Goal: Information Seeking & Learning: Learn about a topic

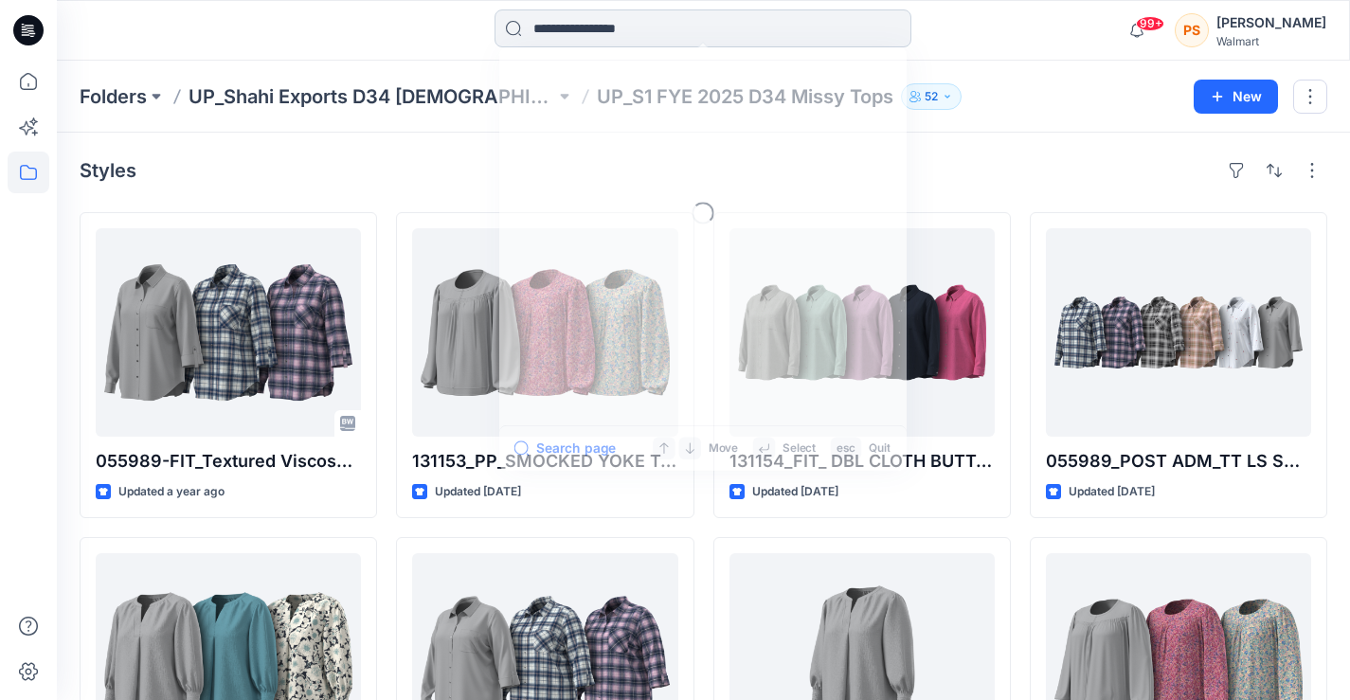
click at [533, 26] on input at bounding box center [702, 28] width 417 height 38
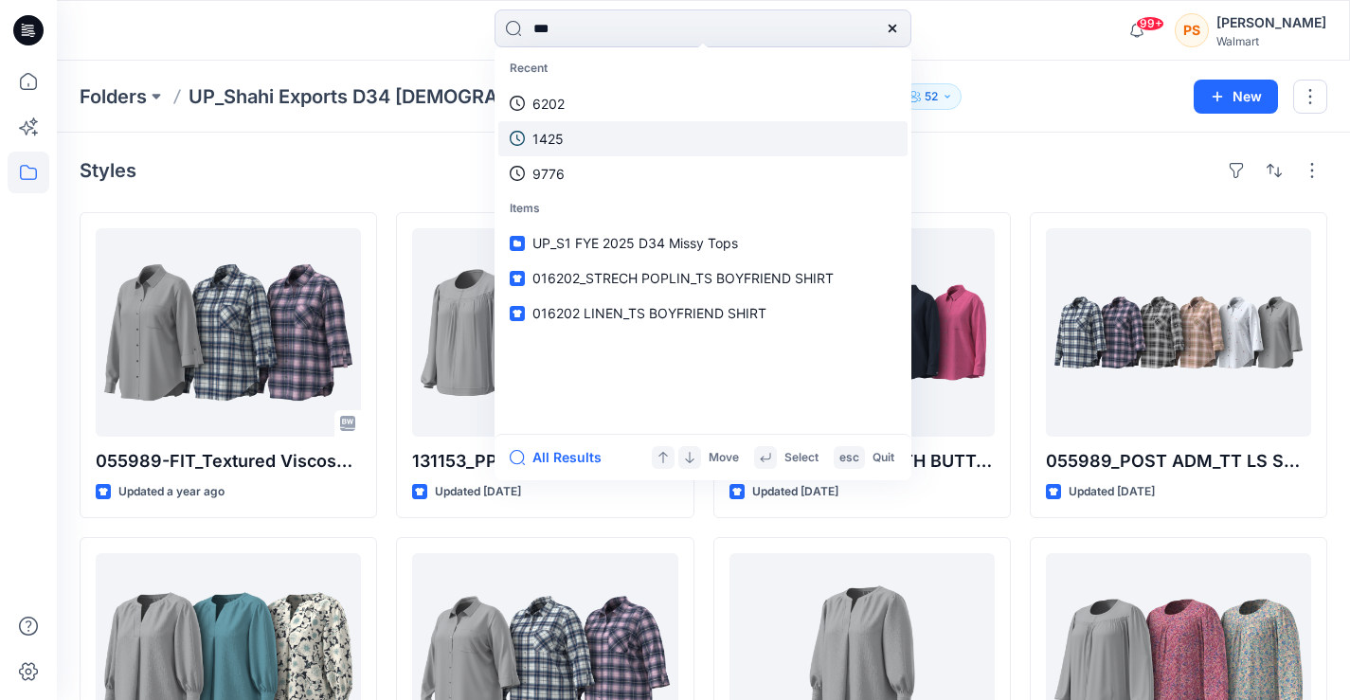
type input "****"
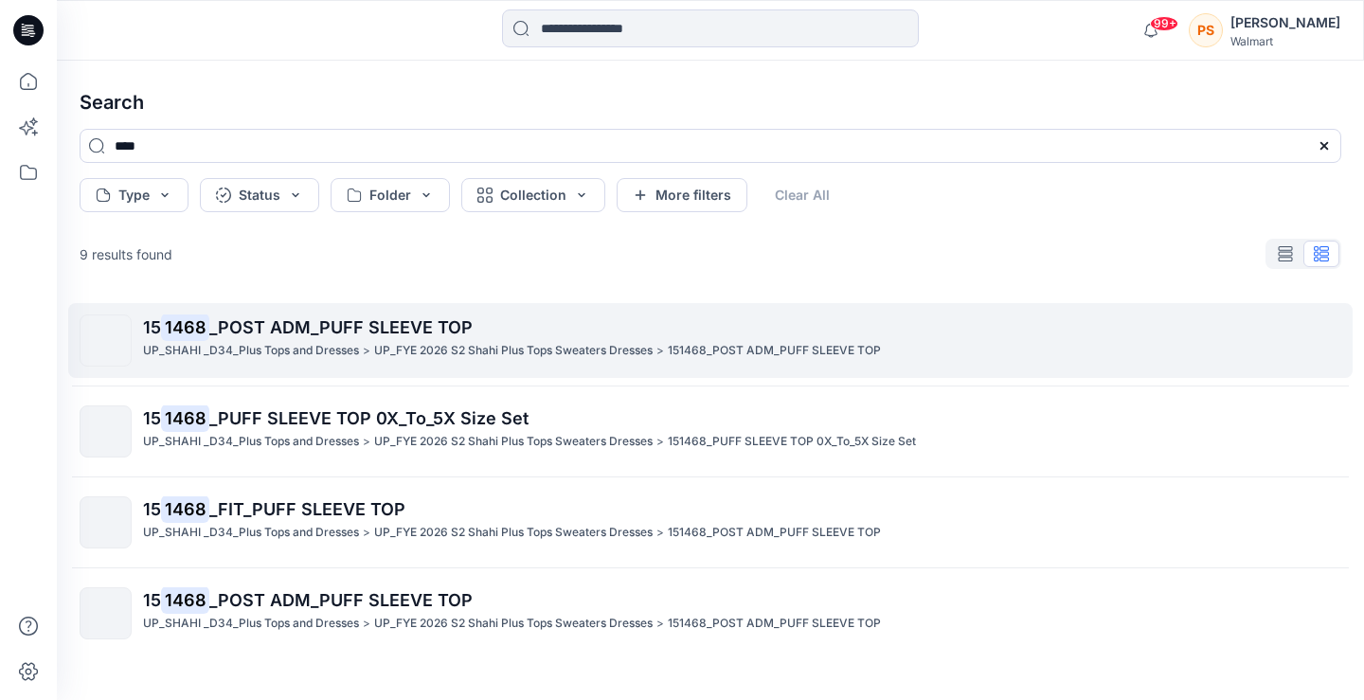
click at [418, 355] on p "UP_FYE 2026 S2 Shahi Plus Tops Sweaters Dresses" at bounding box center [513, 351] width 278 height 20
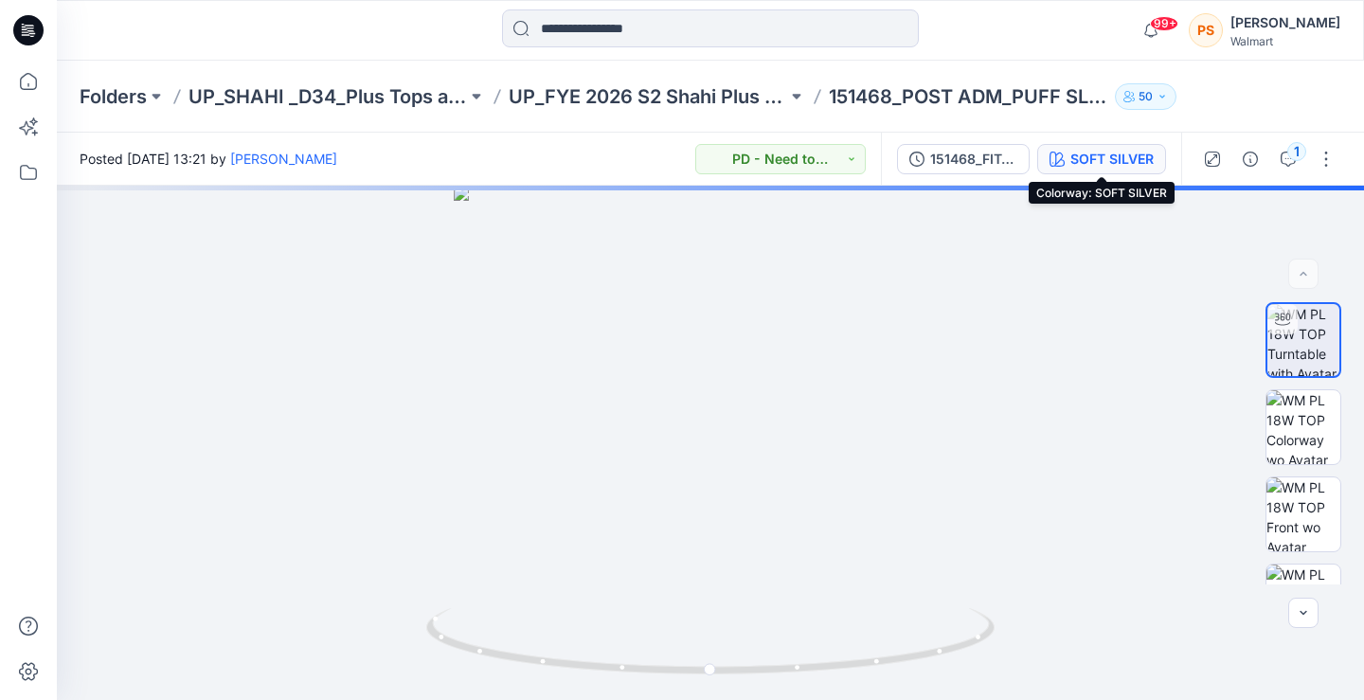
click at [1109, 158] on div "SOFT SILVER" at bounding box center [1111, 159] width 83 height 21
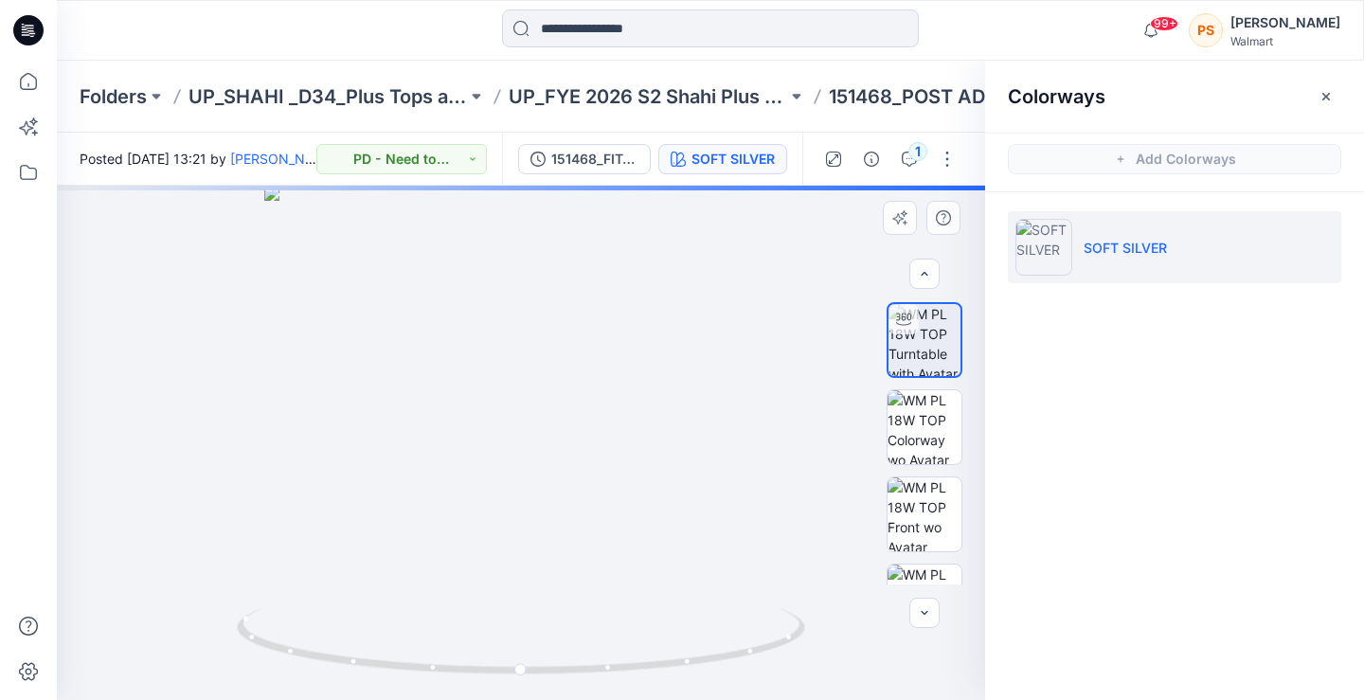
scroll to position [142, 0]
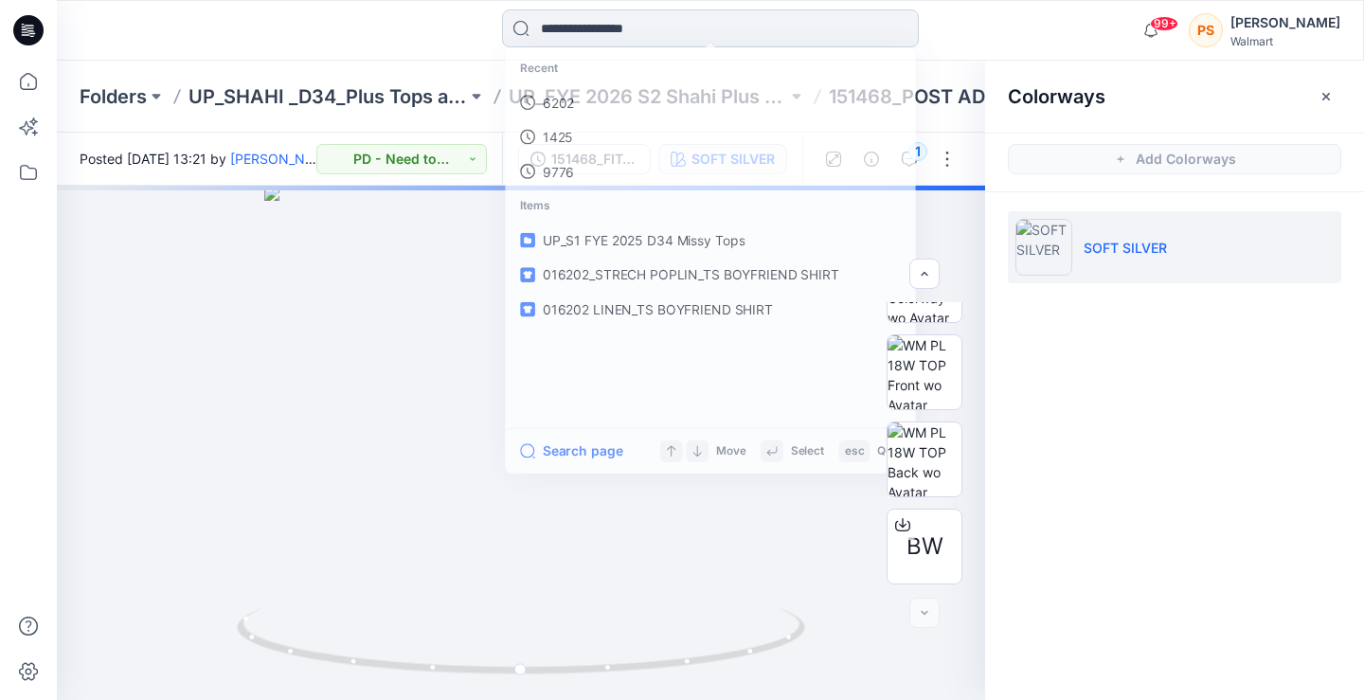
click at [579, 28] on input at bounding box center [710, 28] width 417 height 38
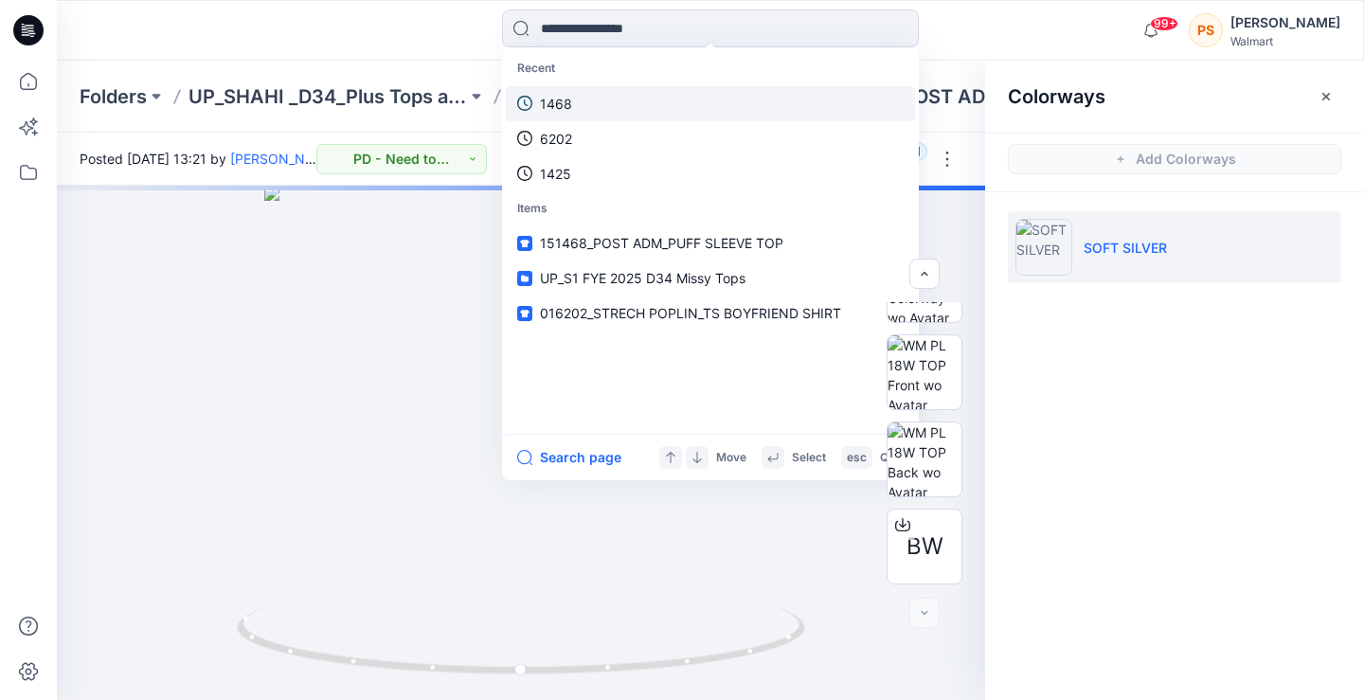
click at [585, 101] on link "1468" at bounding box center [710, 103] width 409 height 35
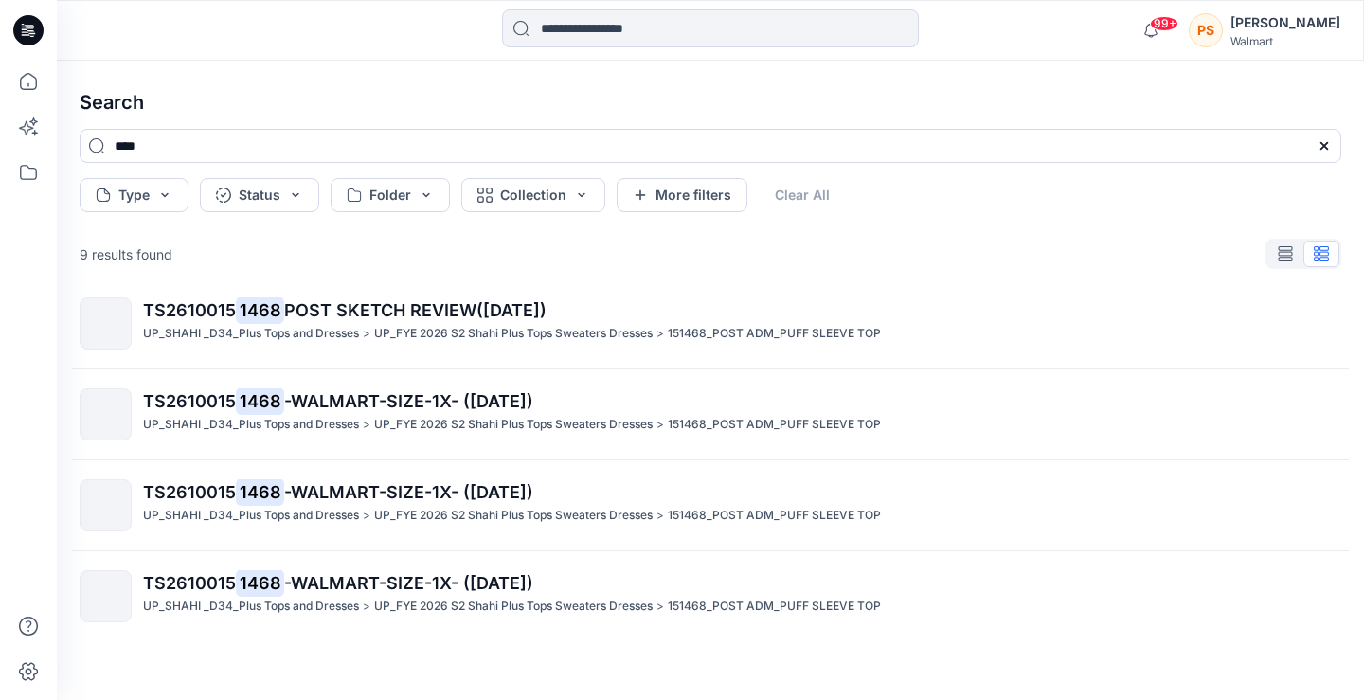
scroll to position [474, 0]
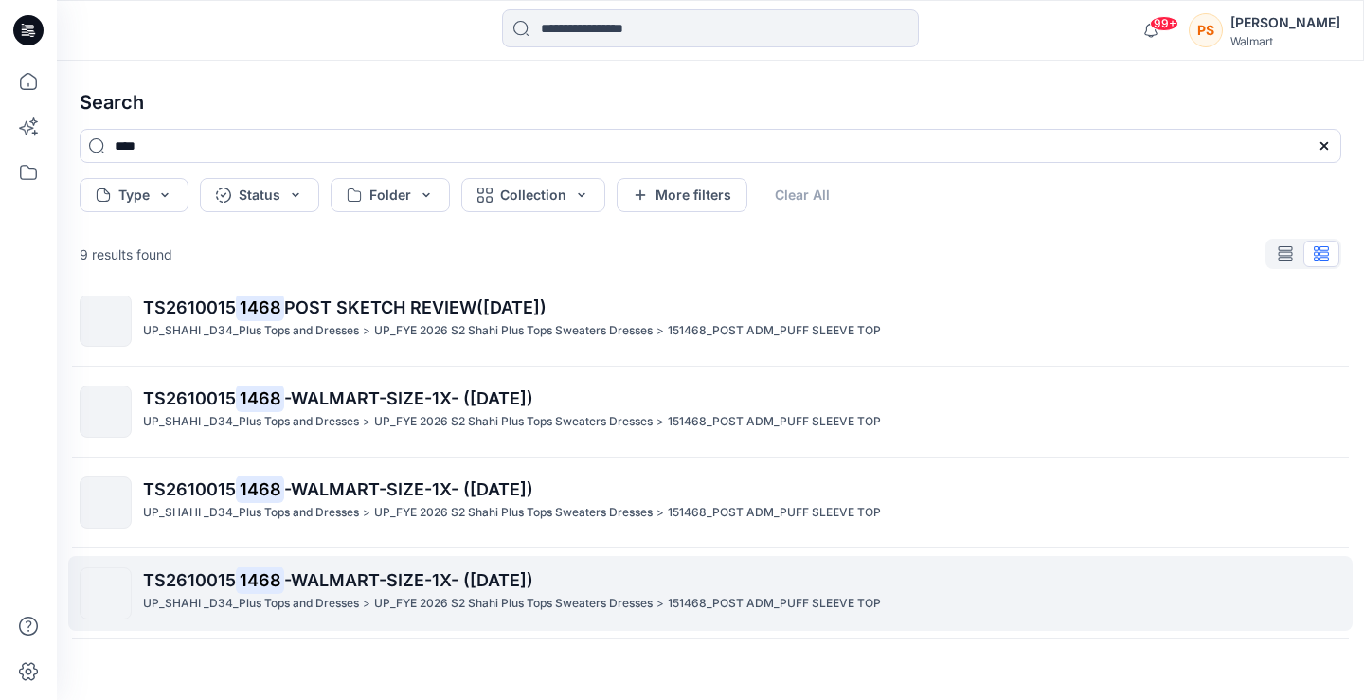
click at [437, 582] on span "-WALMART-SIZE-1X- ([DATE])" at bounding box center [408, 580] width 249 height 20
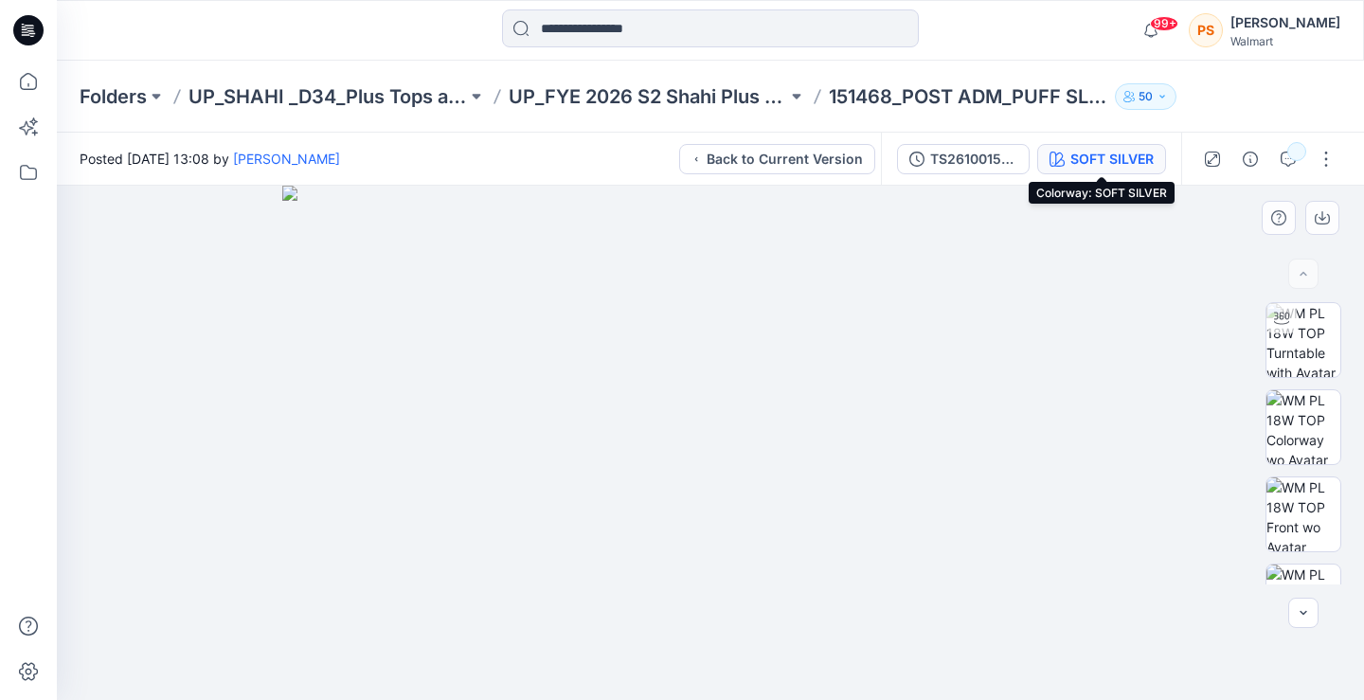
click at [1087, 151] on div "SOFT SILVER" at bounding box center [1111, 159] width 83 height 21
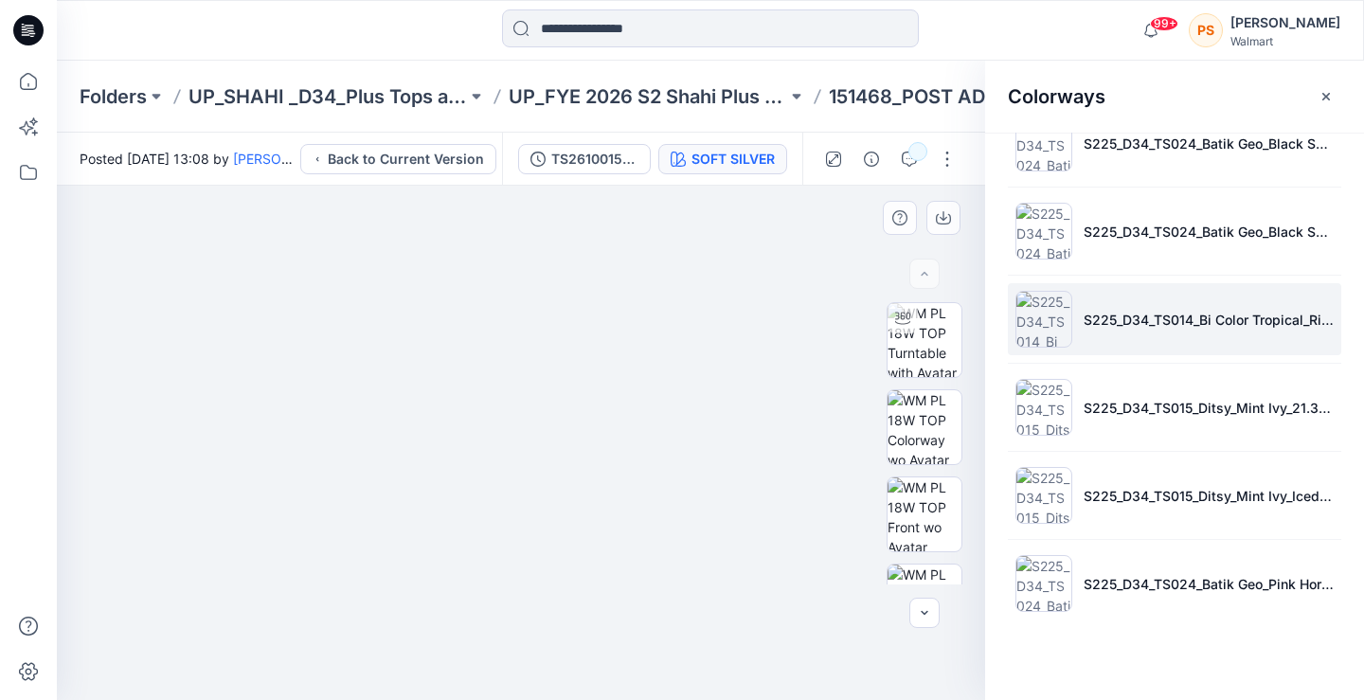
scroll to position [189, 0]
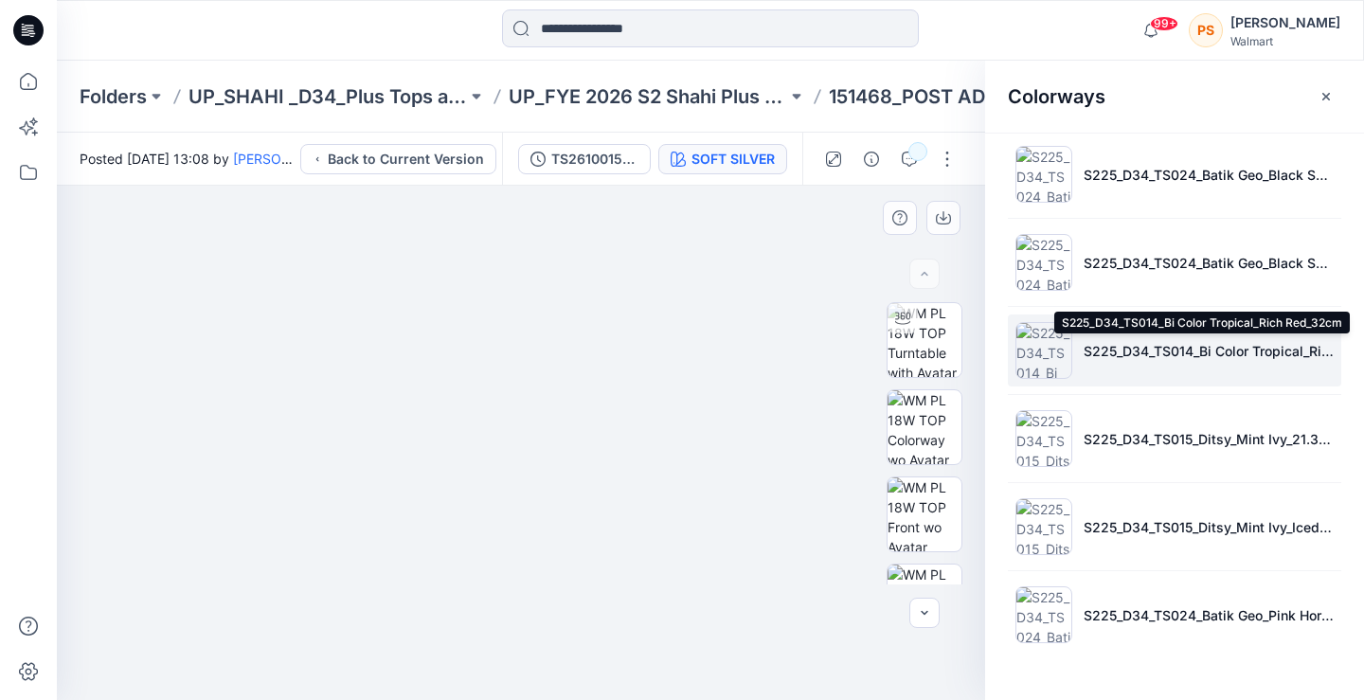
click at [1083, 350] on p "S225_D34_TS014_Bi Color Tropical_Rich Red_32cm" at bounding box center [1208, 351] width 250 height 20
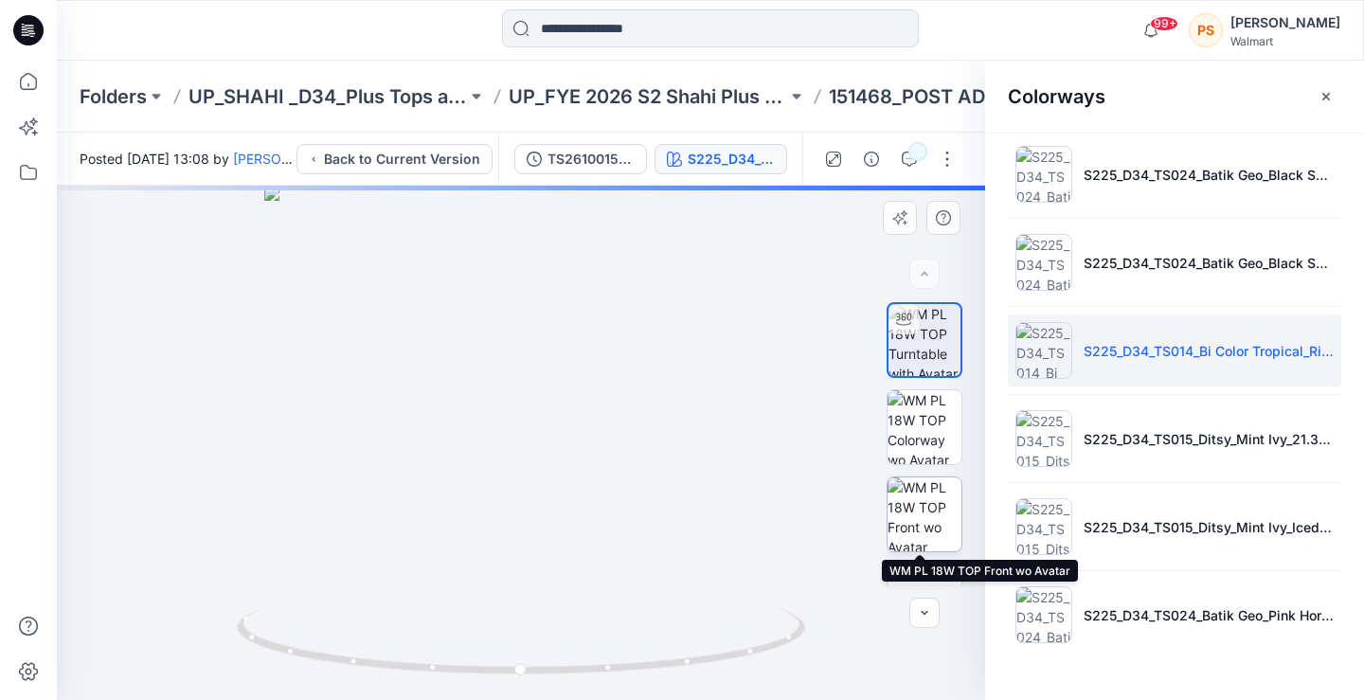
click at [935, 507] on img at bounding box center [924, 514] width 74 height 74
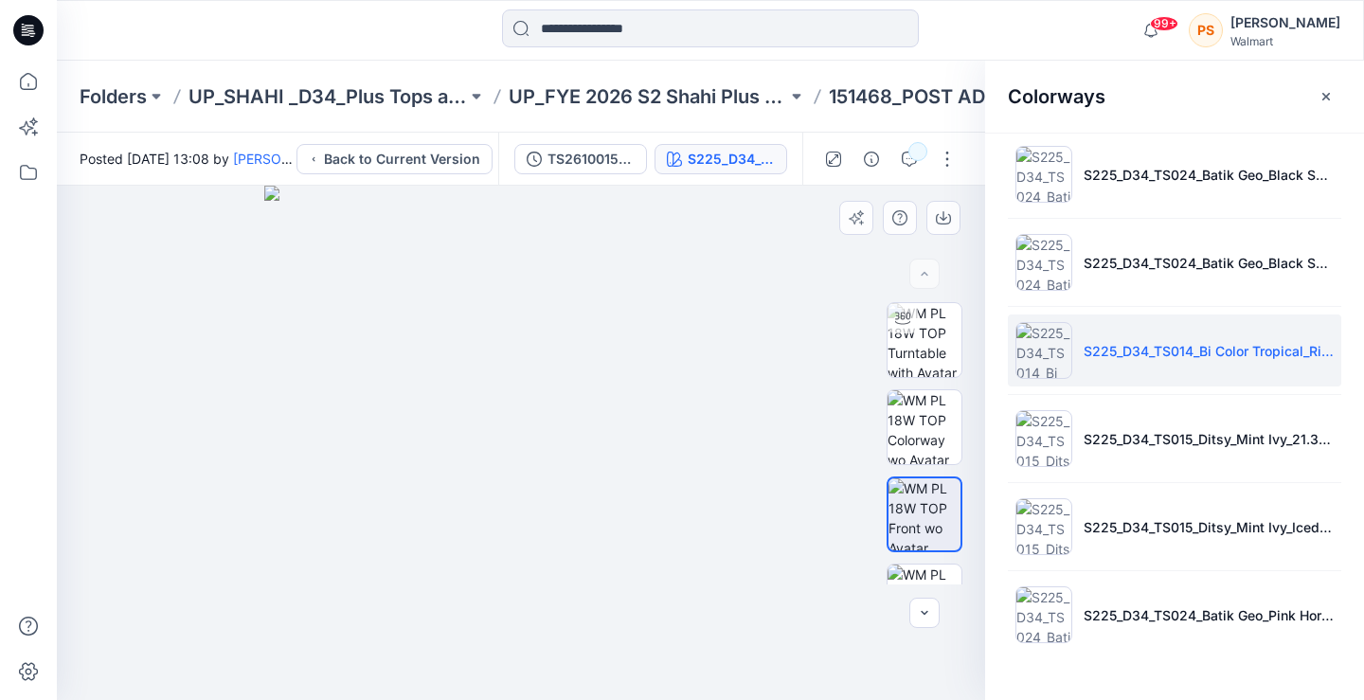
click at [668, 449] on img at bounding box center [521, 443] width 514 height 514
click at [525, 235] on img at bounding box center [521, 443] width 514 height 514
click at [564, 205] on img at bounding box center [521, 443] width 514 height 514
click at [553, 279] on img at bounding box center [521, 443] width 514 height 514
click at [456, 246] on img at bounding box center [521, 443] width 514 height 514
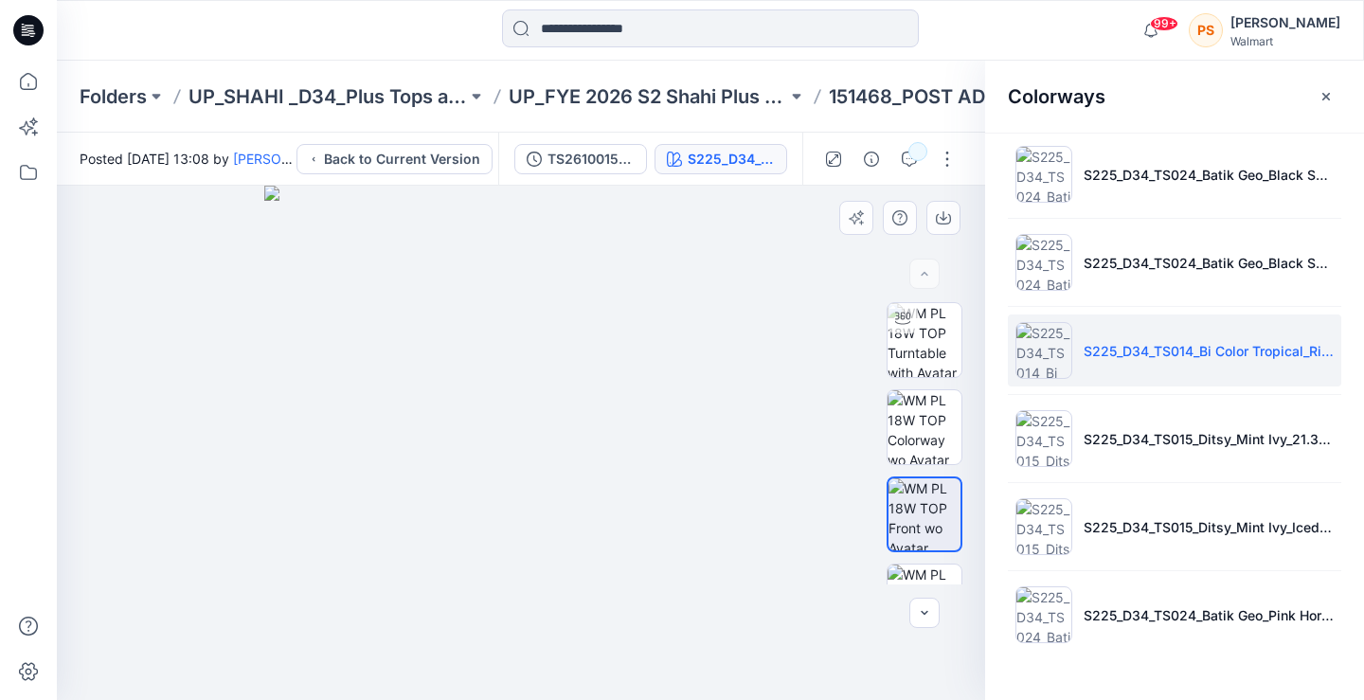
click at [535, 306] on img at bounding box center [521, 443] width 514 height 514
click at [712, 456] on img at bounding box center [521, 443] width 514 height 514
click at [712, 455] on img at bounding box center [521, 443] width 514 height 514
click at [111, 434] on div at bounding box center [521, 443] width 928 height 514
drag, startPoint x: 456, startPoint y: 282, endPoint x: 541, endPoint y: 381, distance: 129.6
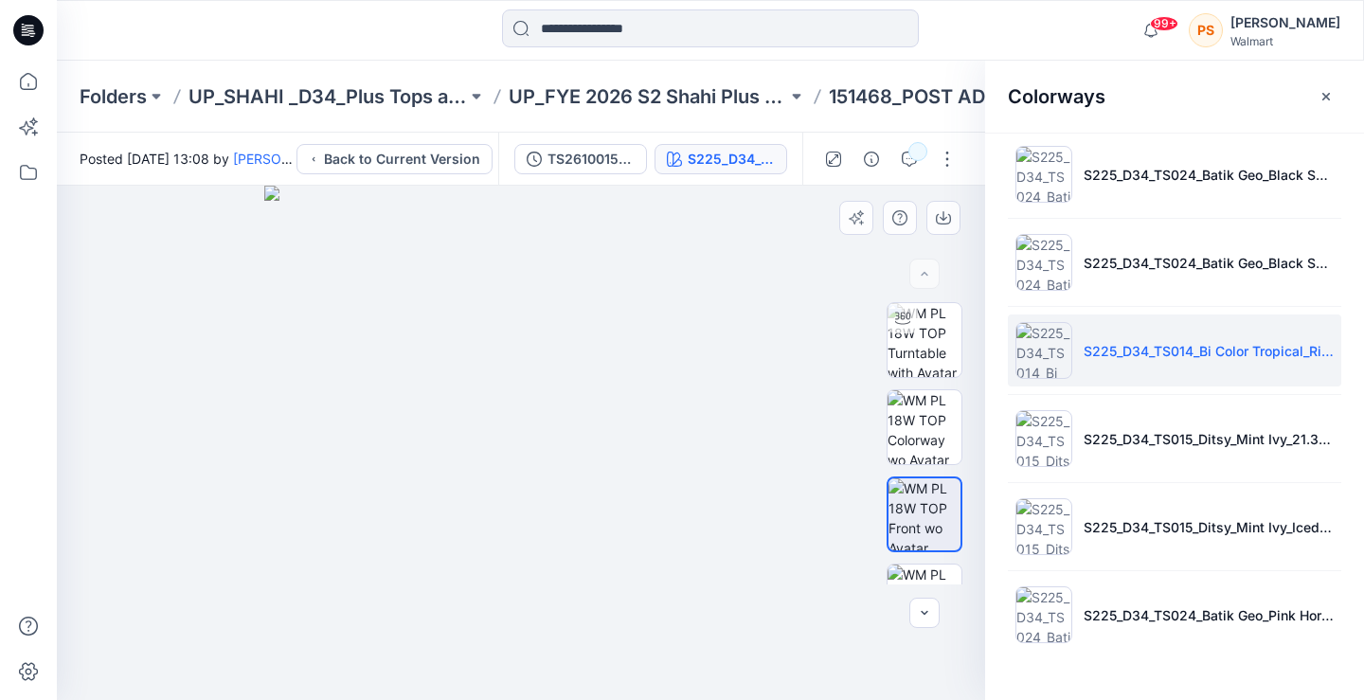
click at [523, 361] on img at bounding box center [521, 443] width 514 height 514
click at [541, 381] on img at bounding box center [521, 443] width 514 height 514
drag, startPoint x: 476, startPoint y: 293, endPoint x: 609, endPoint y: 458, distance: 212.2
click at [586, 426] on img at bounding box center [521, 443] width 514 height 514
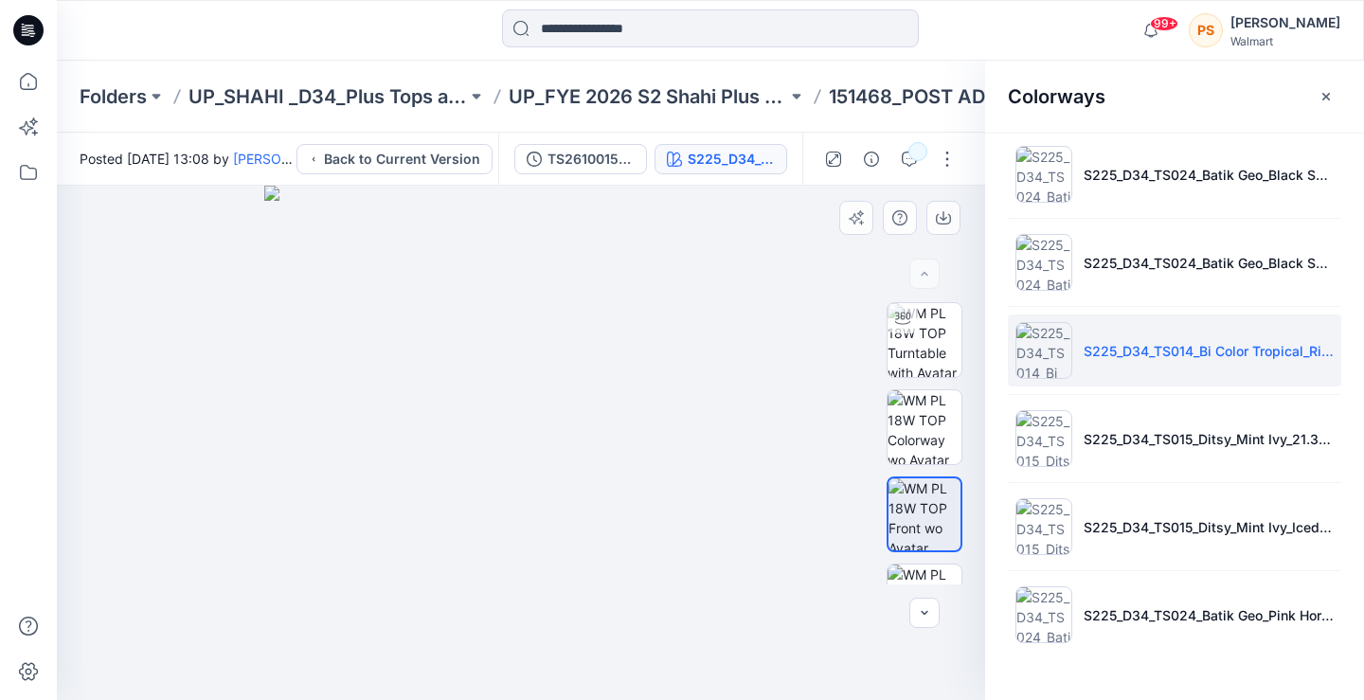
click at [609, 458] on img at bounding box center [521, 443] width 514 height 514
drag, startPoint x: 439, startPoint y: 264, endPoint x: 476, endPoint y: 289, distance: 44.4
click at [476, 289] on img at bounding box center [521, 443] width 514 height 514
click at [755, 611] on img at bounding box center [521, 443] width 514 height 514
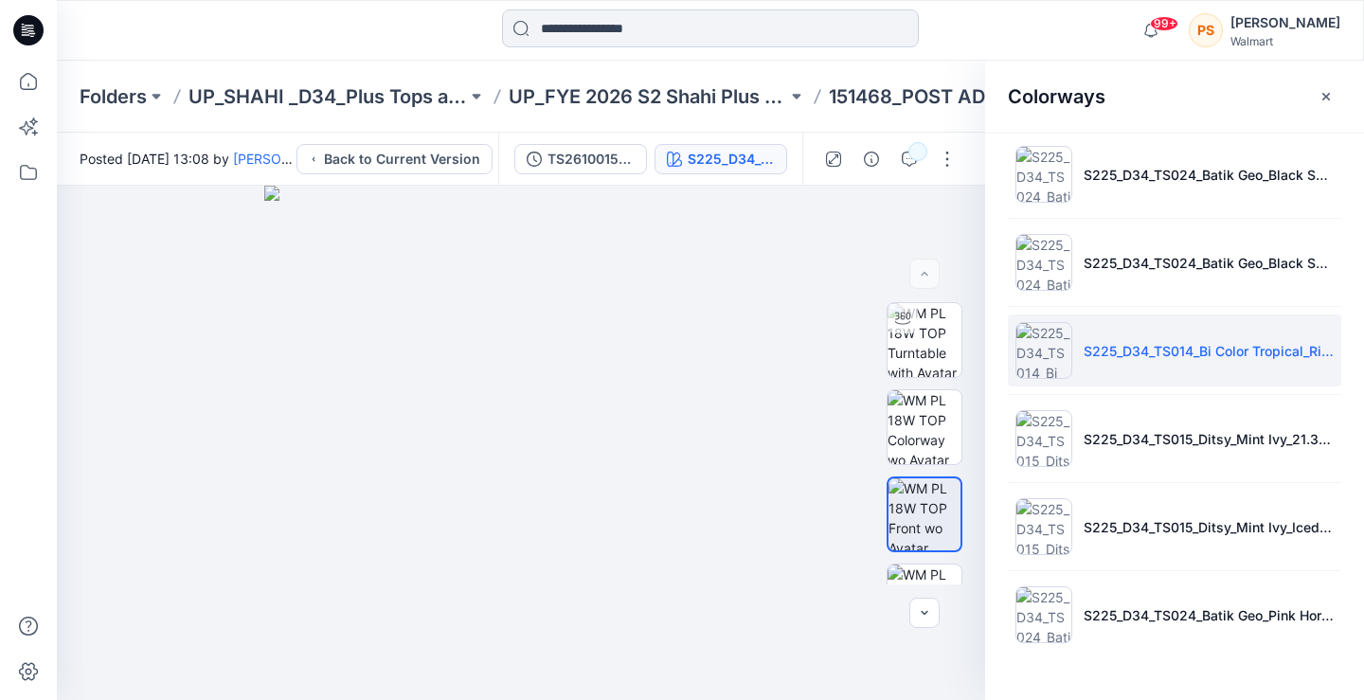
click at [570, 25] on input at bounding box center [710, 28] width 417 height 38
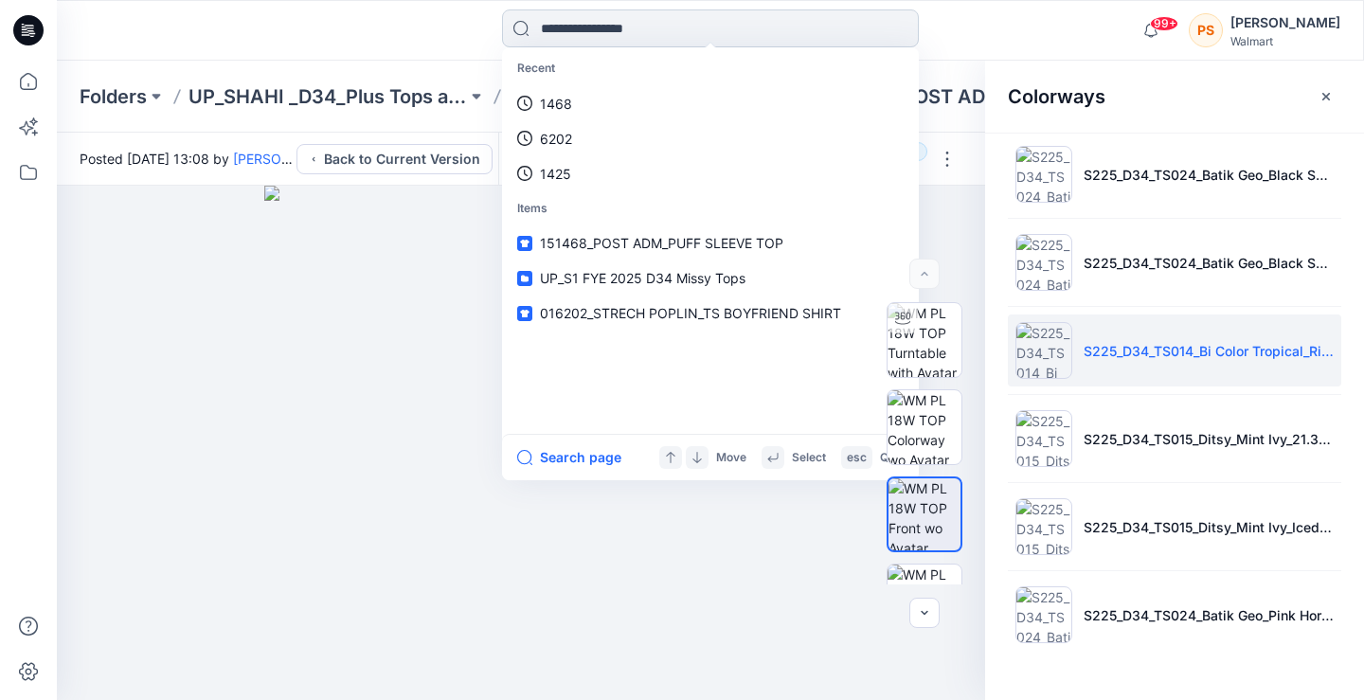
click at [643, 12] on input at bounding box center [710, 28] width 417 height 38
type input "****"
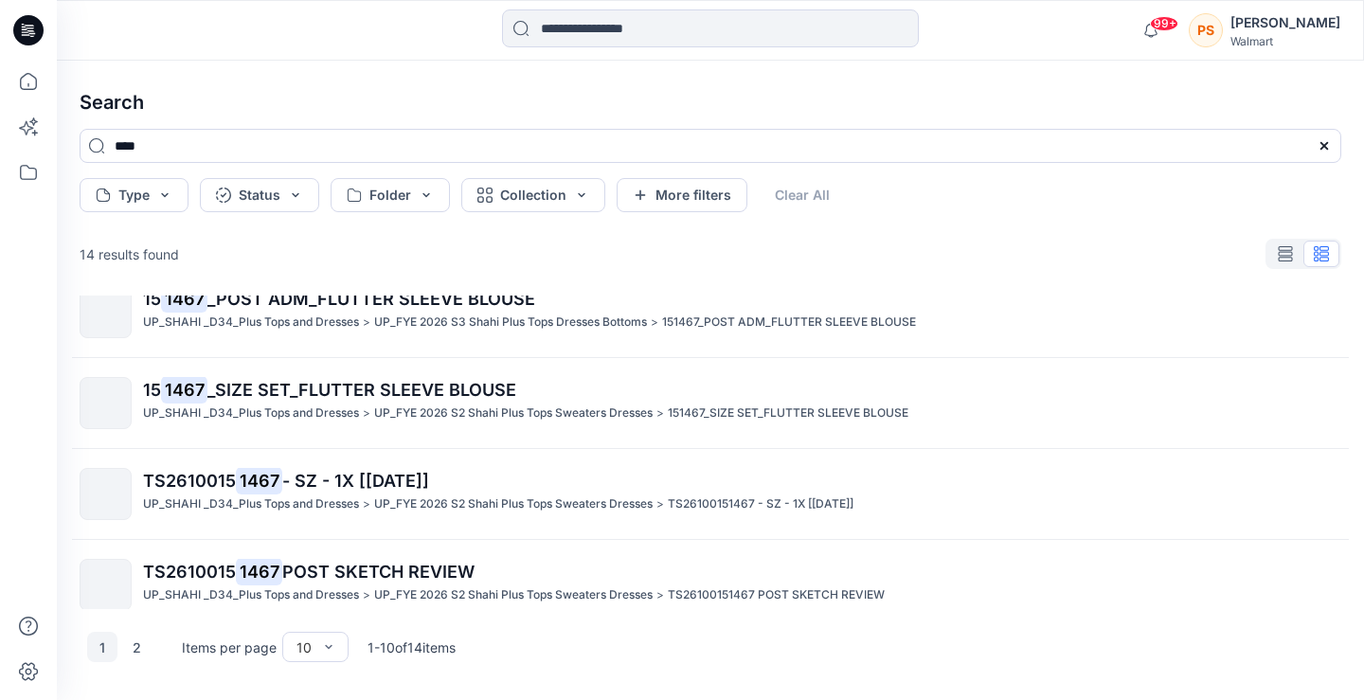
scroll to position [315, 0]
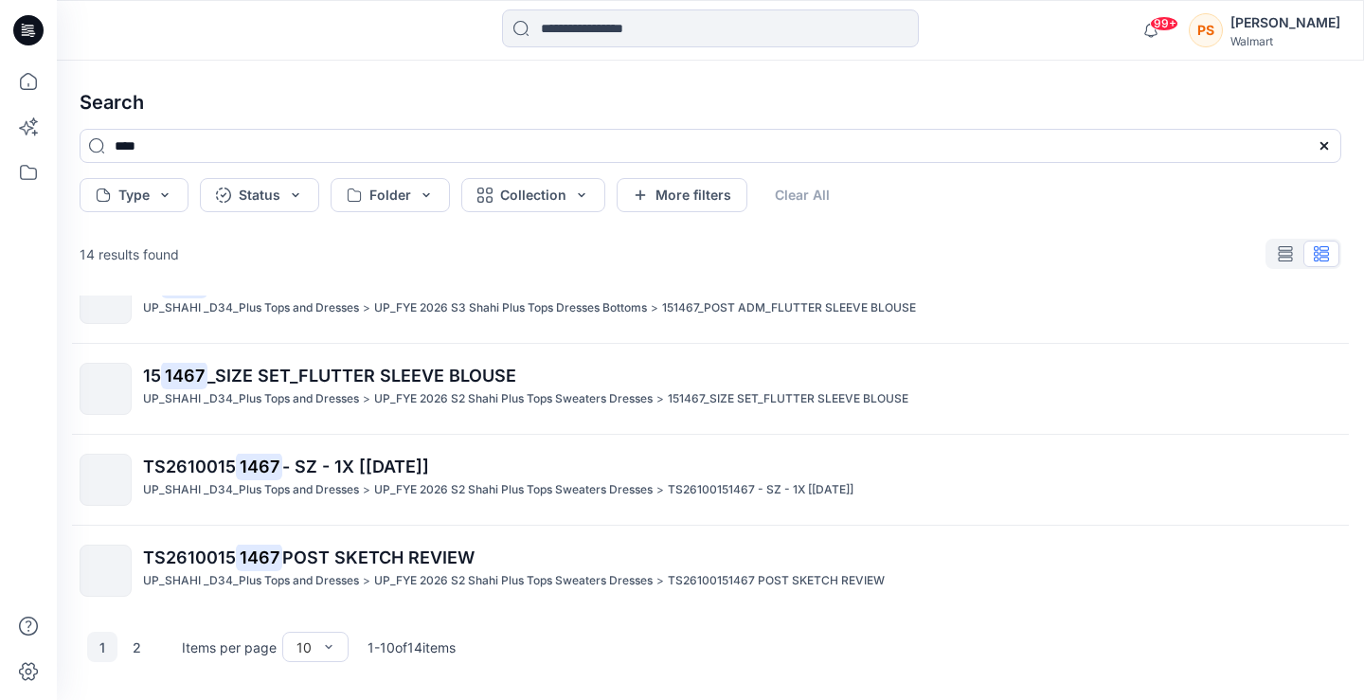
click at [758, 376] on p "15 1467 _SIZE SET_FLUTTER SLEEVE BLOUSE" at bounding box center [741, 376] width 1197 height 27
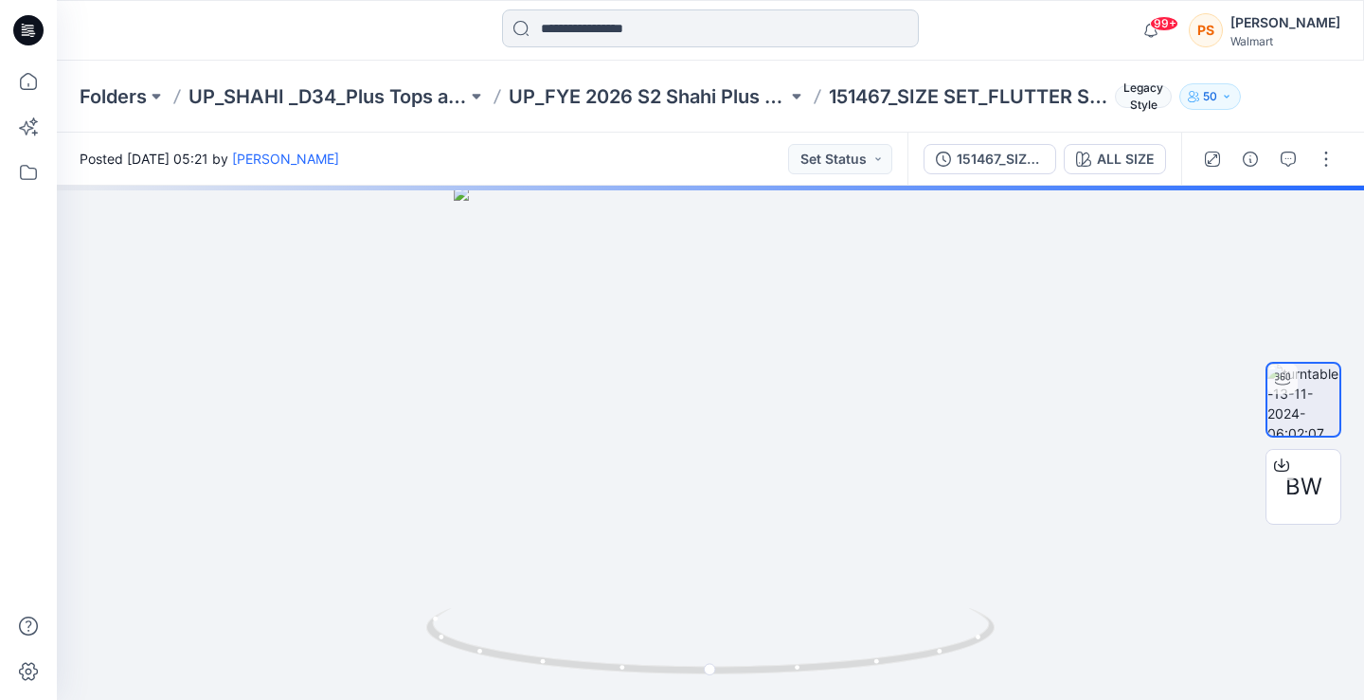
click at [627, 12] on input at bounding box center [710, 28] width 417 height 38
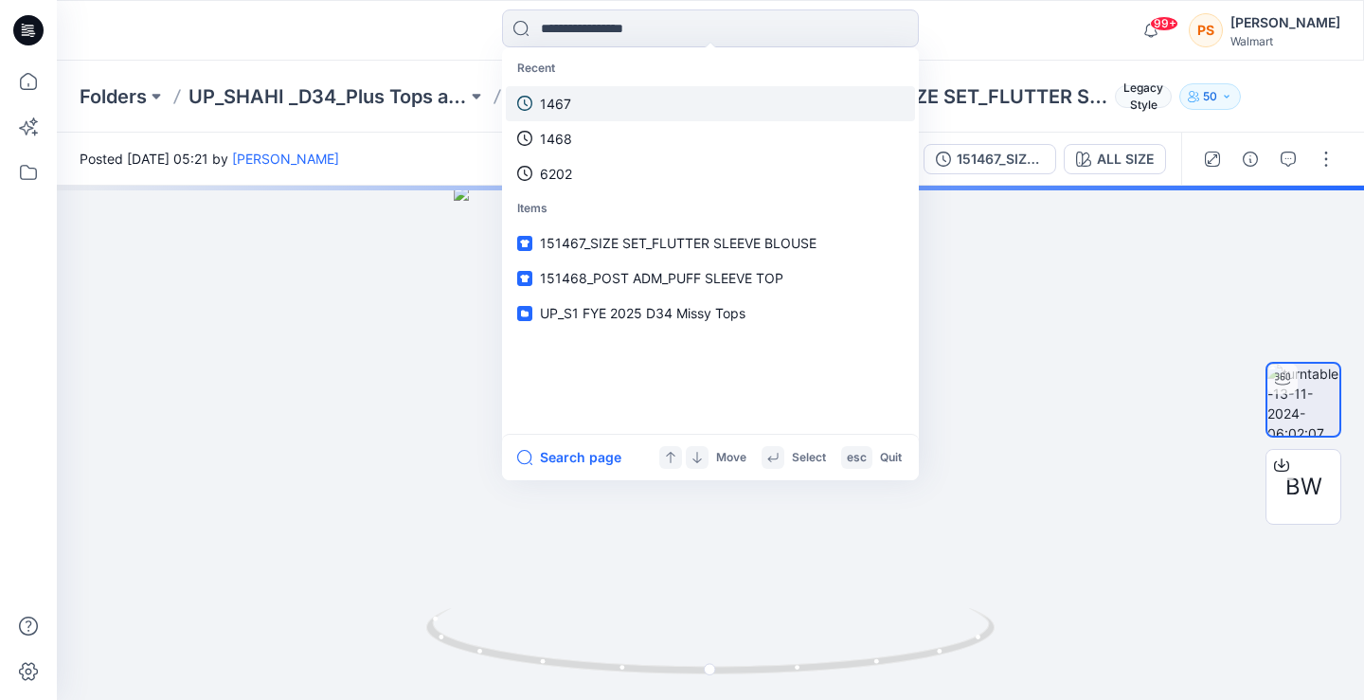
click at [620, 108] on link "1467" at bounding box center [710, 103] width 409 height 35
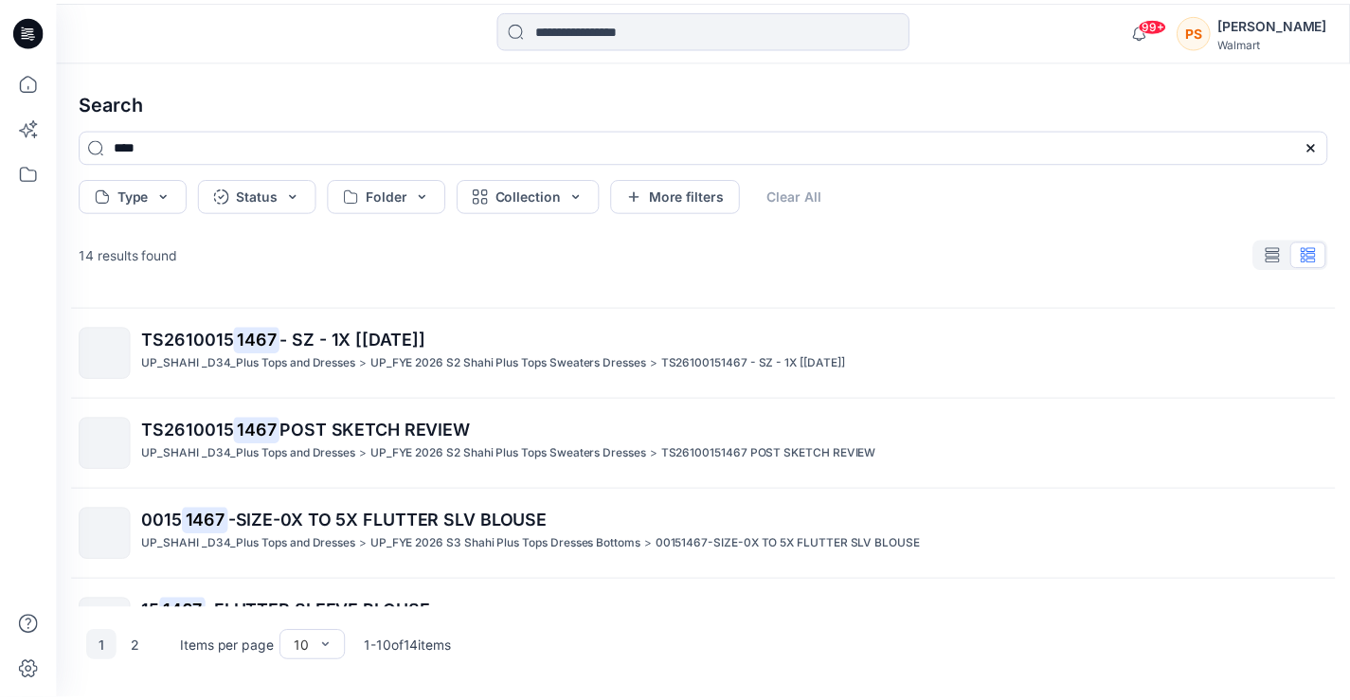
scroll to position [474, 0]
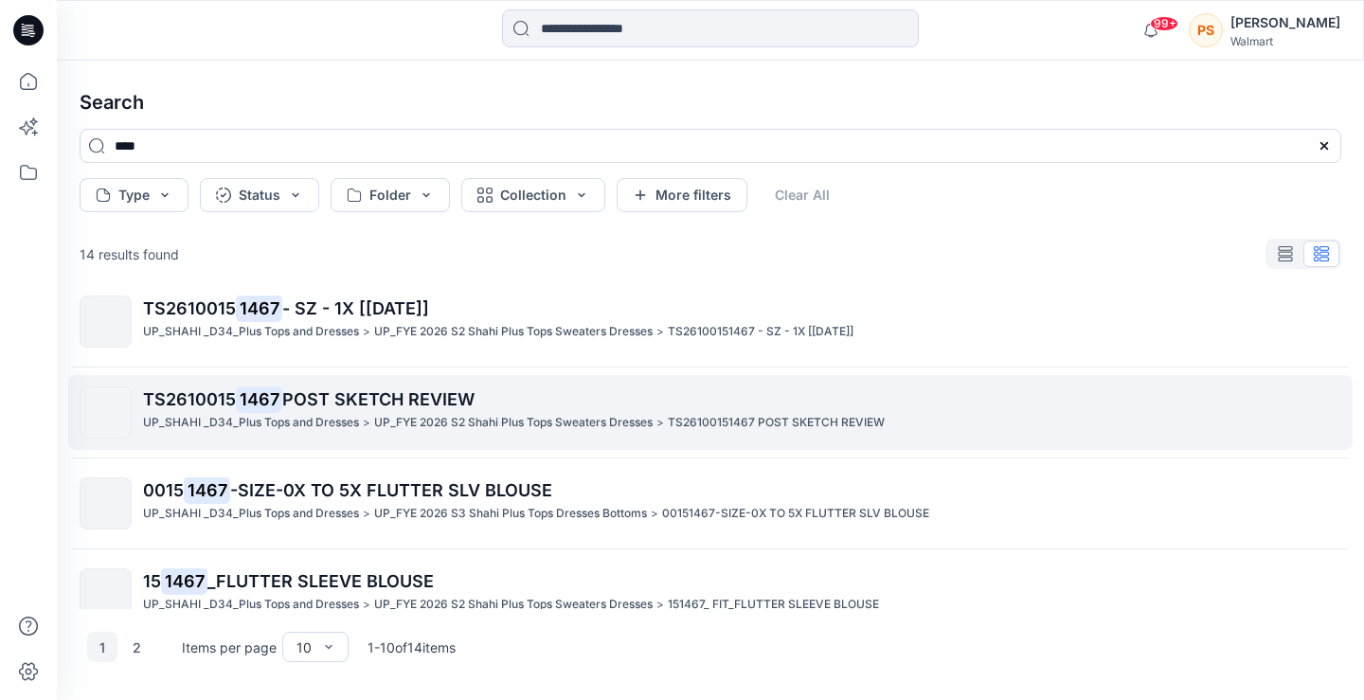
click at [706, 413] on p "TS26100151467 POST SKETCH REVIEW" at bounding box center [776, 423] width 217 height 20
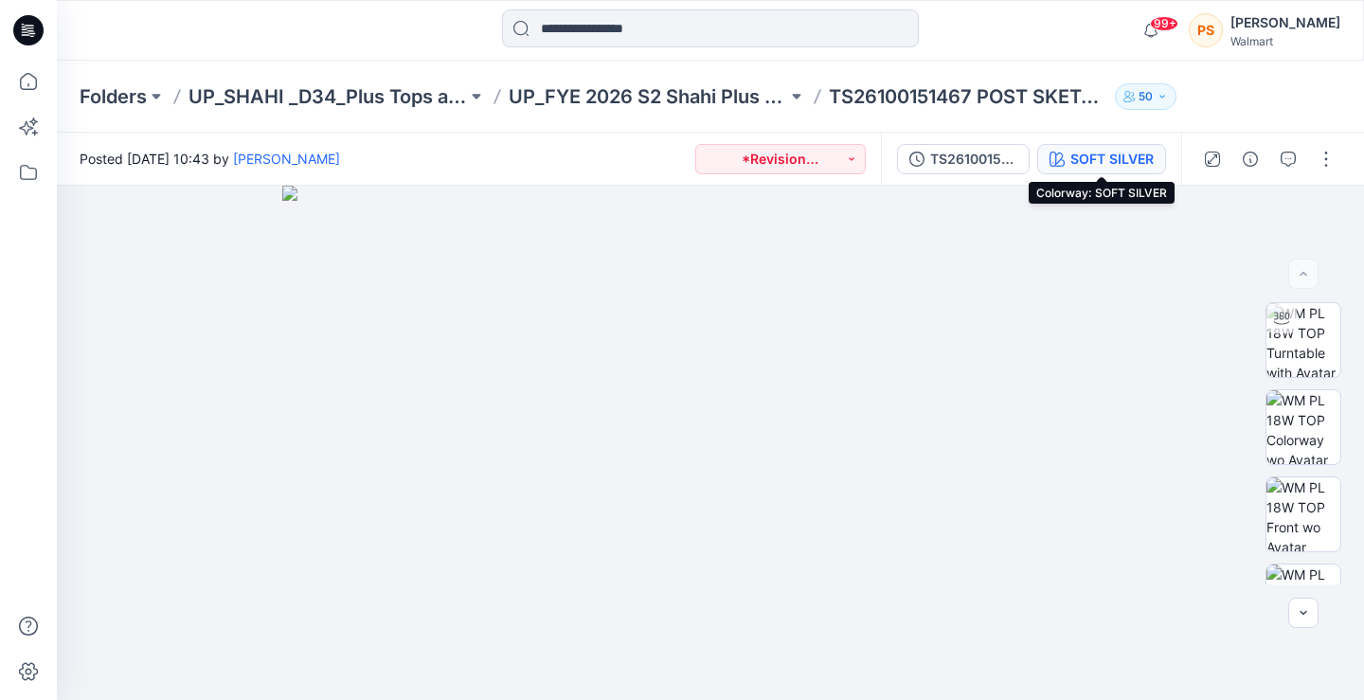
click at [1058, 165] on icon "button" at bounding box center [1056, 159] width 15 height 15
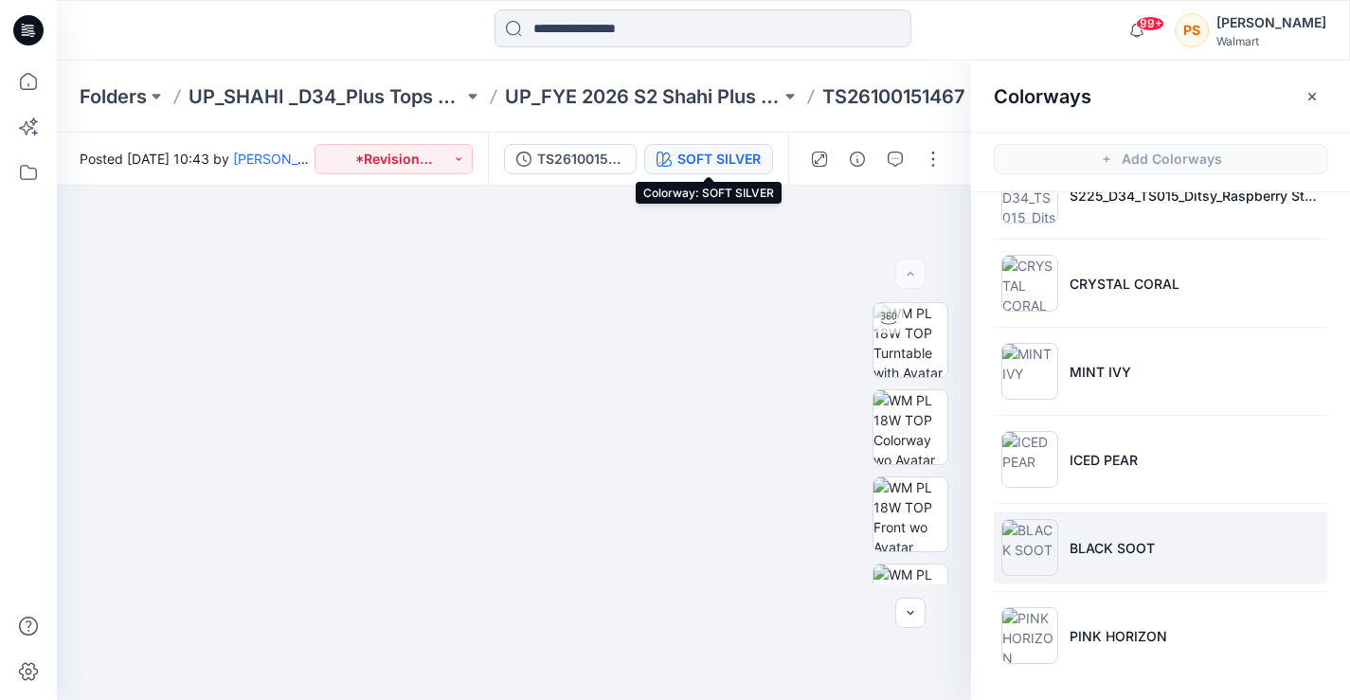
scroll to position [6, 0]
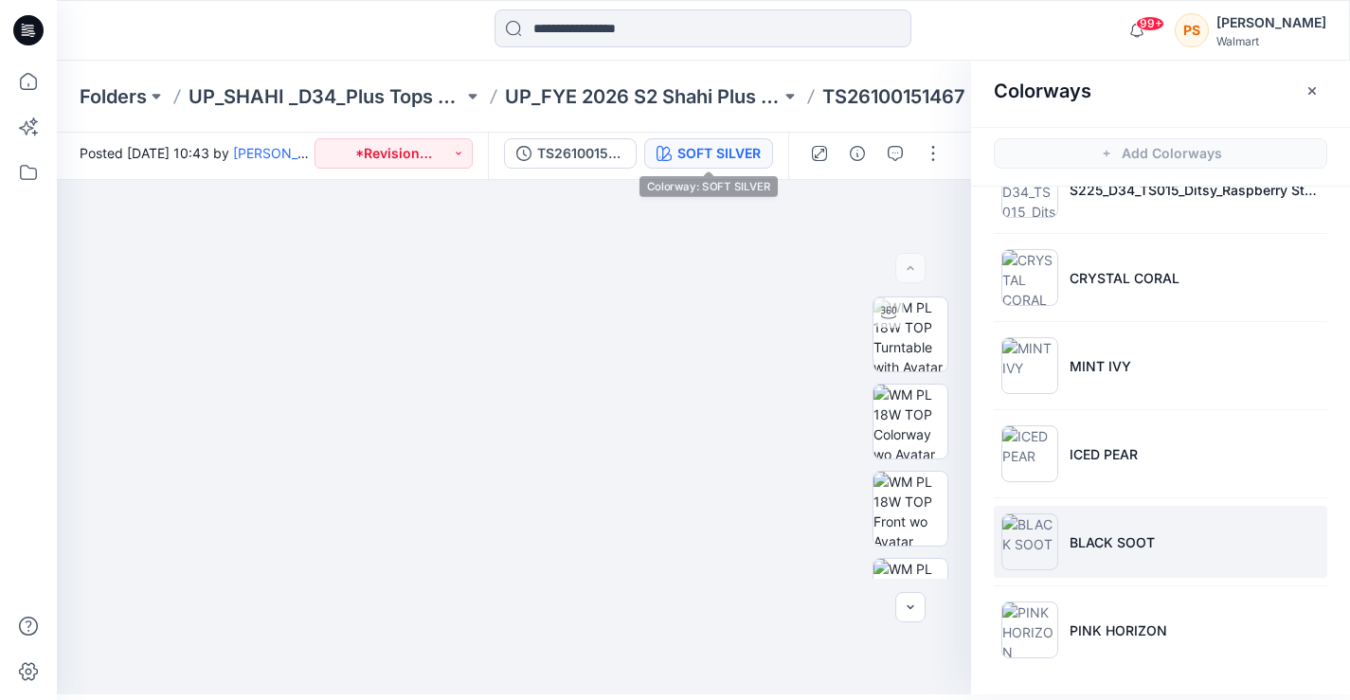
click at [1035, 521] on img at bounding box center [1029, 541] width 57 height 57
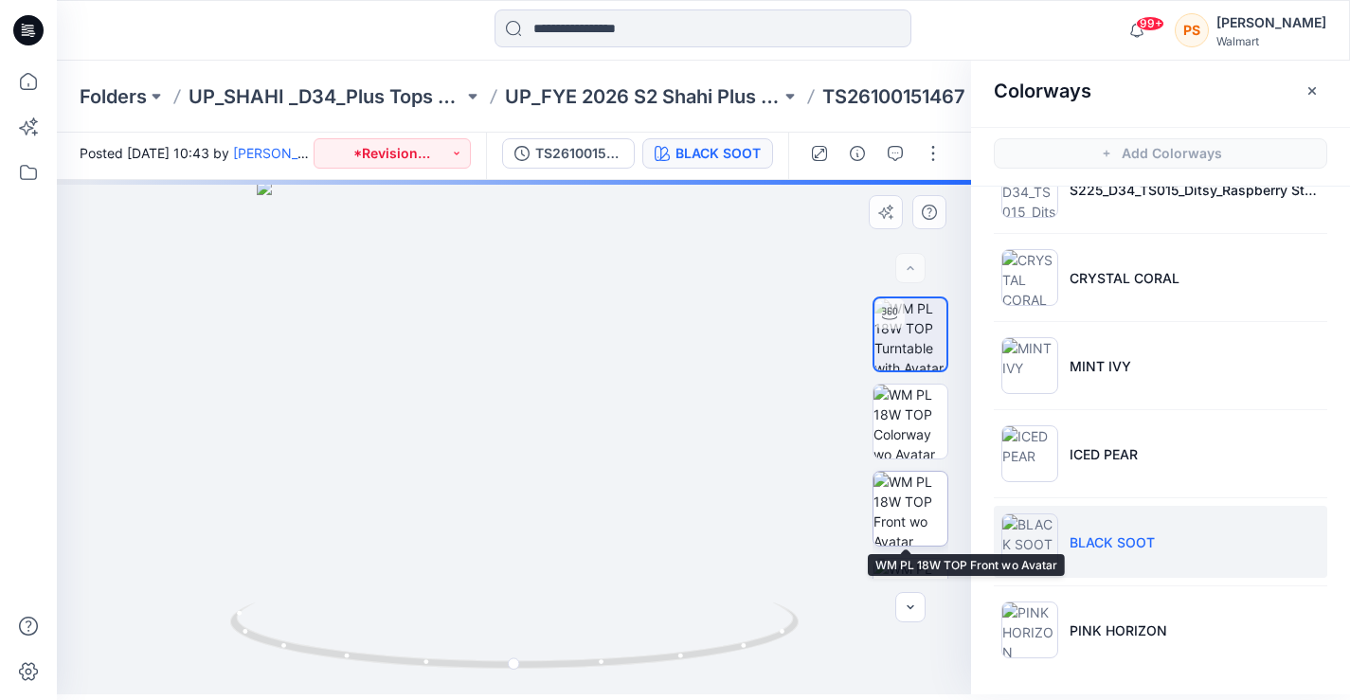
click at [897, 514] on img at bounding box center [910, 509] width 74 height 74
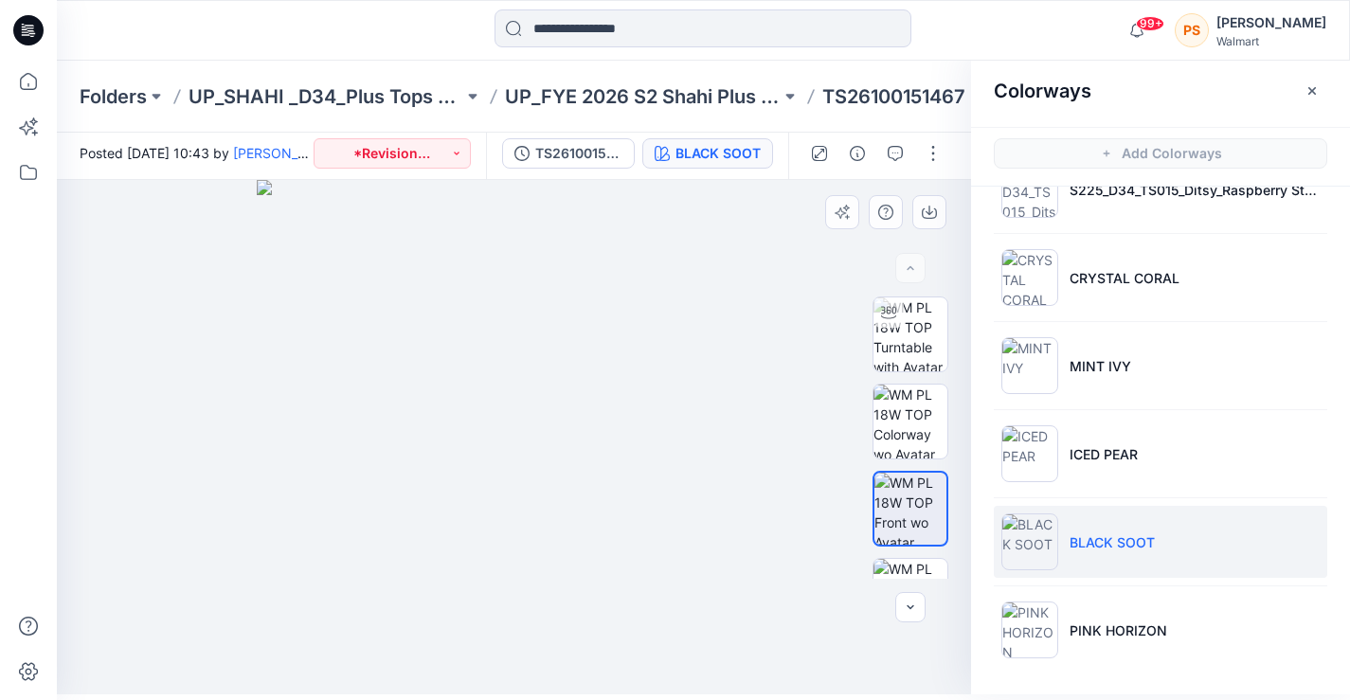
click at [111, 436] on div at bounding box center [514, 437] width 914 height 514
click at [429, 242] on img at bounding box center [514, 437] width 514 height 514
click at [601, 191] on img at bounding box center [514, 437] width 514 height 514
click at [533, 319] on img at bounding box center [514, 437] width 514 height 514
drag, startPoint x: 564, startPoint y: 378, endPoint x: 629, endPoint y: 472, distance: 113.7
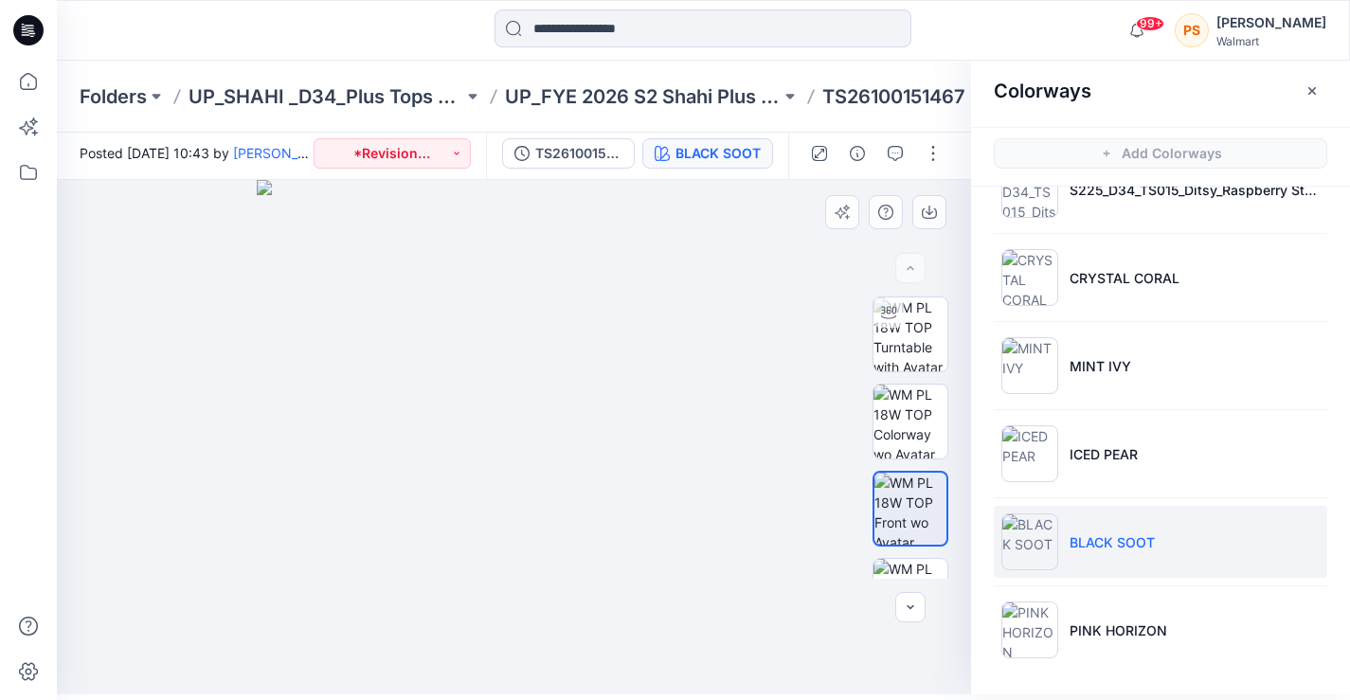
click at [598, 422] on img at bounding box center [514, 437] width 514 height 514
click at [661, 538] on img at bounding box center [514, 437] width 514 height 514
click at [113, 425] on div at bounding box center [514, 437] width 914 height 514
click at [634, 407] on img at bounding box center [514, 437] width 514 height 514
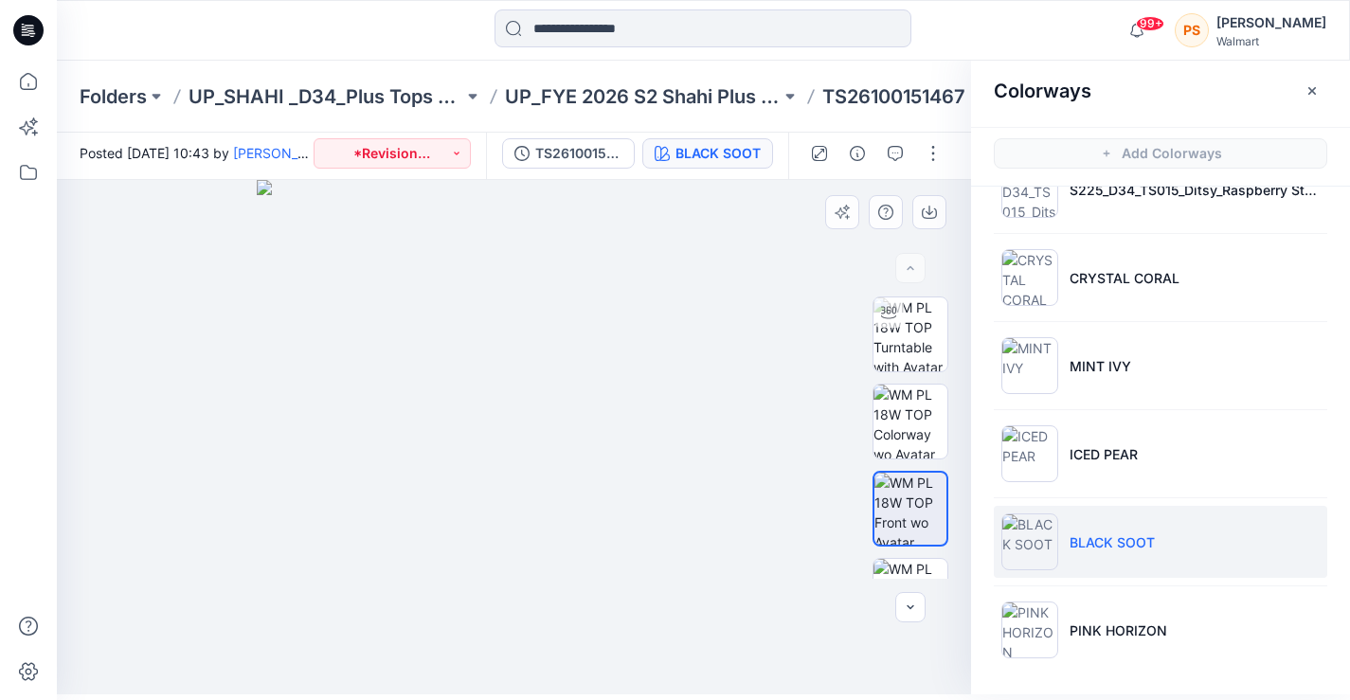
click at [634, 407] on img at bounding box center [514, 437] width 514 height 514
click at [663, 576] on img at bounding box center [514, 437] width 514 height 514
click at [681, 10] on input at bounding box center [702, 28] width 417 height 38
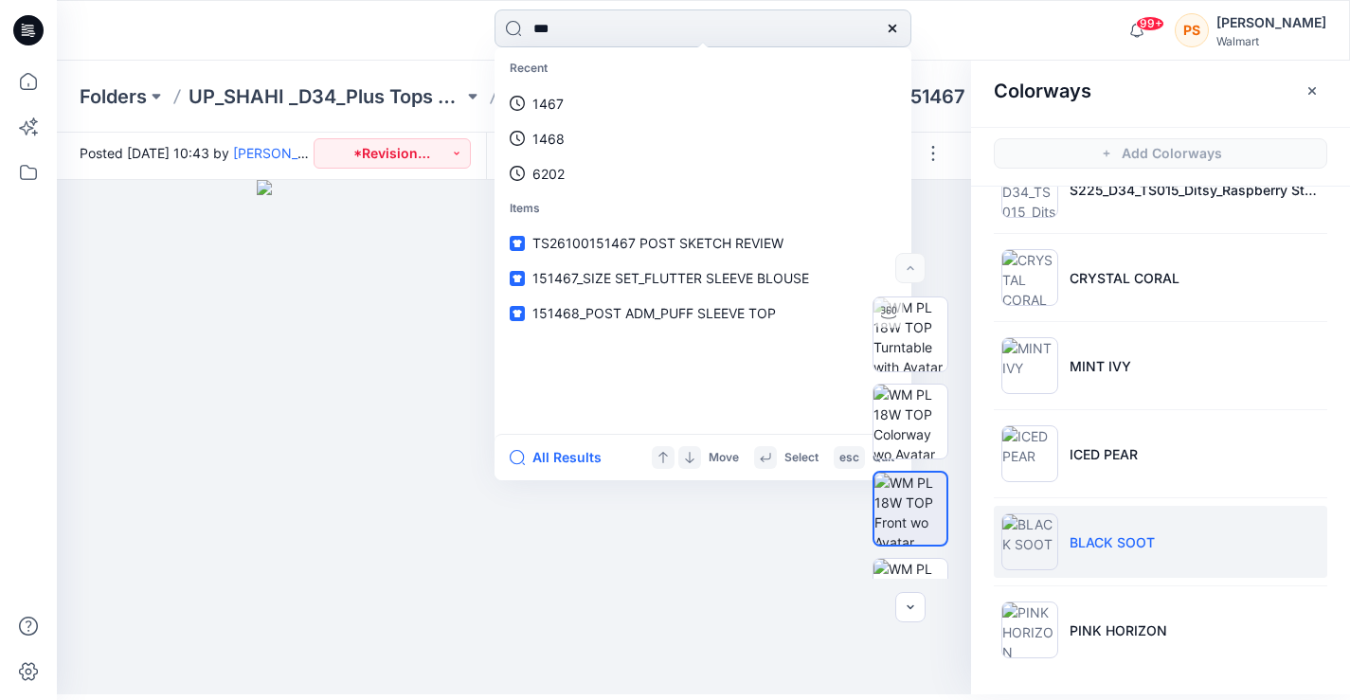
type input "****"
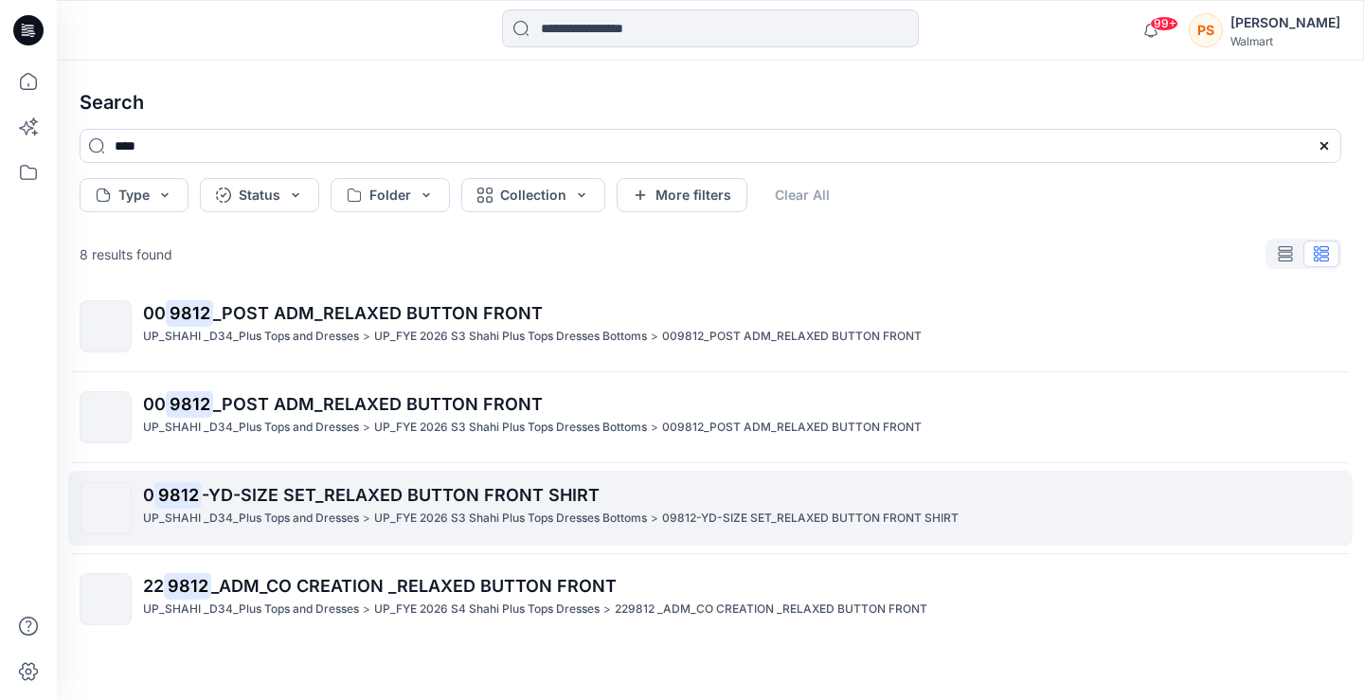
scroll to position [384, 0]
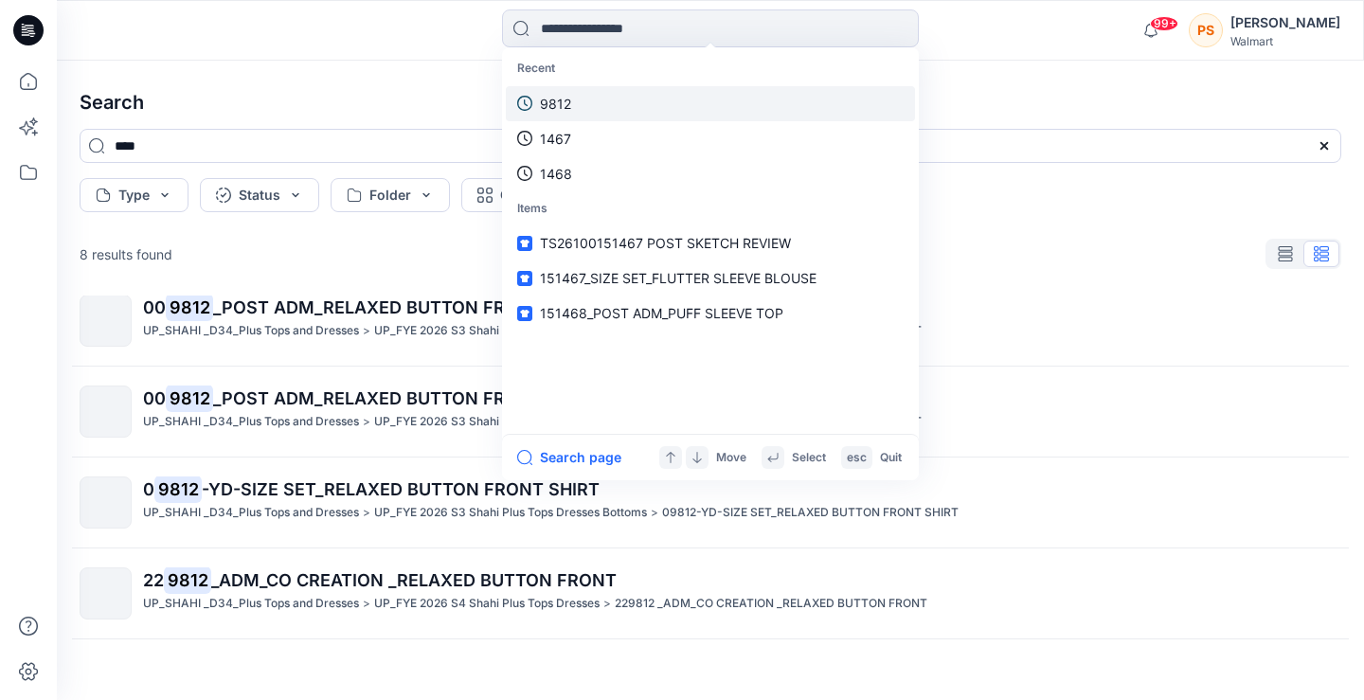
click at [626, 98] on link "9812" at bounding box center [710, 103] width 409 height 35
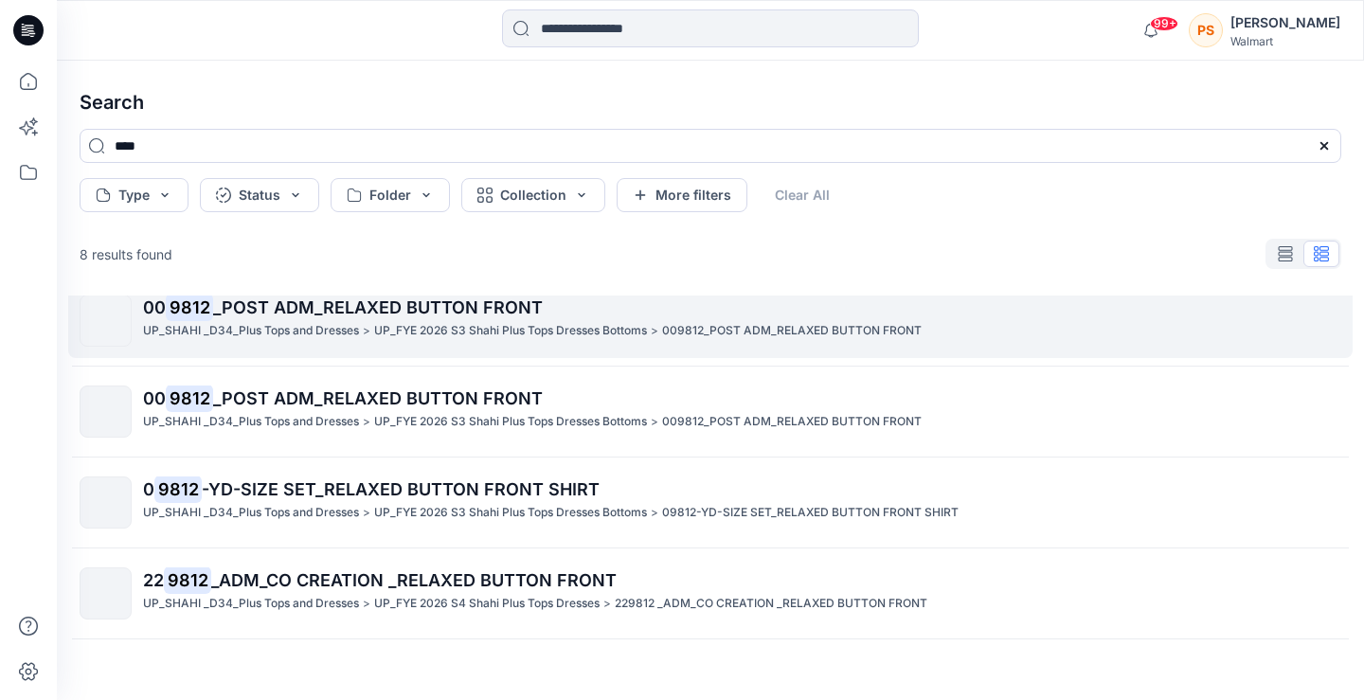
click at [632, 325] on p "UP_FYE 2026 S3 Shahi Plus Tops Dresses Bottoms" at bounding box center [510, 331] width 273 height 20
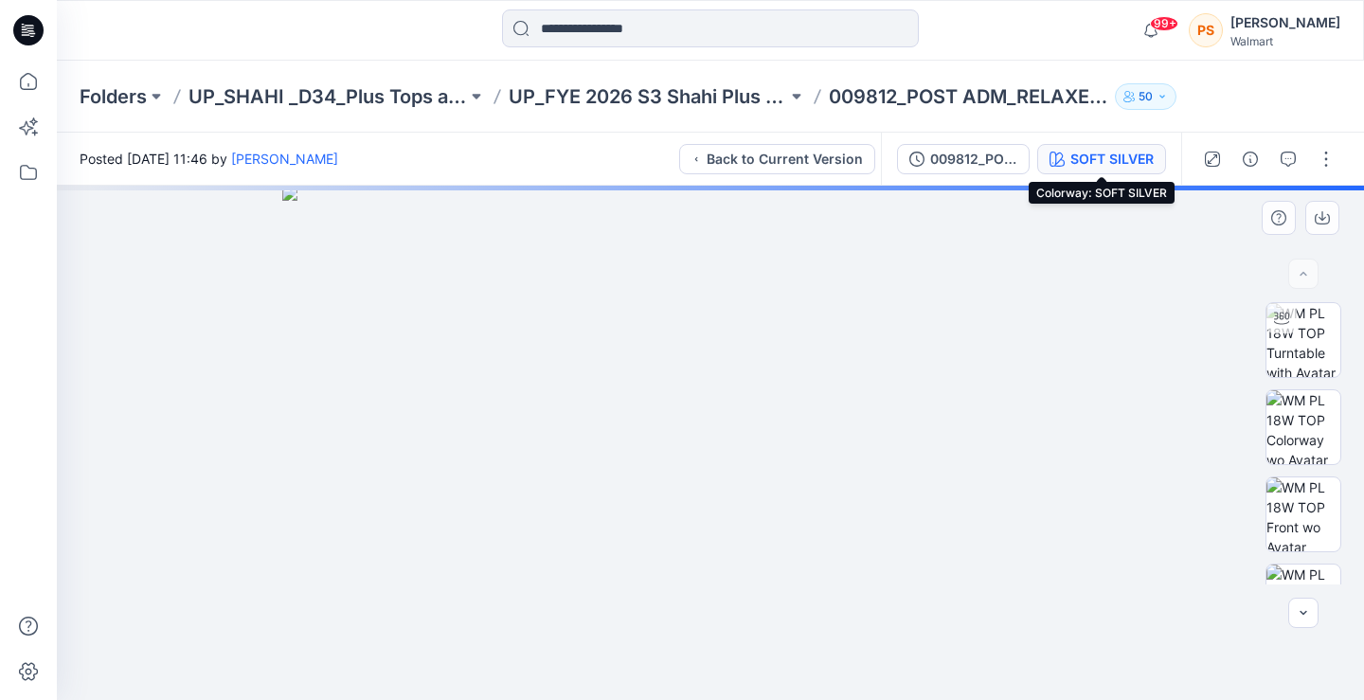
click at [1082, 166] on div "SOFT SILVER" at bounding box center [1111, 159] width 83 height 21
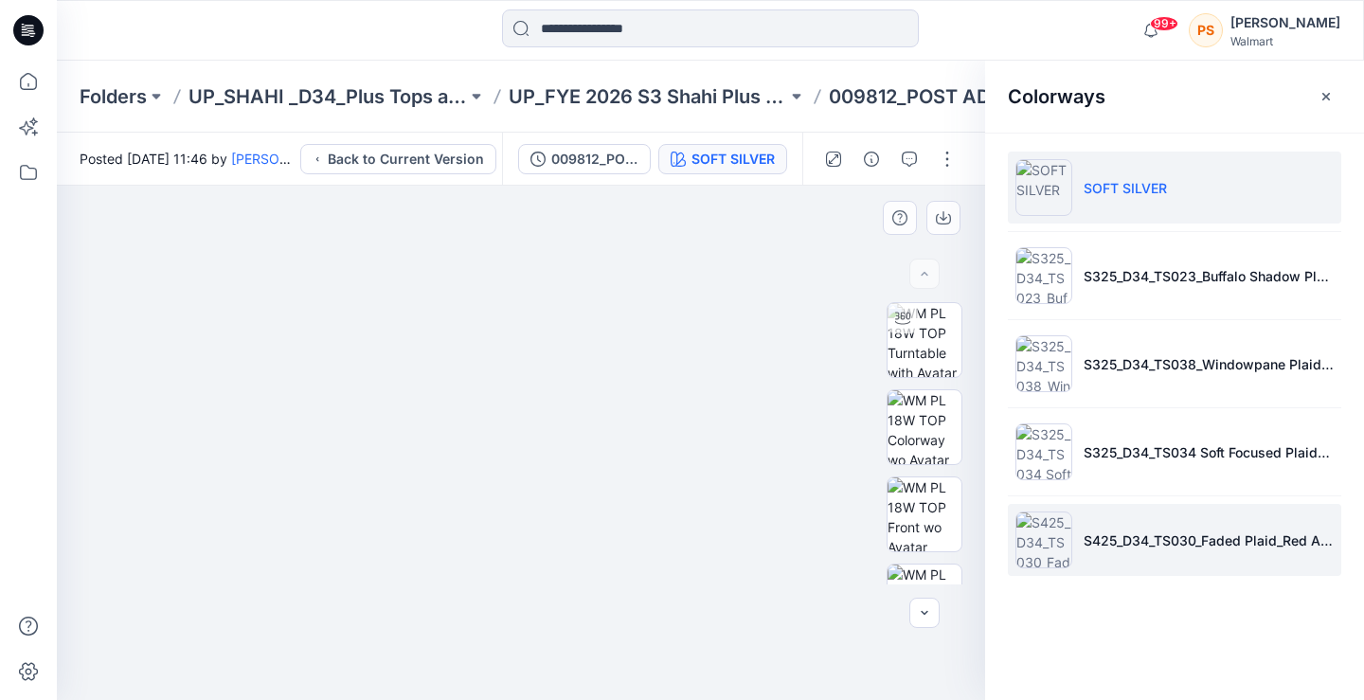
click at [1036, 526] on img at bounding box center [1043, 539] width 57 height 57
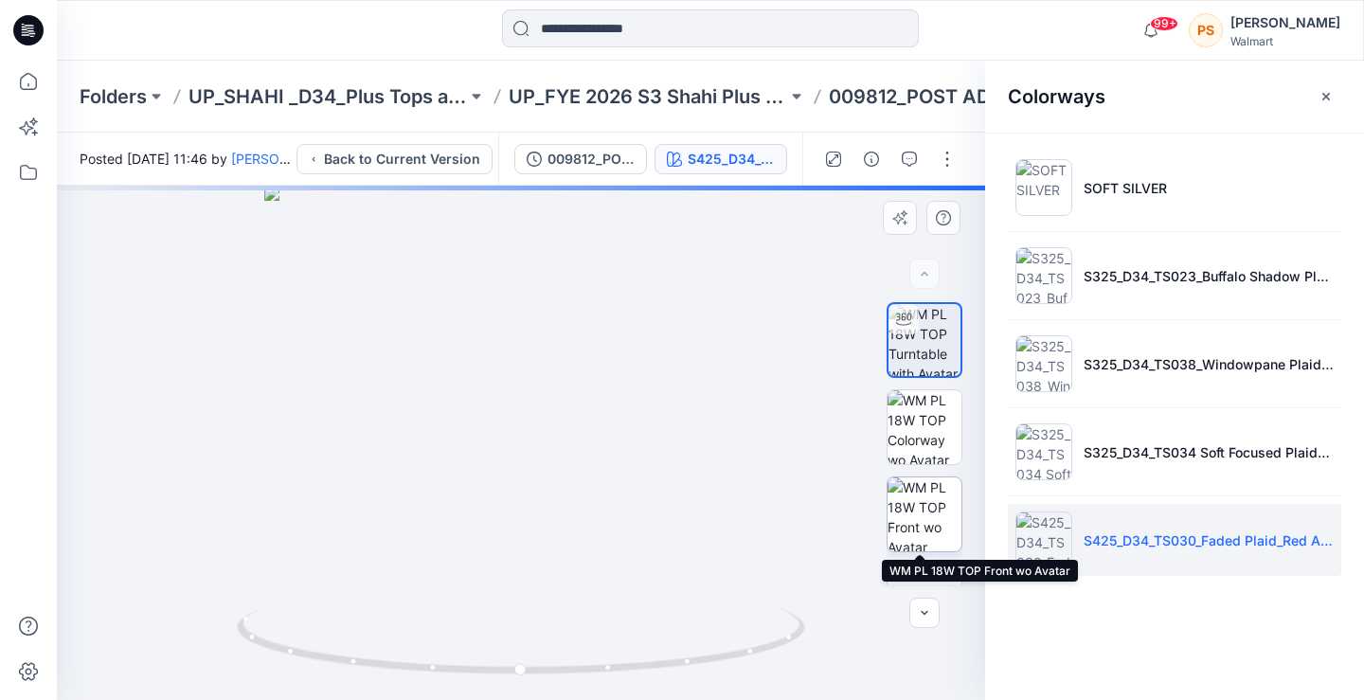
click at [921, 509] on img at bounding box center [924, 514] width 74 height 74
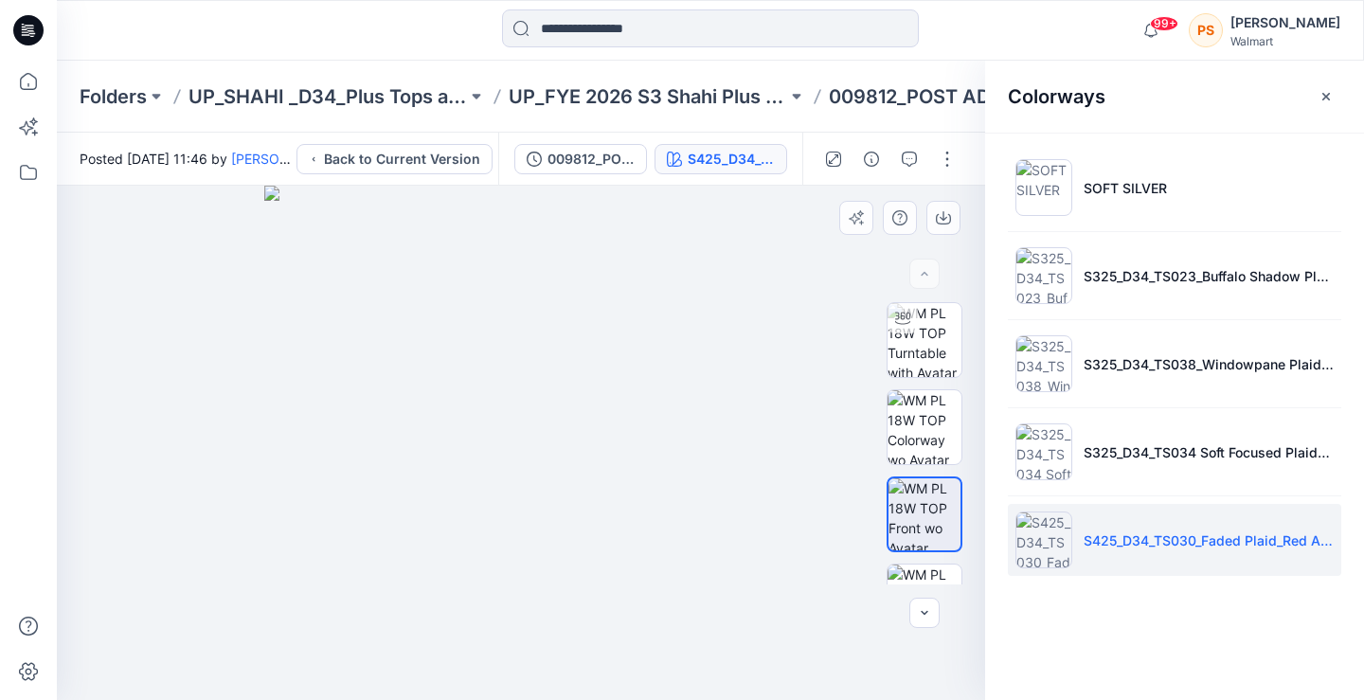
click at [118, 434] on div at bounding box center [521, 443] width 928 height 514
click at [527, 274] on img at bounding box center [521, 443] width 514 height 514
drag, startPoint x: 527, startPoint y: 274, endPoint x: 601, endPoint y: 208, distance: 99.3
click at [601, 208] on img at bounding box center [521, 443] width 514 height 514
click at [108, 435] on div at bounding box center [521, 443] width 928 height 514
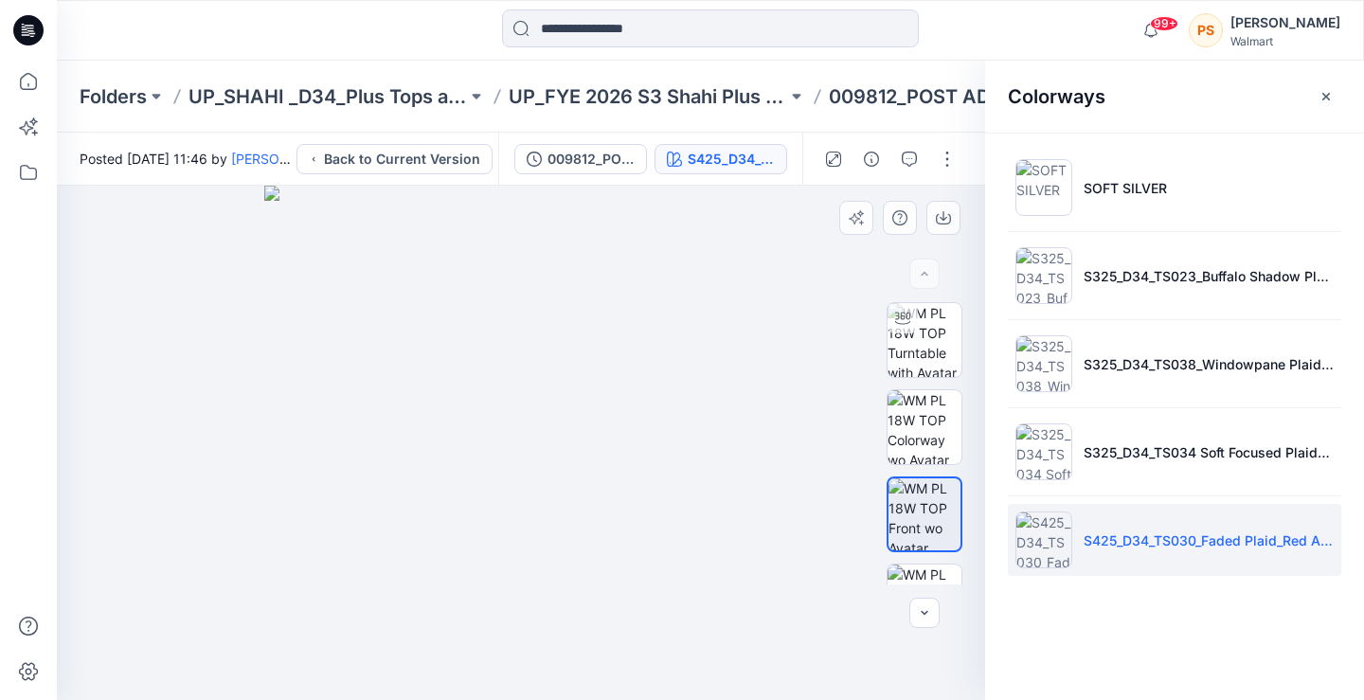
click at [708, 588] on img at bounding box center [521, 443] width 514 height 514
click at [626, 33] on input at bounding box center [710, 28] width 417 height 38
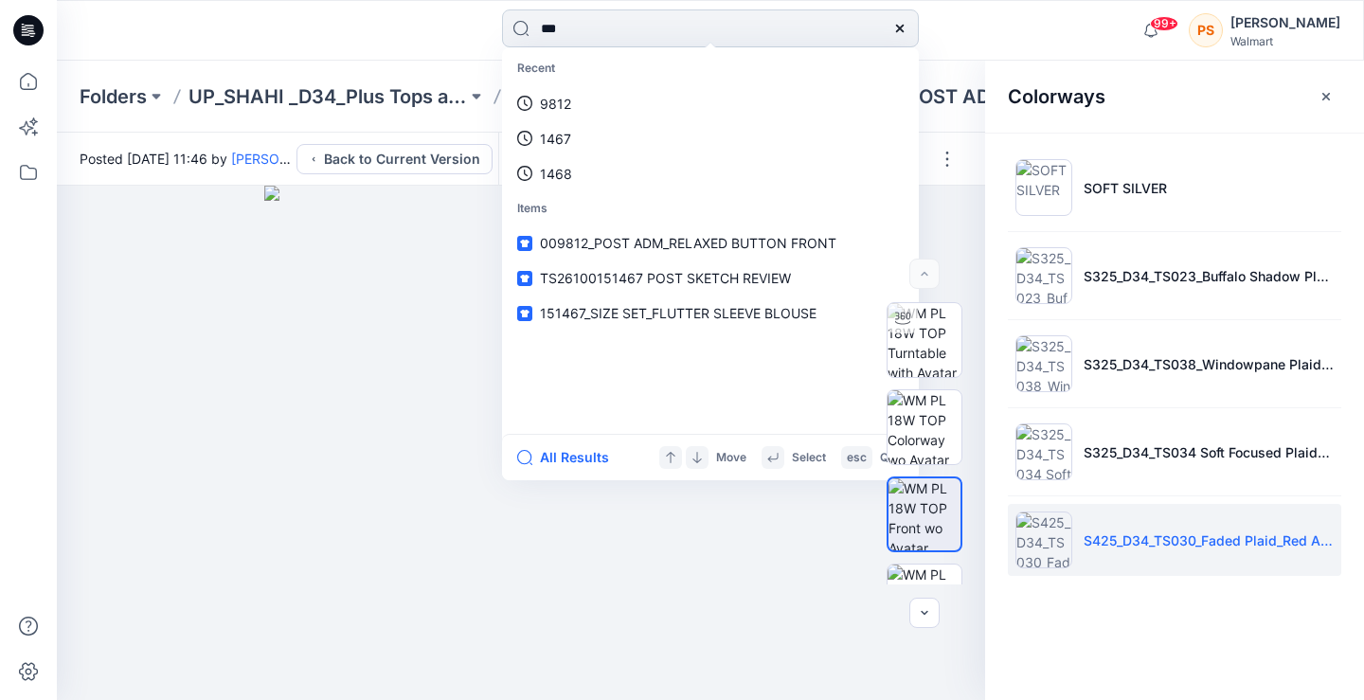
type input "****"
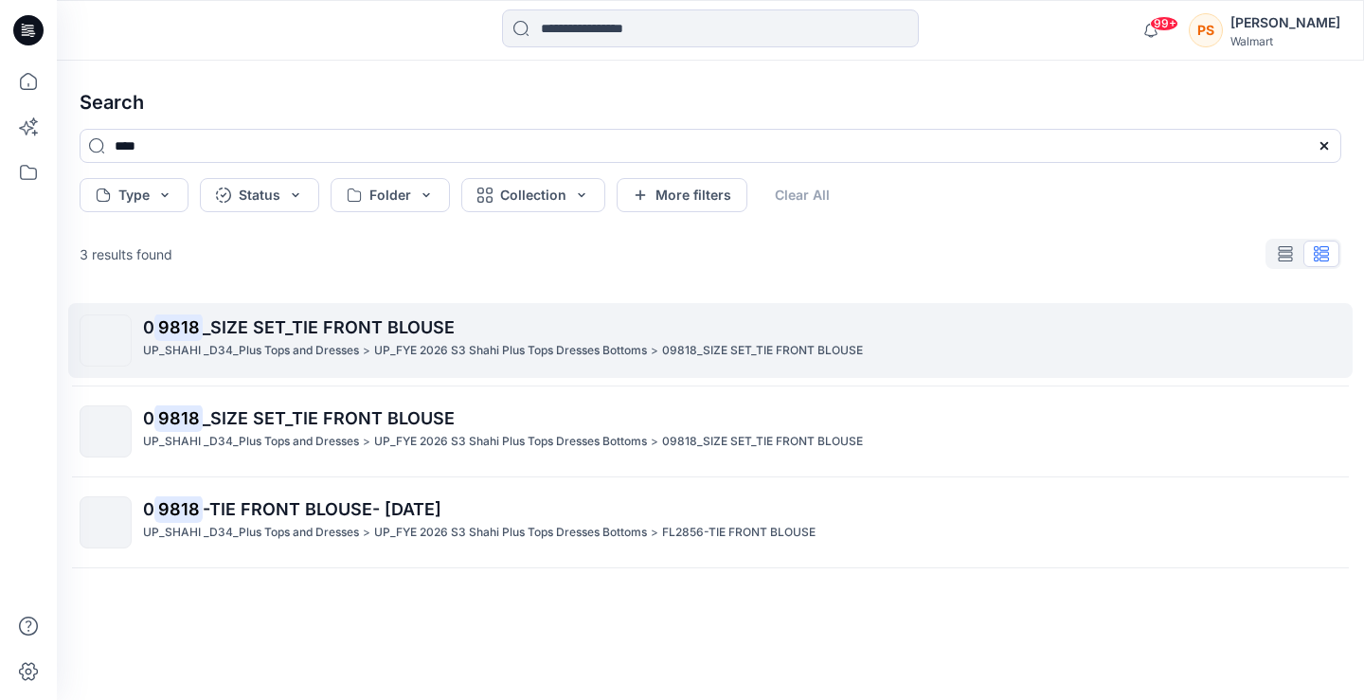
click at [558, 335] on p "0 9818 _SIZE SET_TIE FRONT BLOUSE" at bounding box center [741, 327] width 1197 height 27
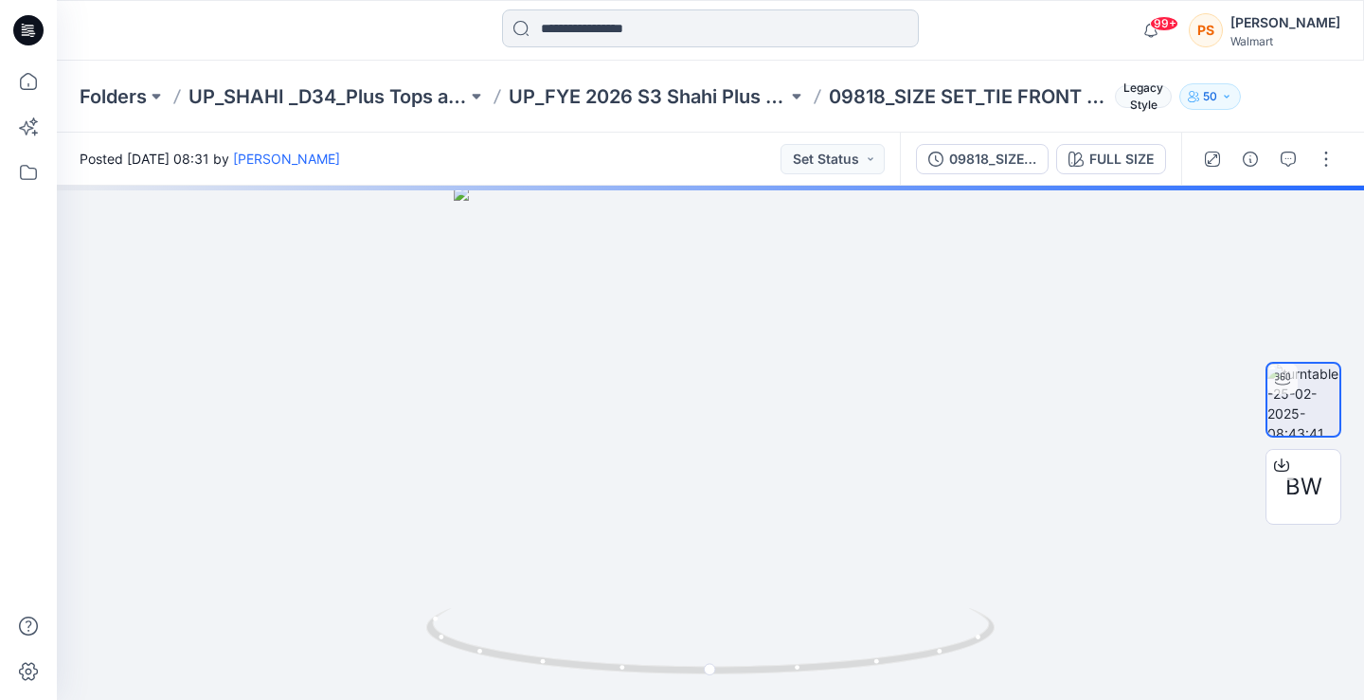
click at [656, 9] on input at bounding box center [710, 28] width 417 height 38
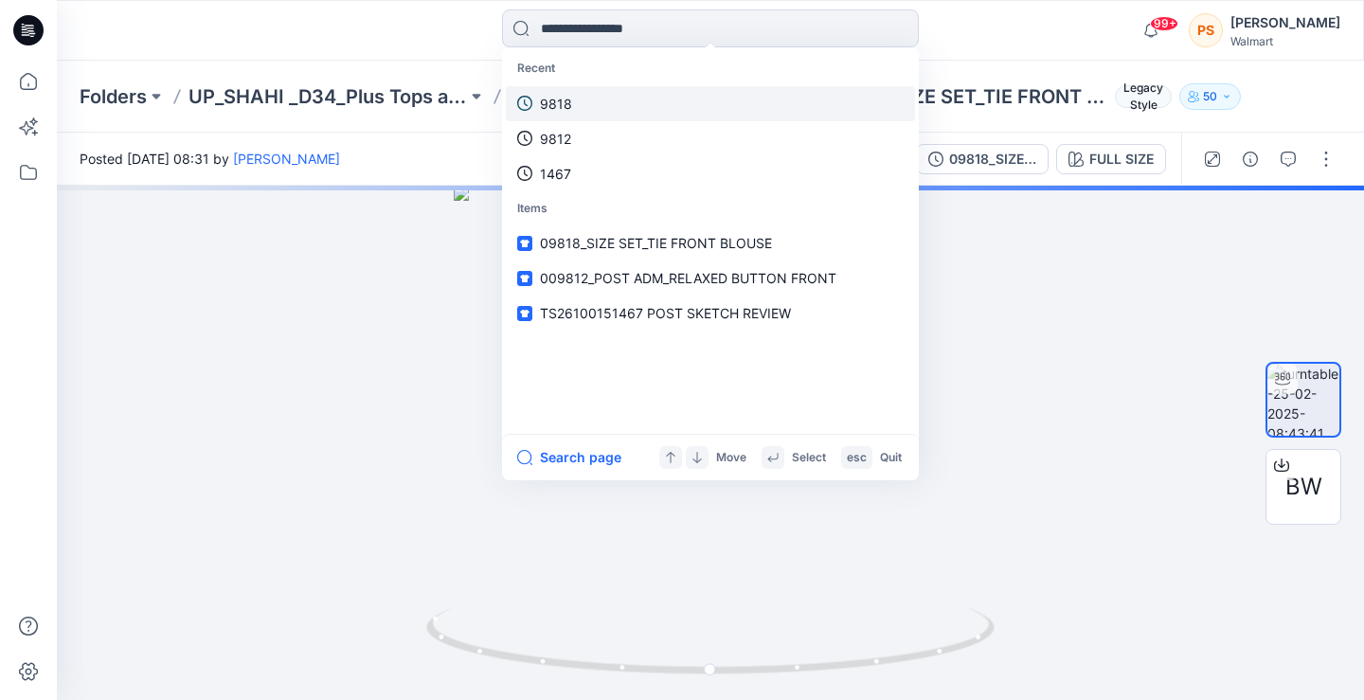
click at [635, 98] on link "9818" at bounding box center [710, 103] width 409 height 35
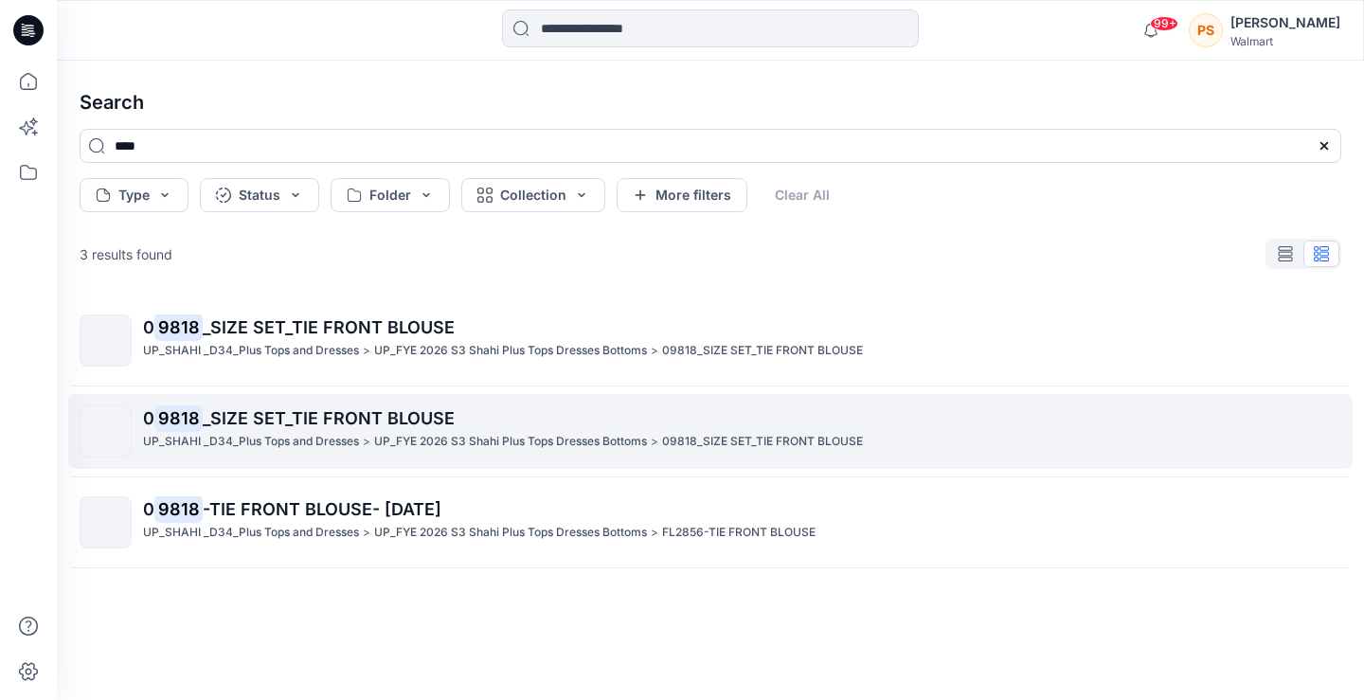
click at [472, 424] on p "0 9818 _SIZE SET_TIE FRONT BLOUSE" at bounding box center [741, 418] width 1197 height 27
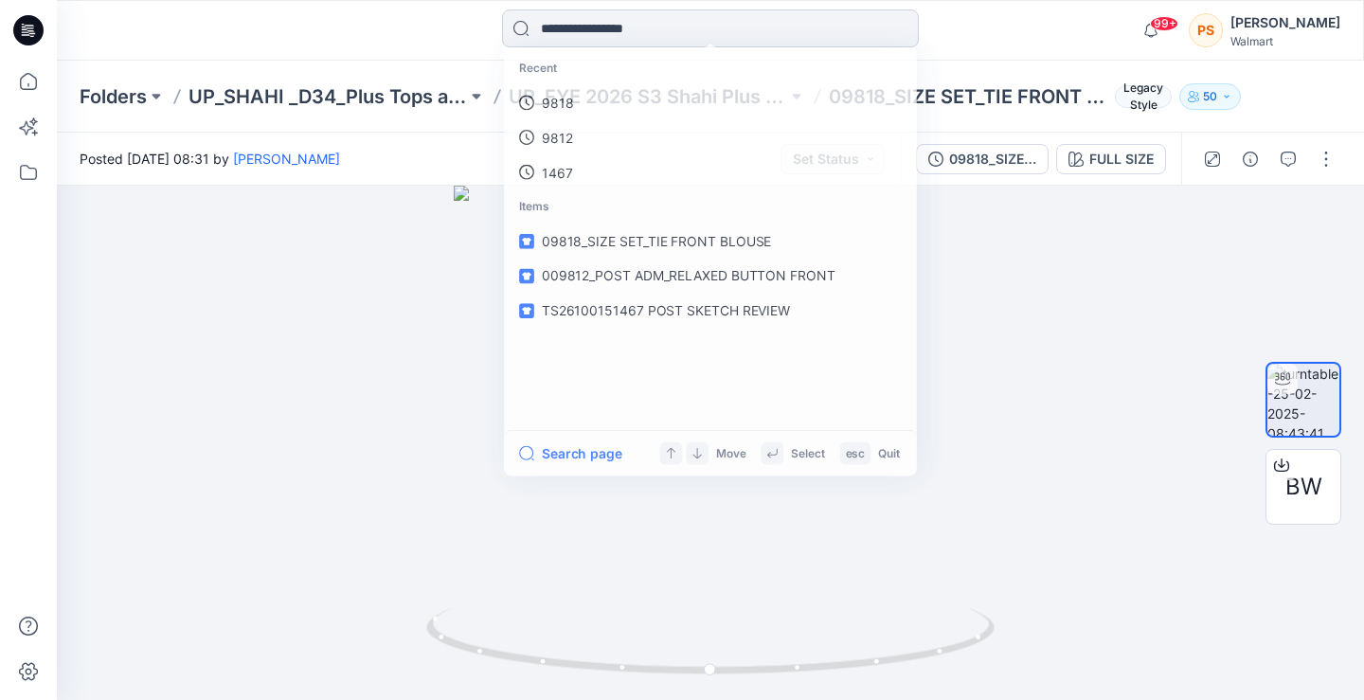
click at [595, 36] on input at bounding box center [710, 28] width 417 height 38
click at [560, 114] on link "9818" at bounding box center [710, 103] width 409 height 35
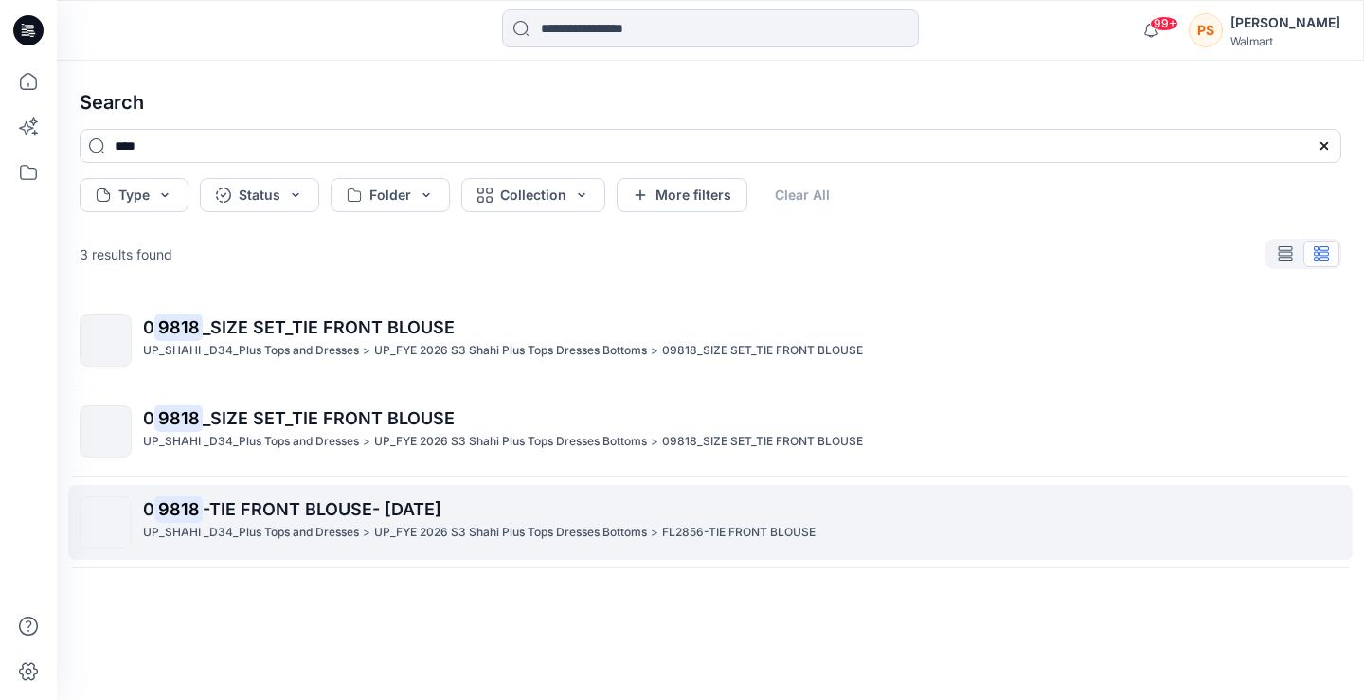
click at [379, 497] on p "0 9818 -TIE FRONT BLOUSE- [DATE]" at bounding box center [741, 509] width 1197 height 27
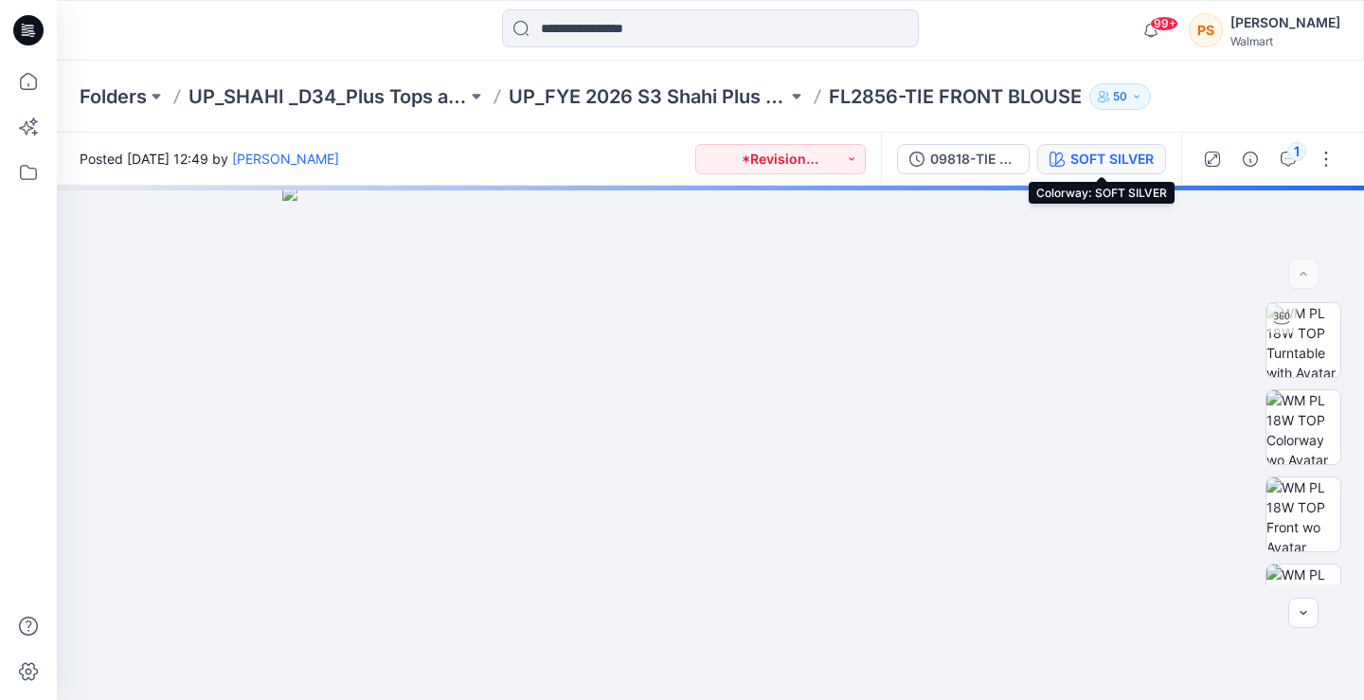
click at [1088, 152] on div "SOFT SILVER" at bounding box center [1111, 159] width 83 height 21
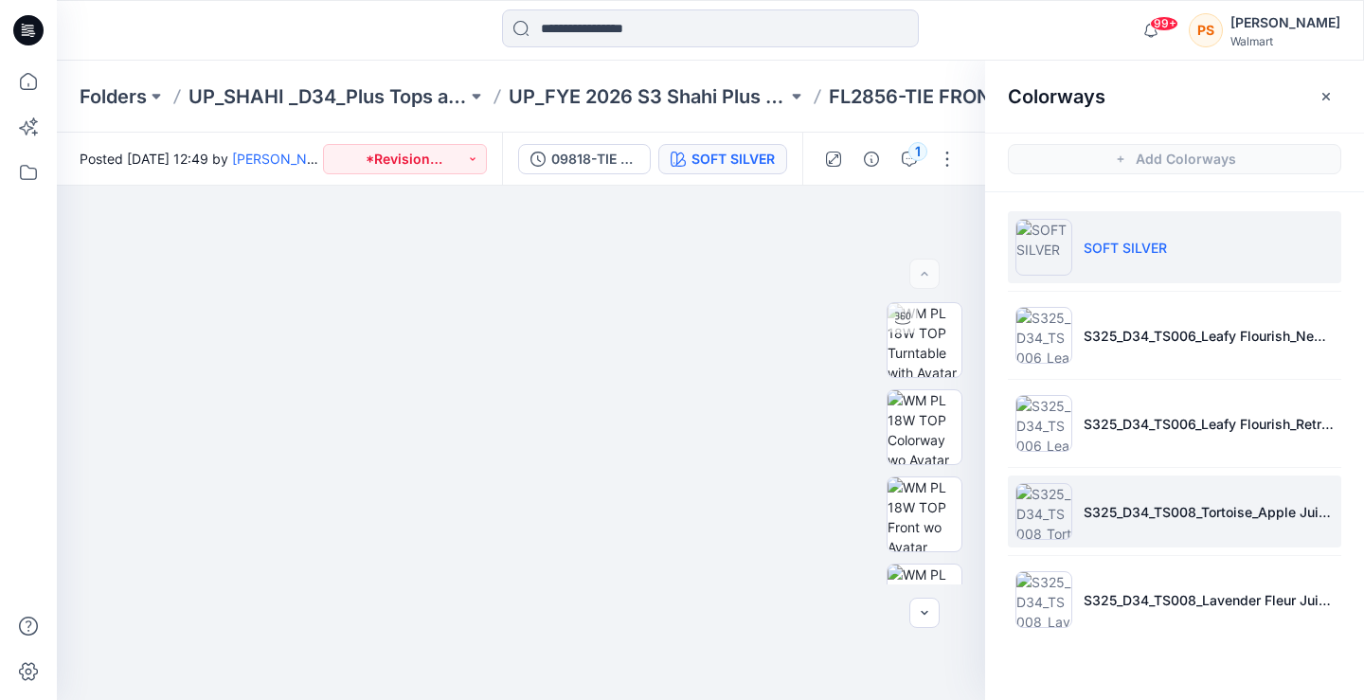
click at [1043, 509] on img at bounding box center [1043, 511] width 57 height 57
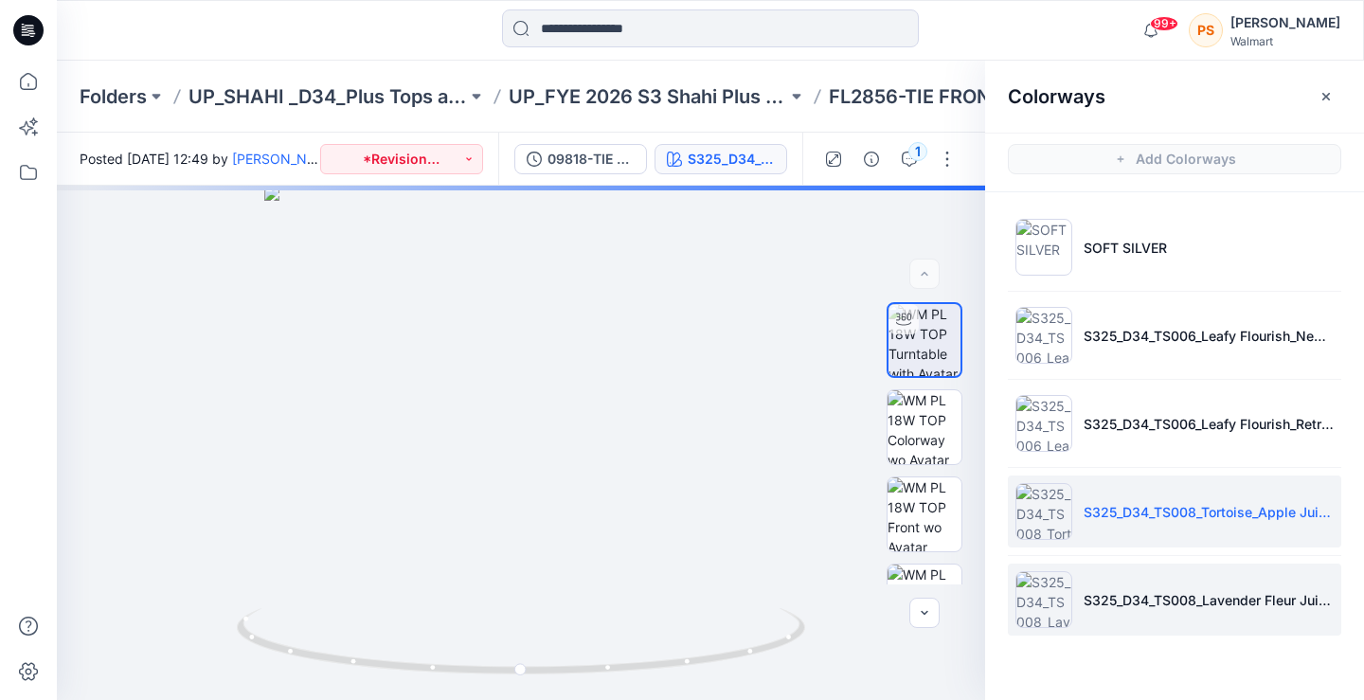
click at [1048, 602] on img at bounding box center [1043, 599] width 57 height 57
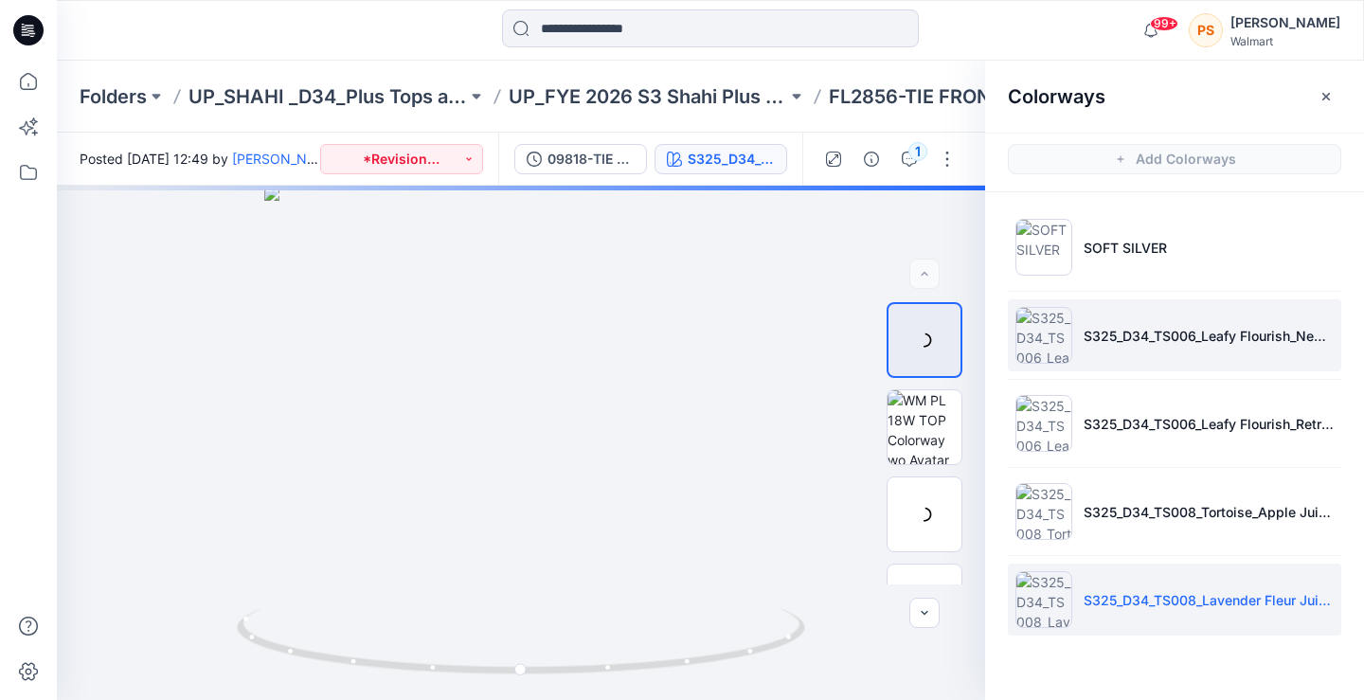
click at [1056, 335] on img at bounding box center [1043, 335] width 57 height 57
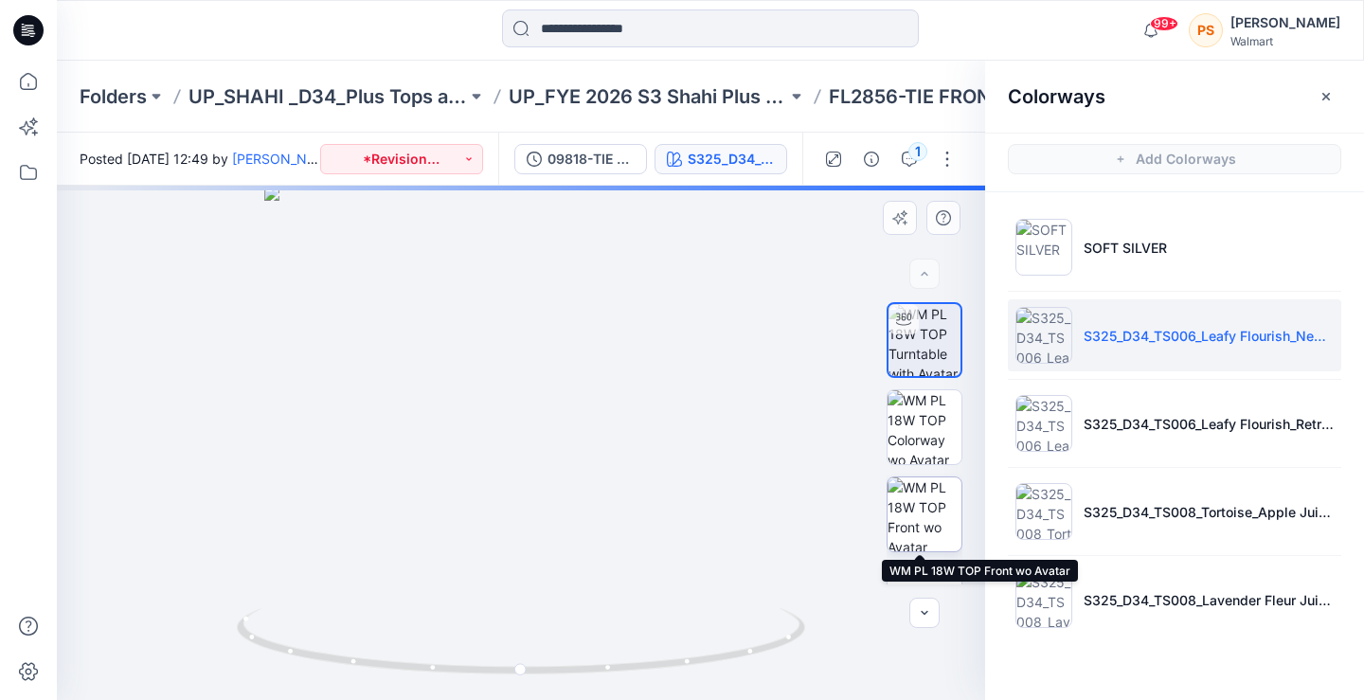
click at [923, 500] on img at bounding box center [924, 514] width 74 height 74
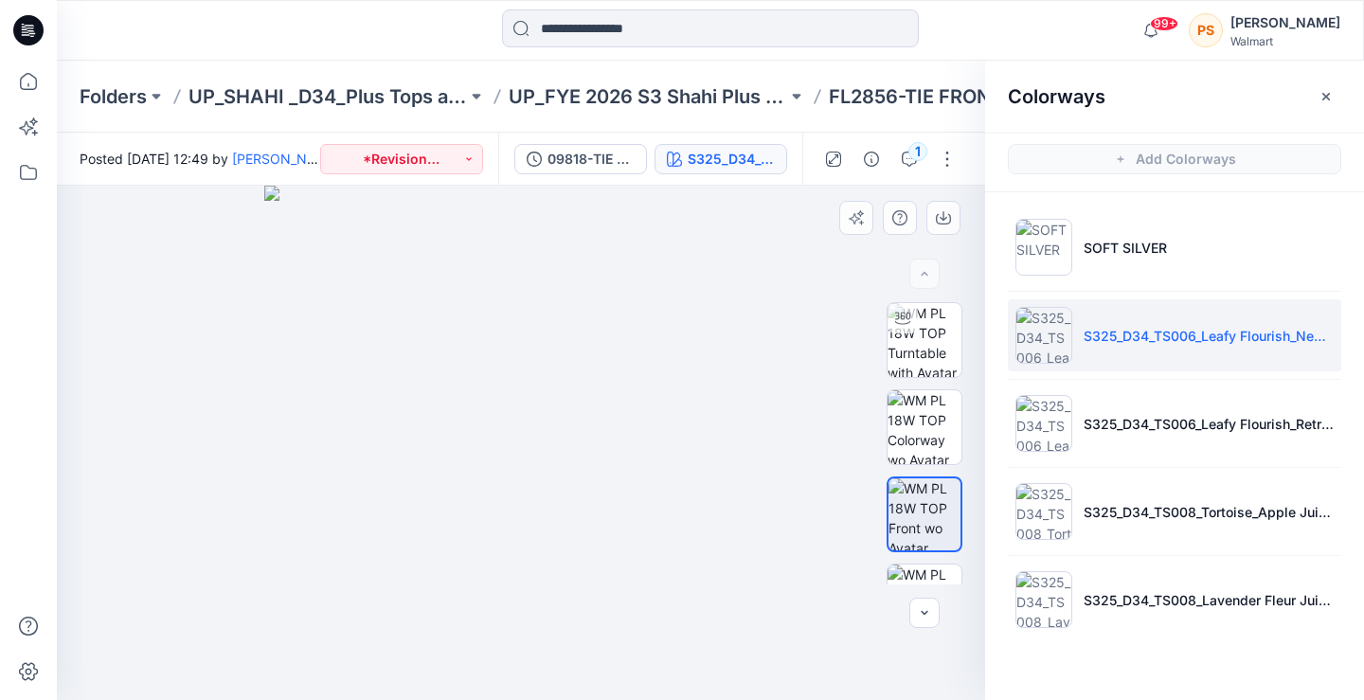
click at [571, 275] on img at bounding box center [521, 443] width 514 height 514
click at [599, 280] on img at bounding box center [521, 443] width 514 height 514
click at [719, 603] on img at bounding box center [521, 443] width 514 height 514
click at [620, 42] on input at bounding box center [710, 28] width 417 height 38
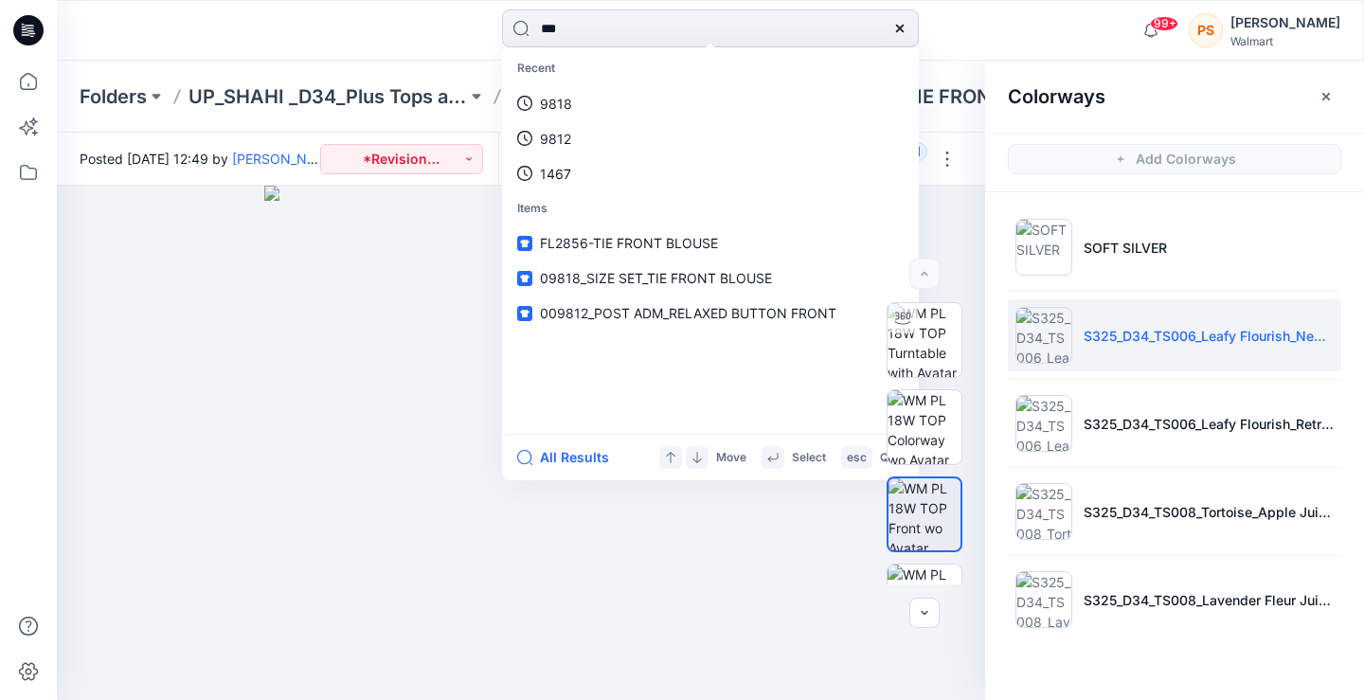
type input "****"
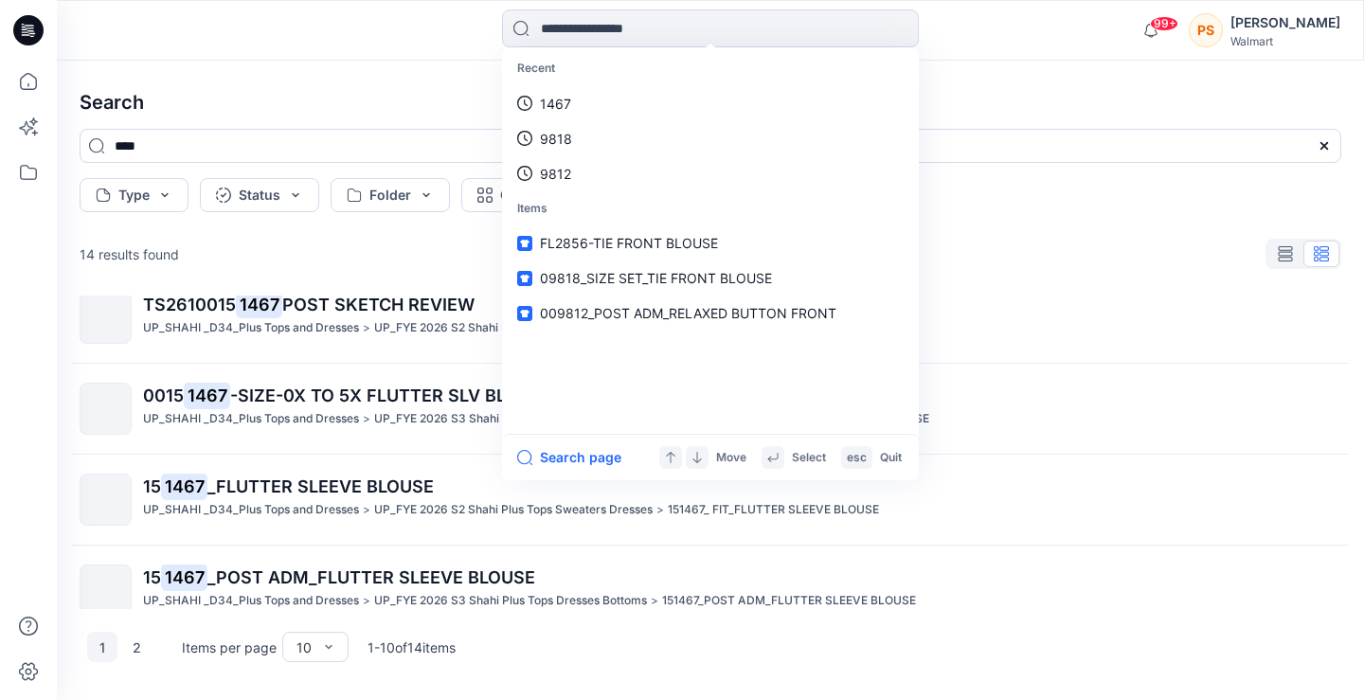
scroll to position [596, 0]
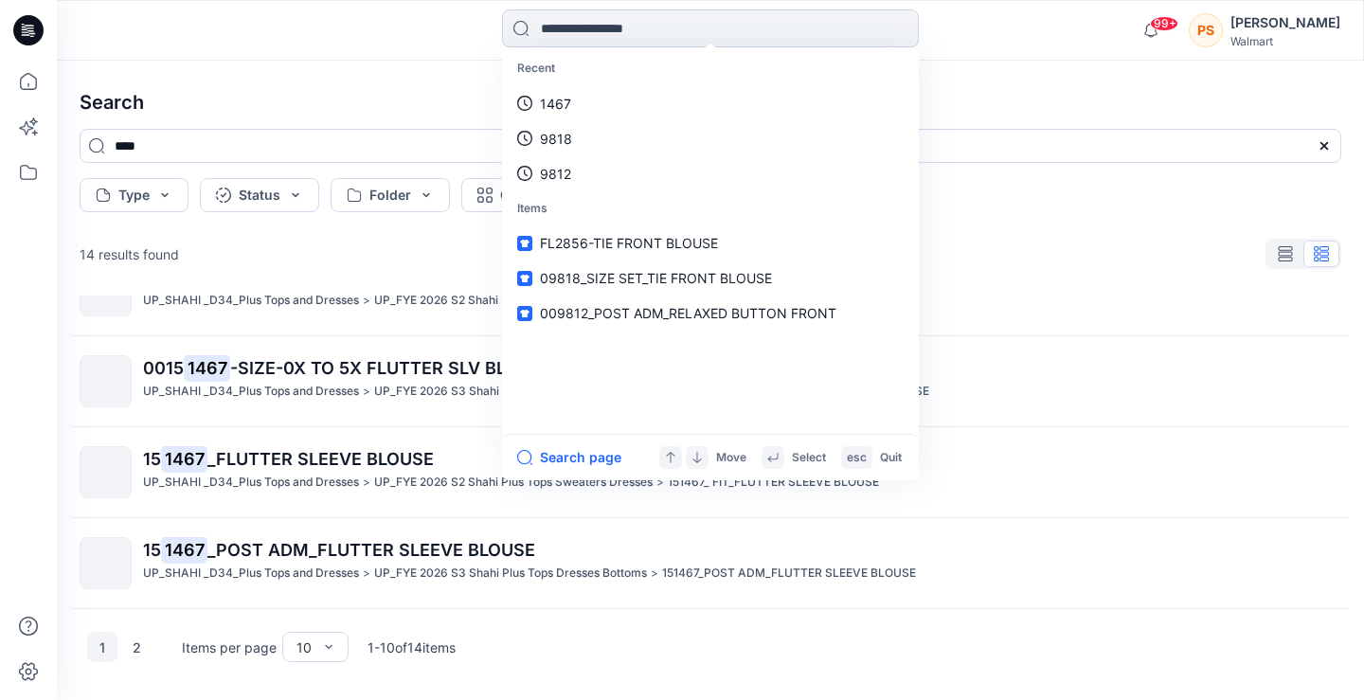
paste input "**********"
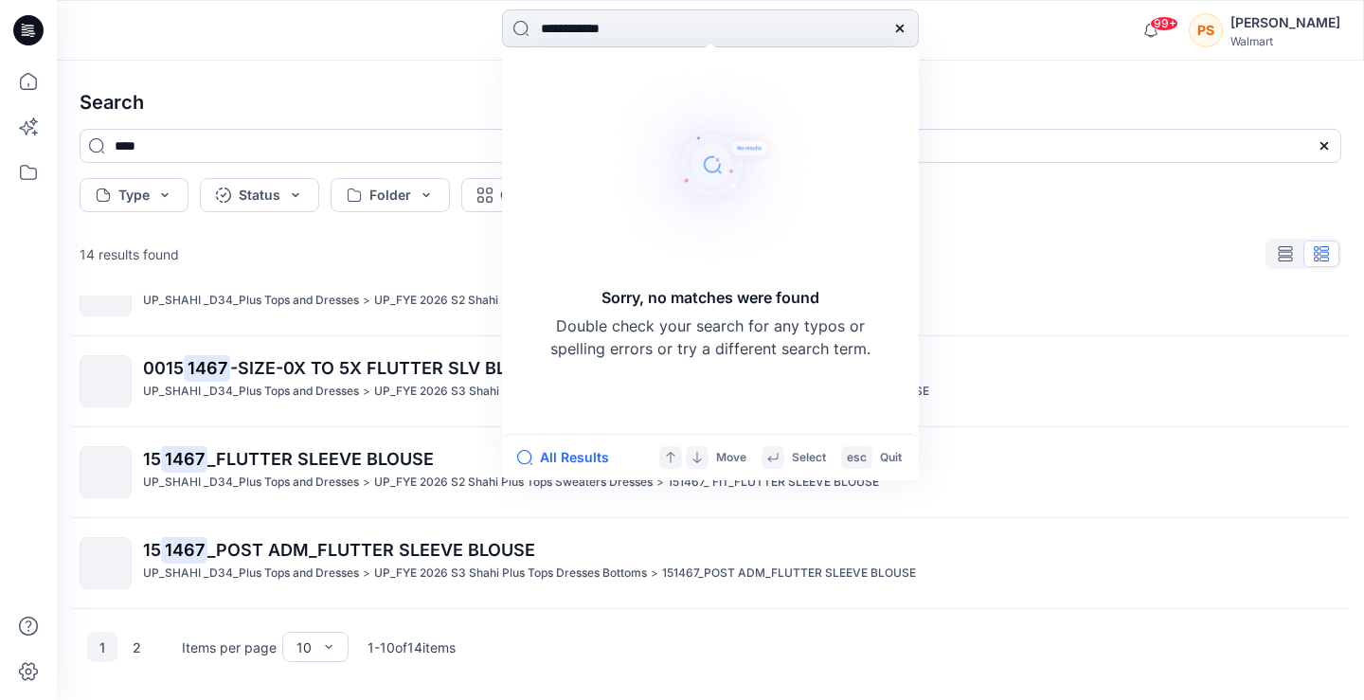
click at [681, 19] on input "**********" at bounding box center [710, 28] width 417 height 38
type input "**********"
click at [681, 234] on img at bounding box center [710, 164] width 227 height 227
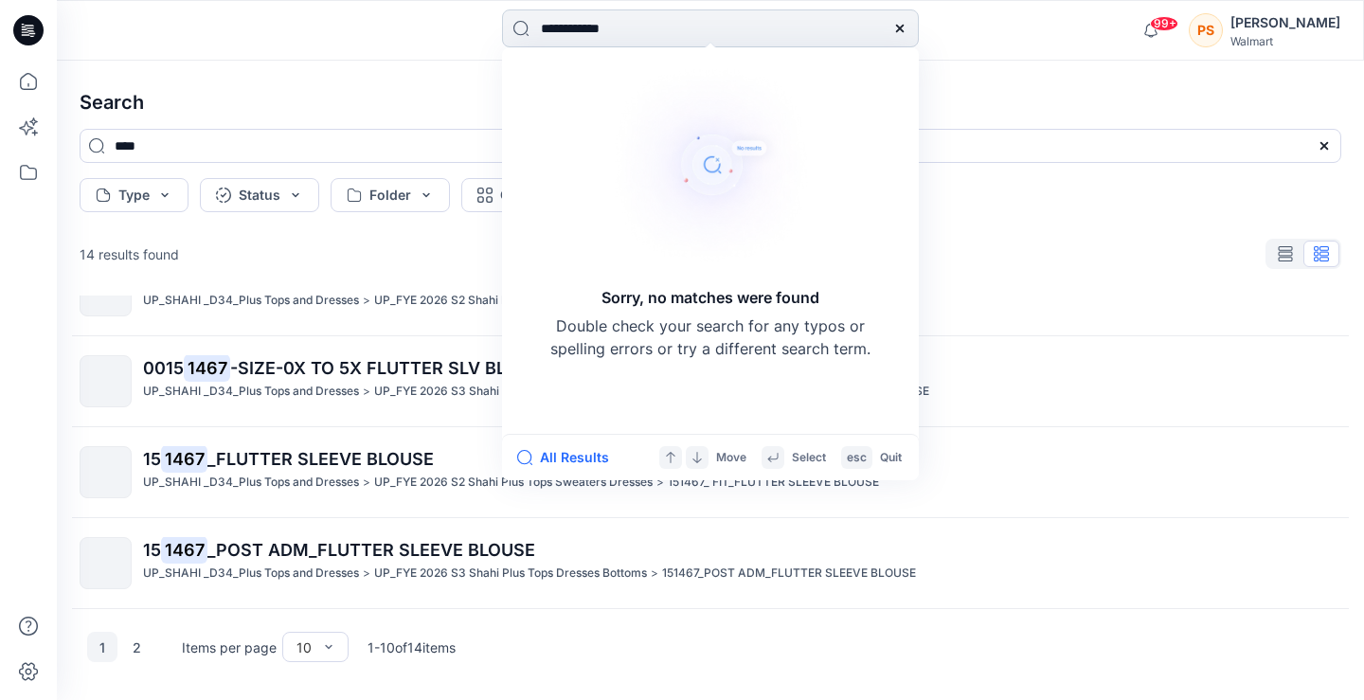
click at [712, 35] on input "**********" at bounding box center [710, 28] width 417 height 38
click at [899, 23] on icon at bounding box center [899, 28] width 15 height 15
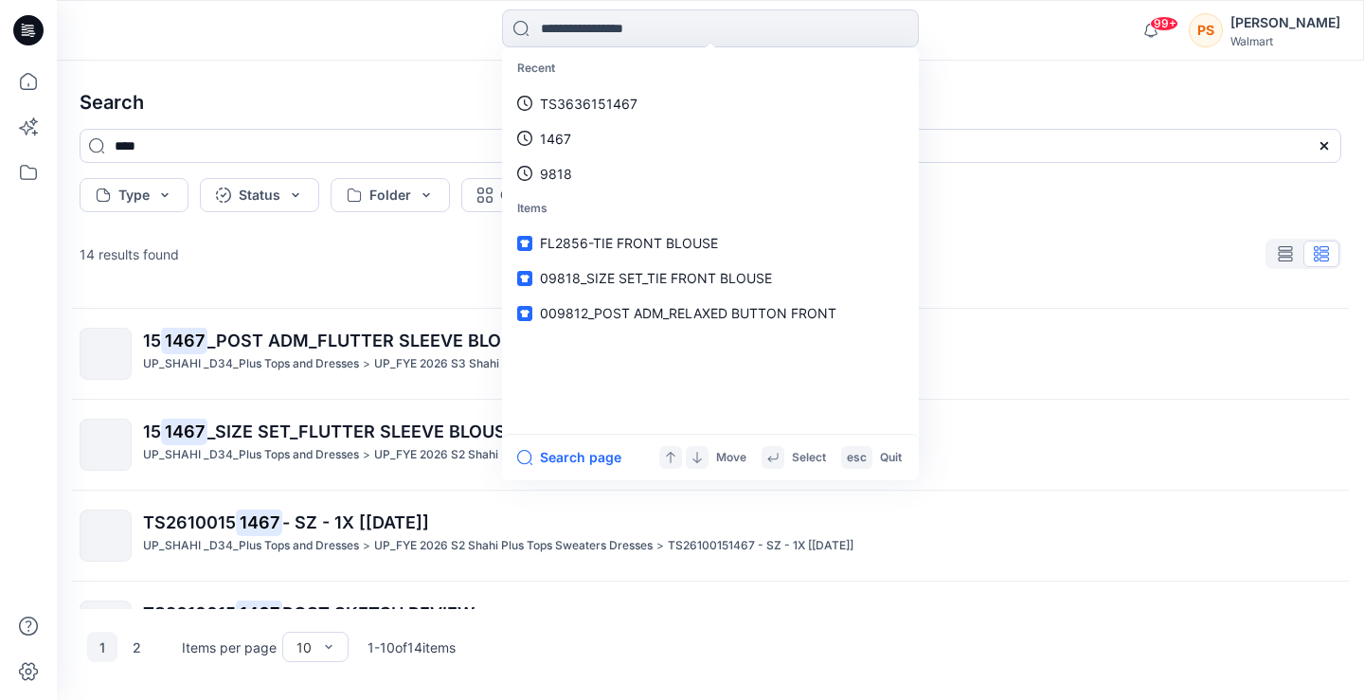
scroll to position [248, 0]
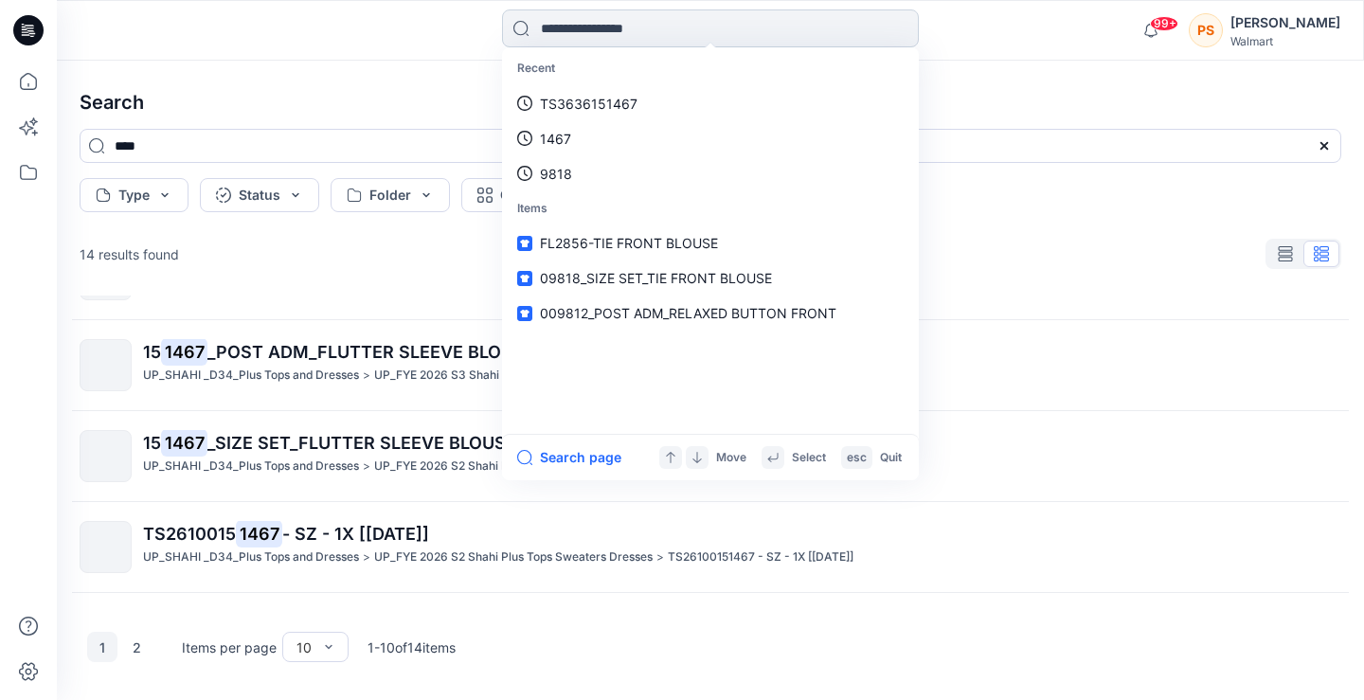
click at [645, 32] on input at bounding box center [710, 28] width 417 height 38
click at [604, 136] on link "1467" at bounding box center [710, 138] width 409 height 35
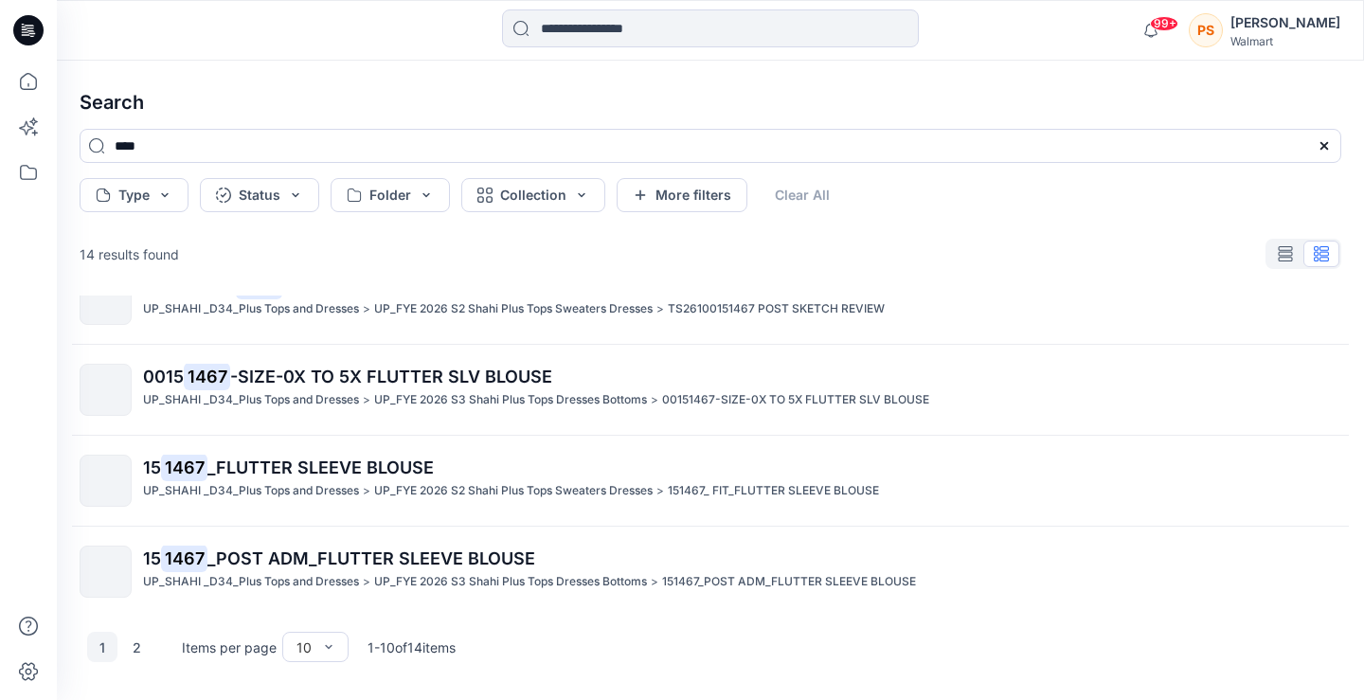
scroll to position [596, 0]
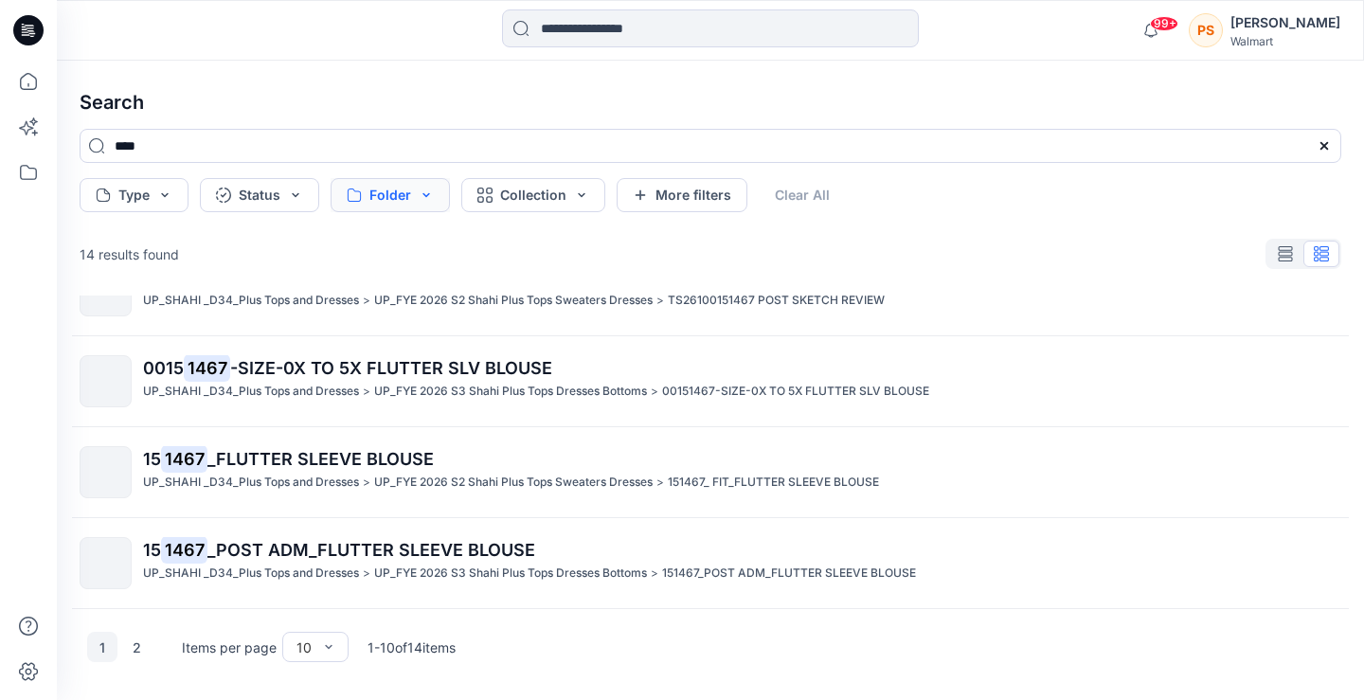
click at [369, 193] on button "Folder" at bounding box center [390, 195] width 119 height 34
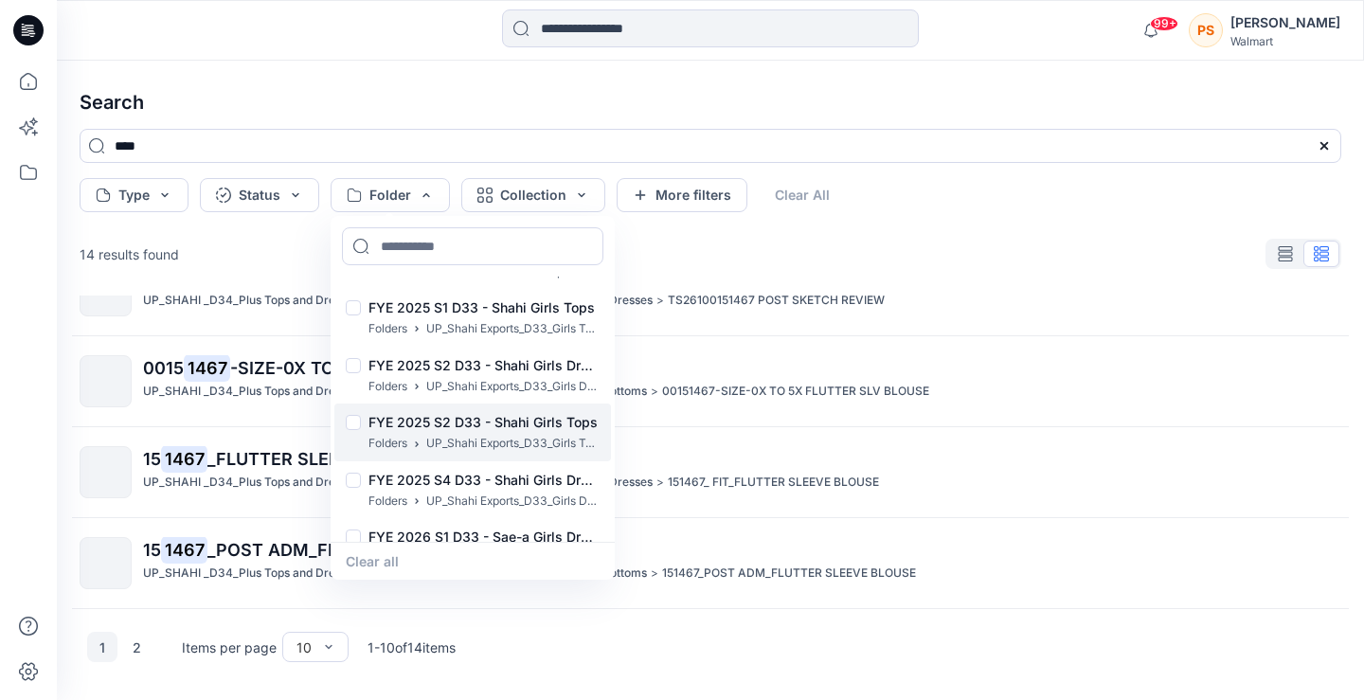
scroll to position [2842, 0]
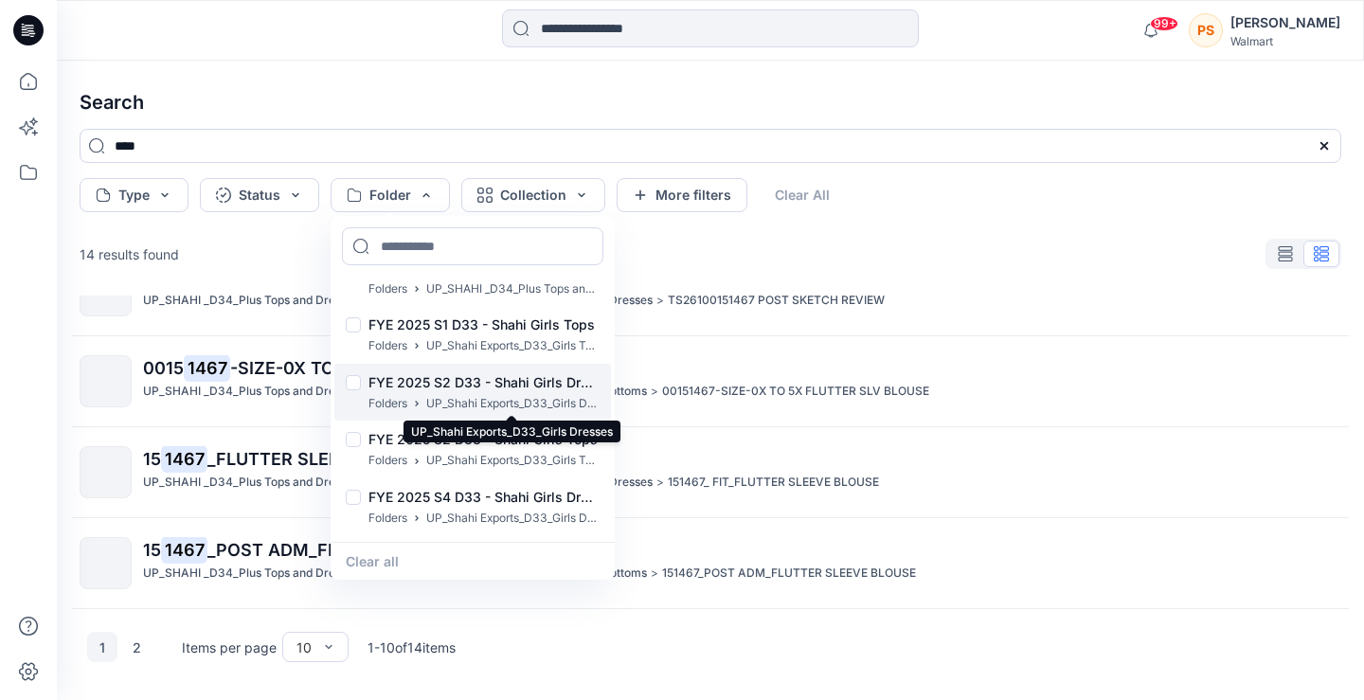
click at [456, 402] on p "UP_Shahi Exports_D33_Girls Dresses" at bounding box center [512, 404] width 173 height 20
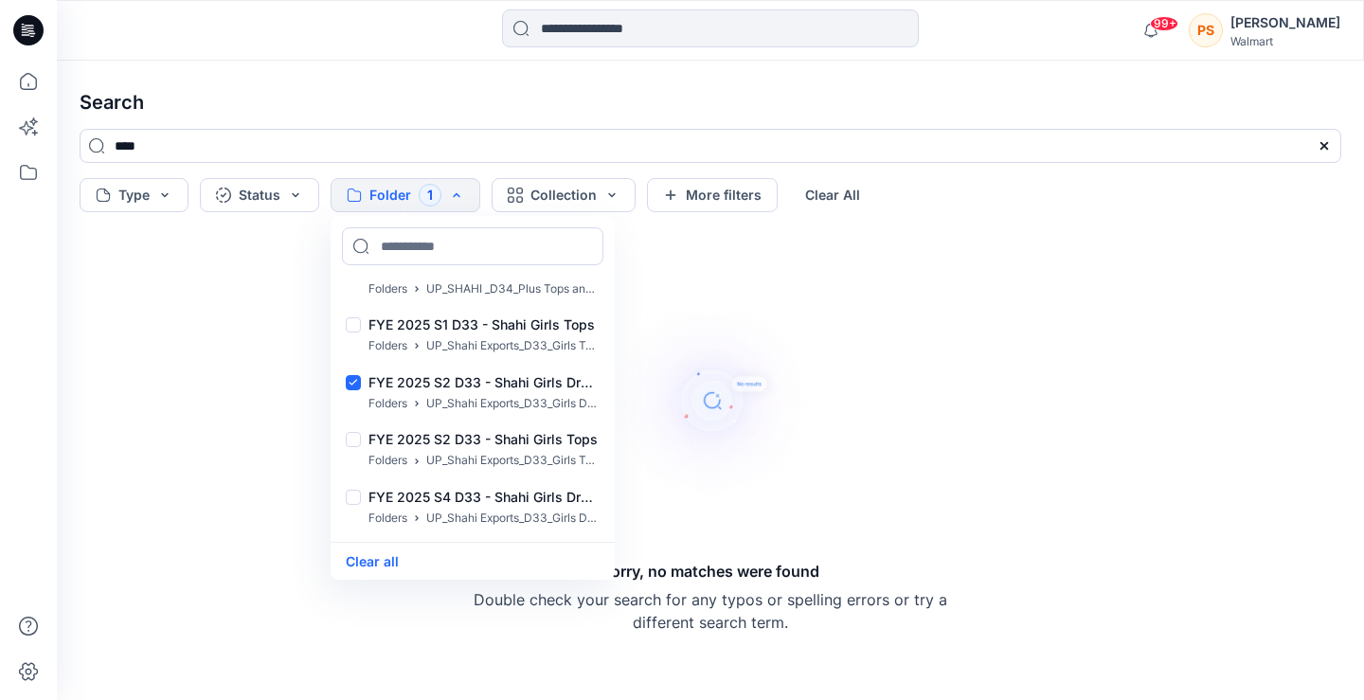
click at [890, 412] on div "Sorry, no matches were found Double check your search for any typos or spelling…" at bounding box center [711, 460] width 474 height 347
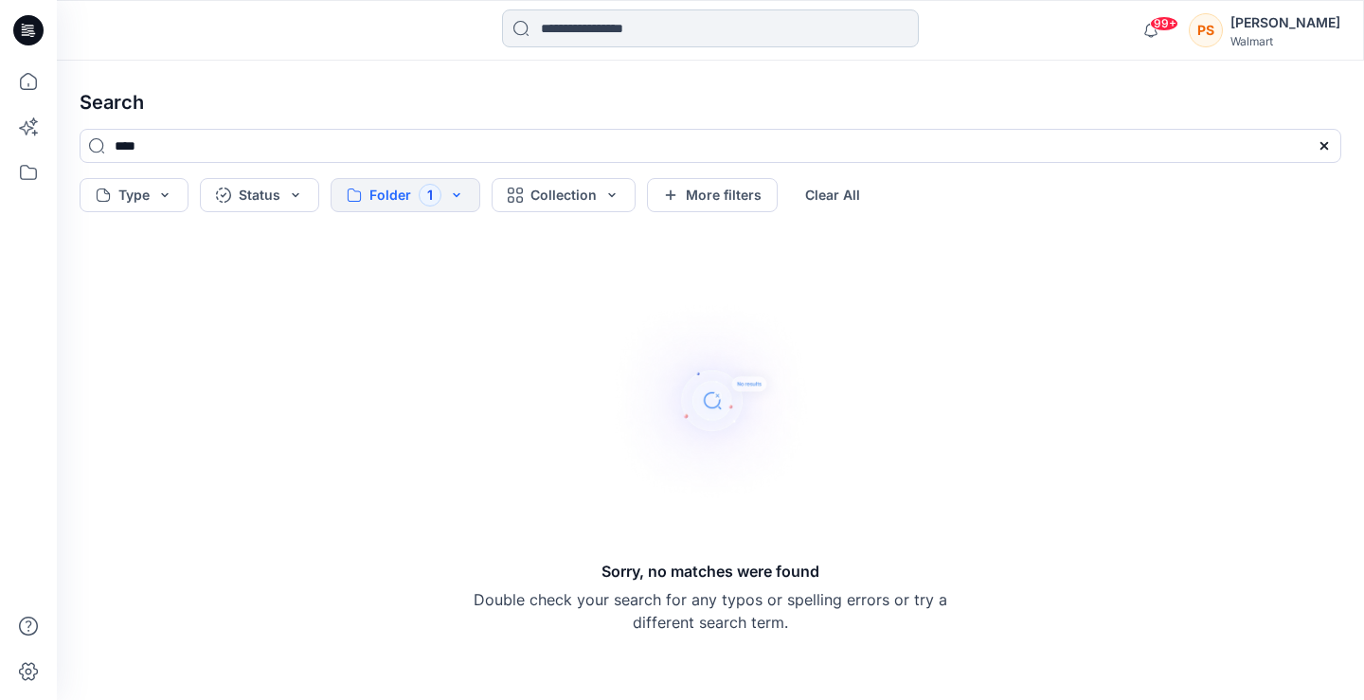
click at [599, 29] on input at bounding box center [710, 28] width 417 height 38
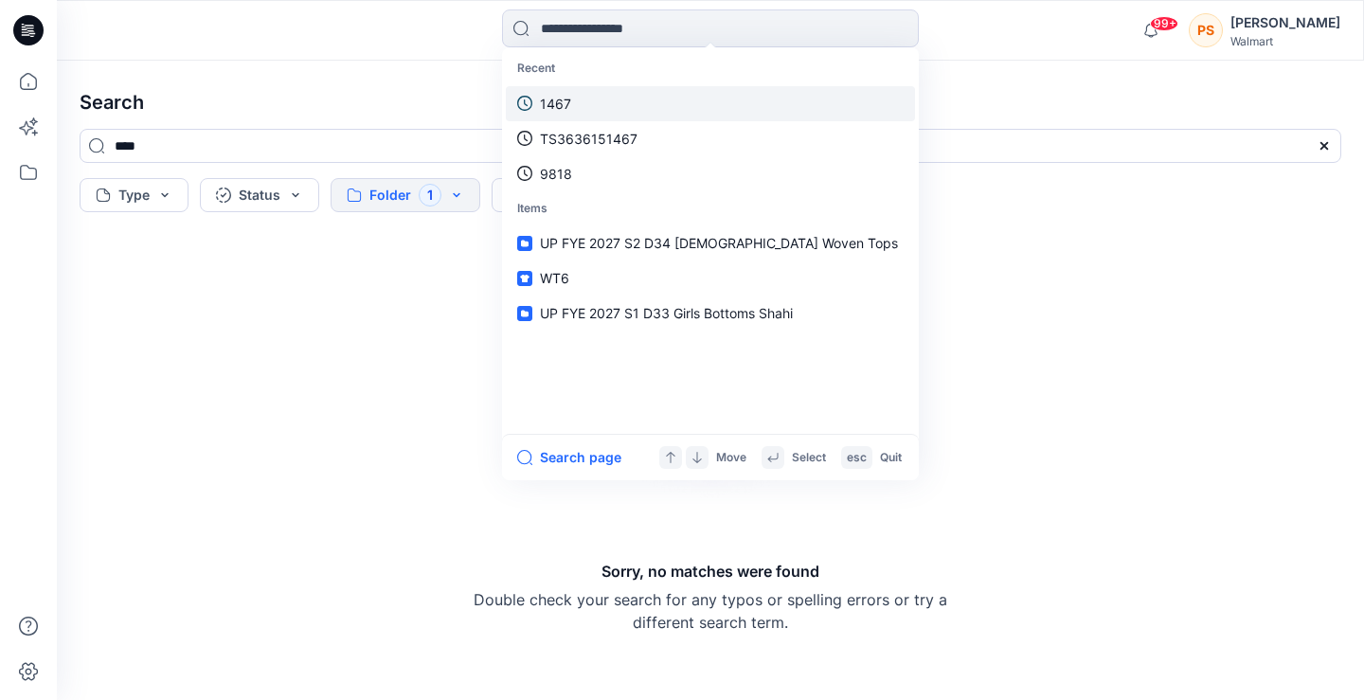
click at [599, 98] on link "1467" at bounding box center [710, 103] width 409 height 35
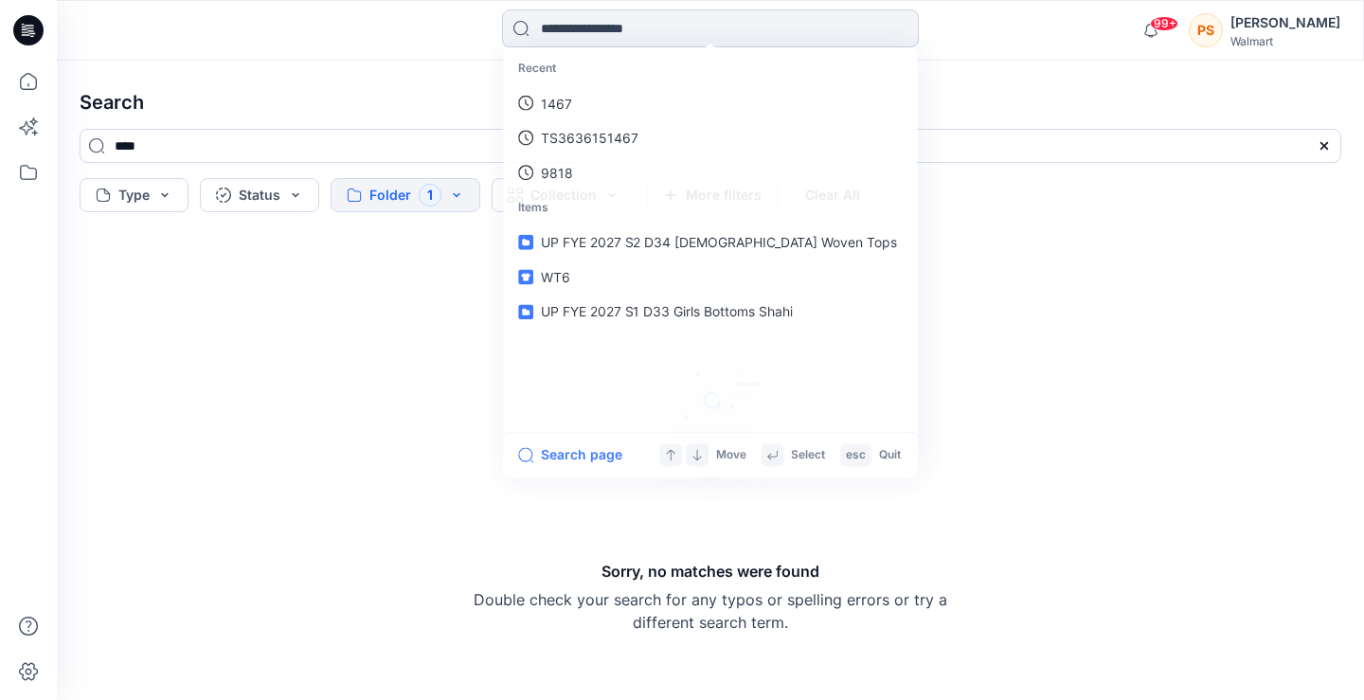
click at [590, 35] on input at bounding box center [710, 28] width 417 height 38
click at [463, 185] on button "Folder 1" at bounding box center [406, 195] width 150 height 34
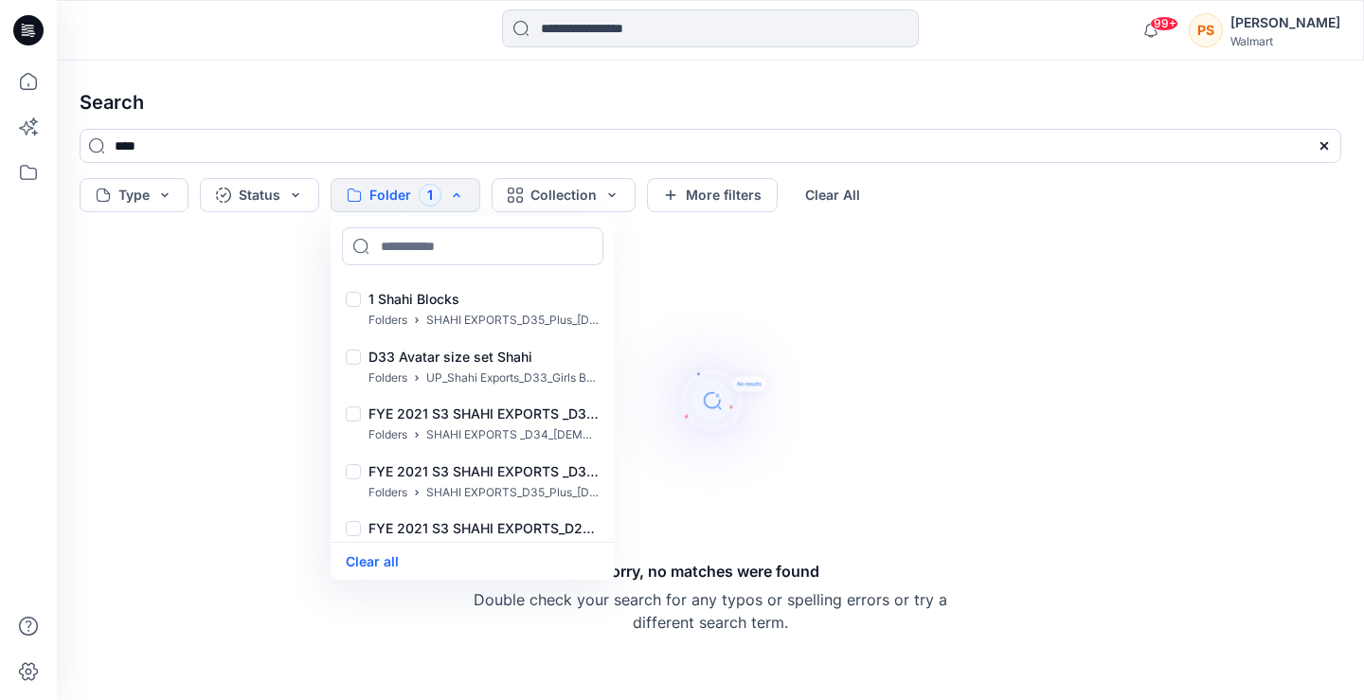
click at [451, 200] on button "Folder 1" at bounding box center [406, 195] width 150 height 34
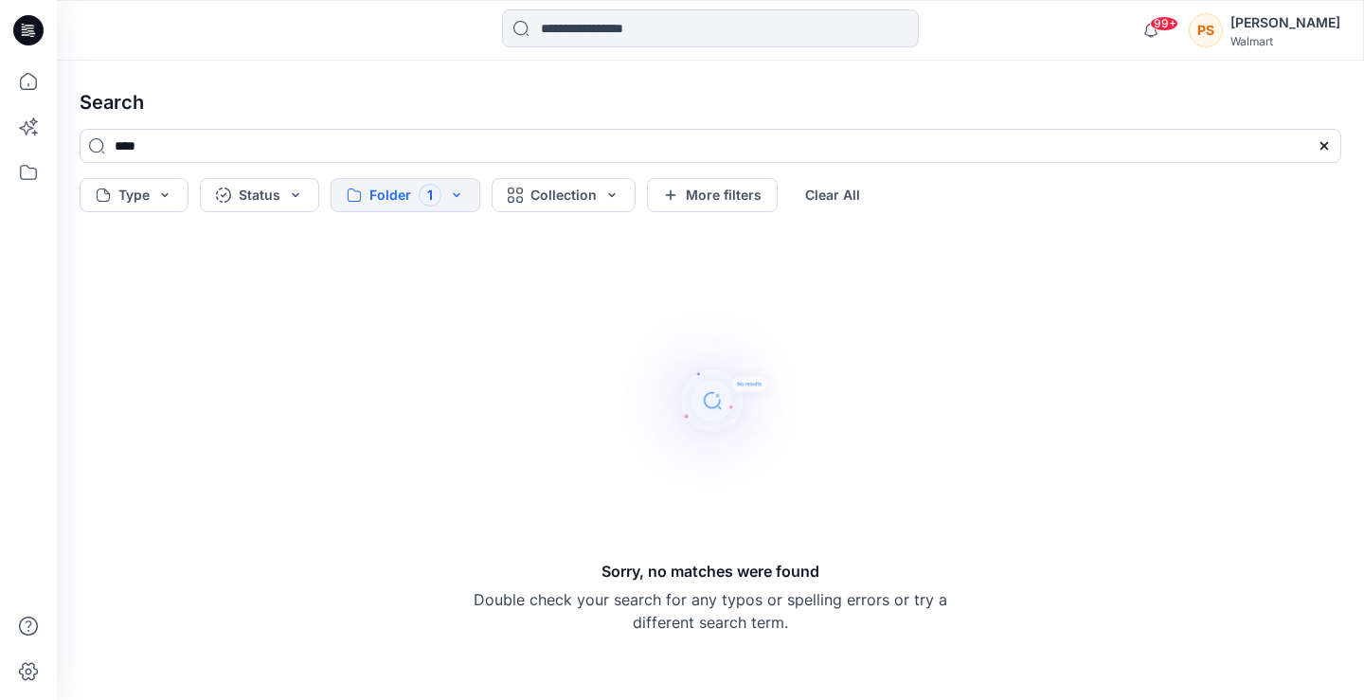
click at [455, 205] on button "Folder 1" at bounding box center [406, 195] width 150 height 34
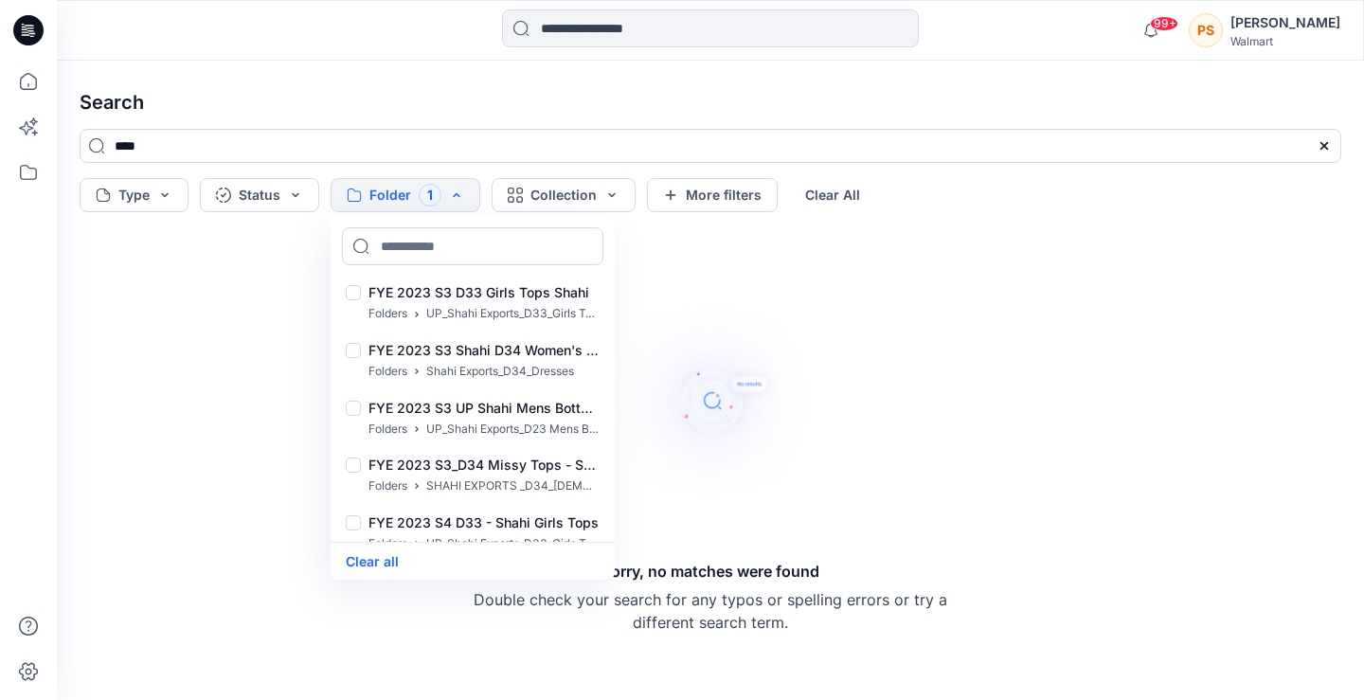
scroll to position [1495, 0]
drag, startPoint x: 603, startPoint y: 414, endPoint x: 645, endPoint y: 242, distance: 176.4
click at [645, 242] on div "Search **** Type Status Folder 1 1 Shahi Blocks Folders SHAHI EXPORTS_D35_Plus_…" at bounding box center [710, 380] width 1307 height 639
drag, startPoint x: 615, startPoint y: 456, endPoint x: 616, endPoint y: 351, distance: 104.2
click at [616, 351] on img at bounding box center [710, 400] width 227 height 227
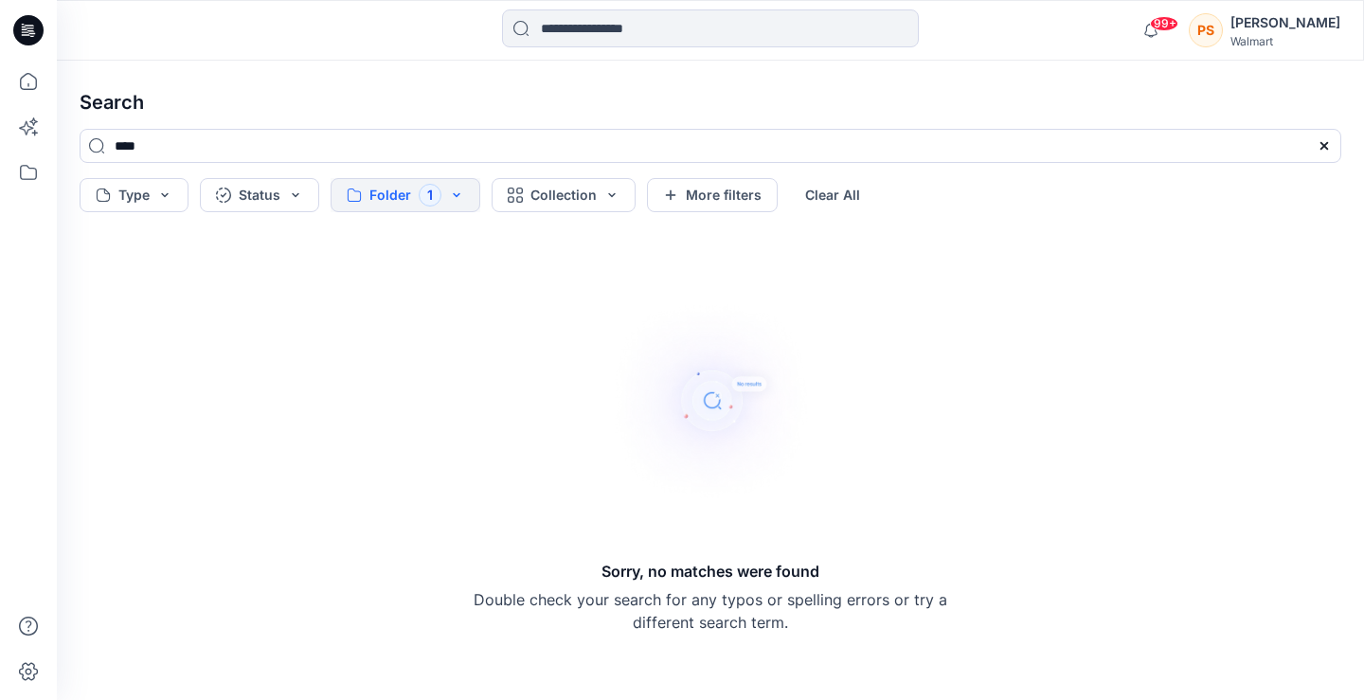
click at [432, 188] on button "Folder 1" at bounding box center [406, 195] width 150 height 34
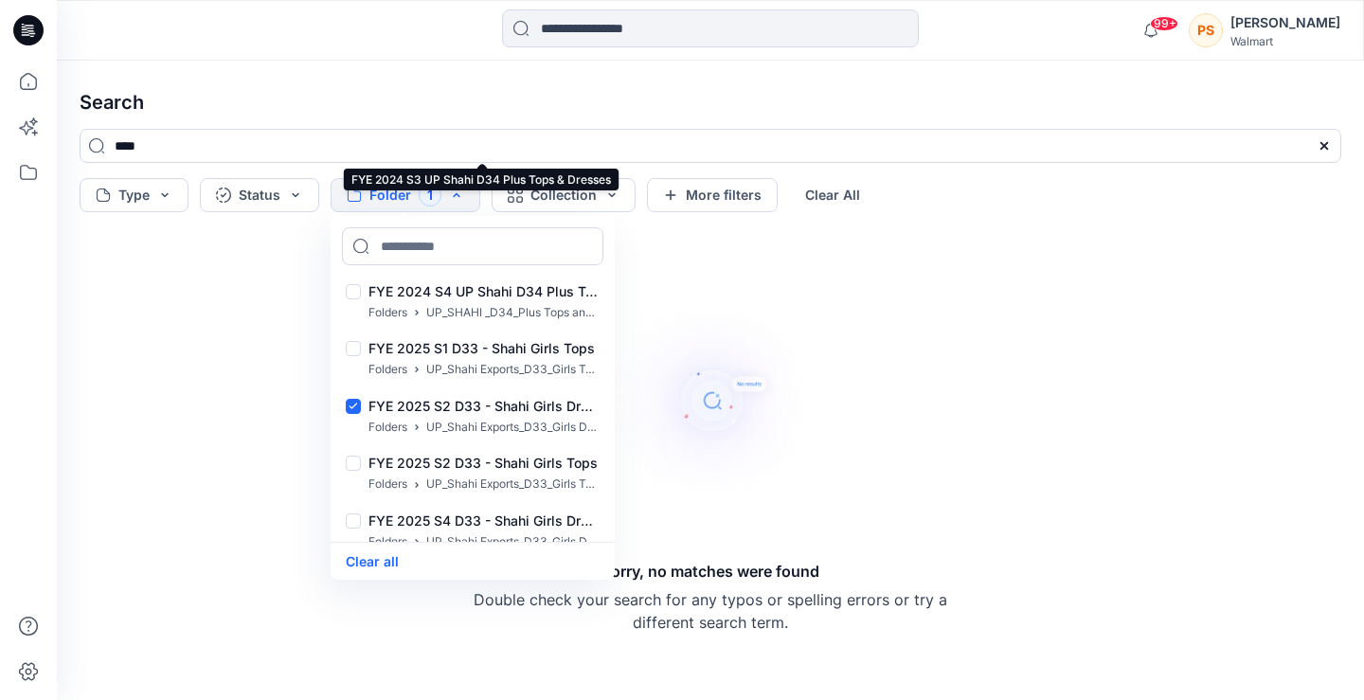
scroll to position [2903, 0]
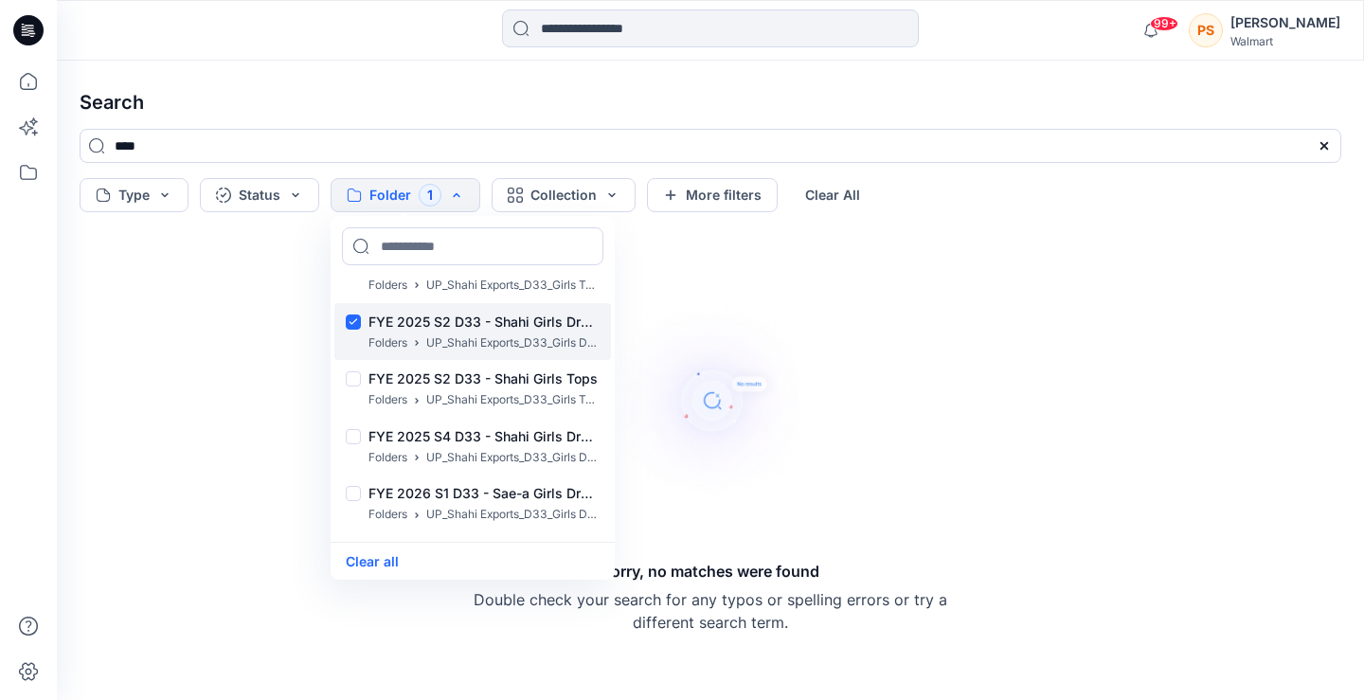
click at [354, 316] on div at bounding box center [353, 324] width 15 height 20
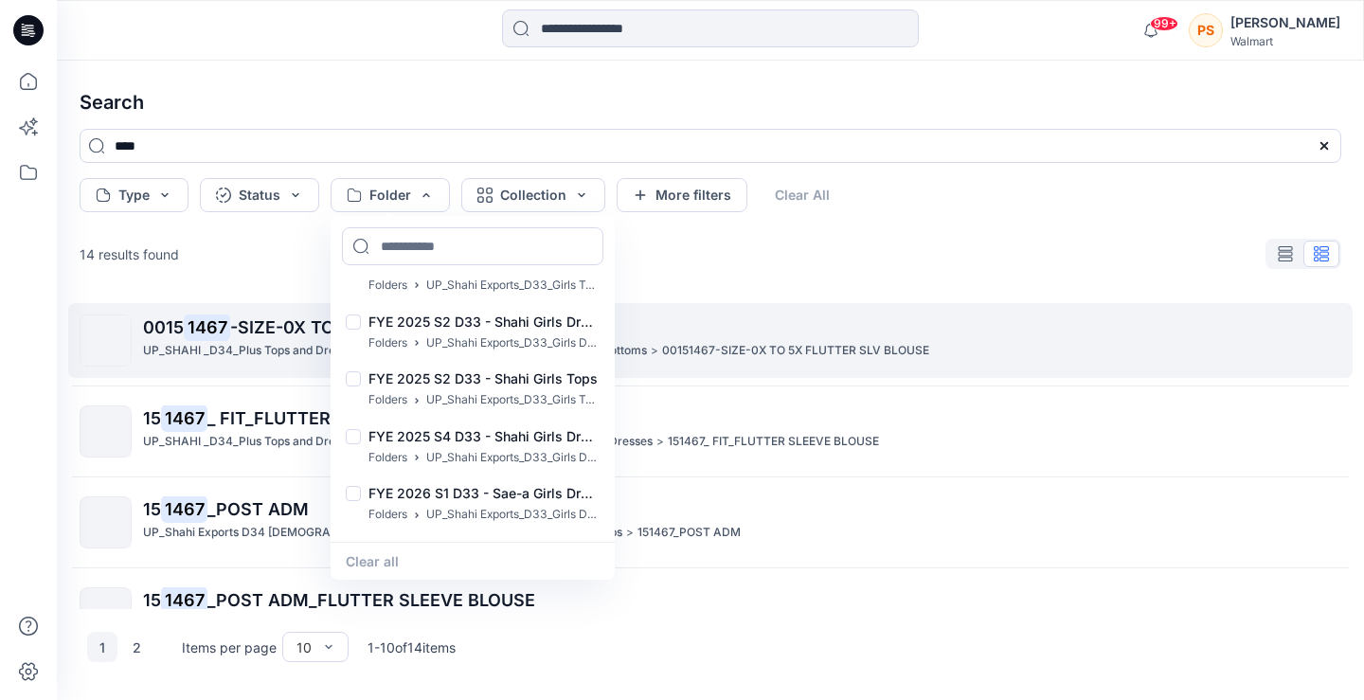
click at [768, 317] on p "0015 1467 -SIZE-0X TO 5X FLUTTER SLV BLOUSE" at bounding box center [741, 327] width 1197 height 27
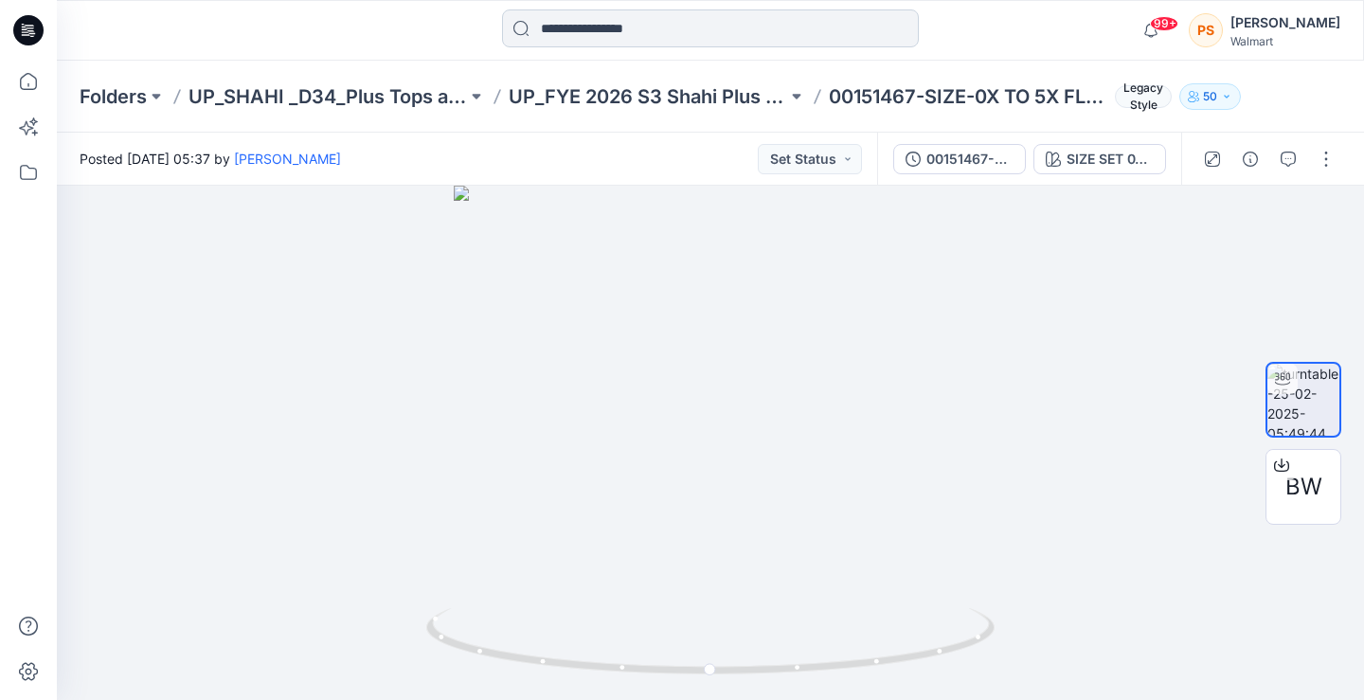
click at [650, 40] on input at bounding box center [710, 28] width 417 height 38
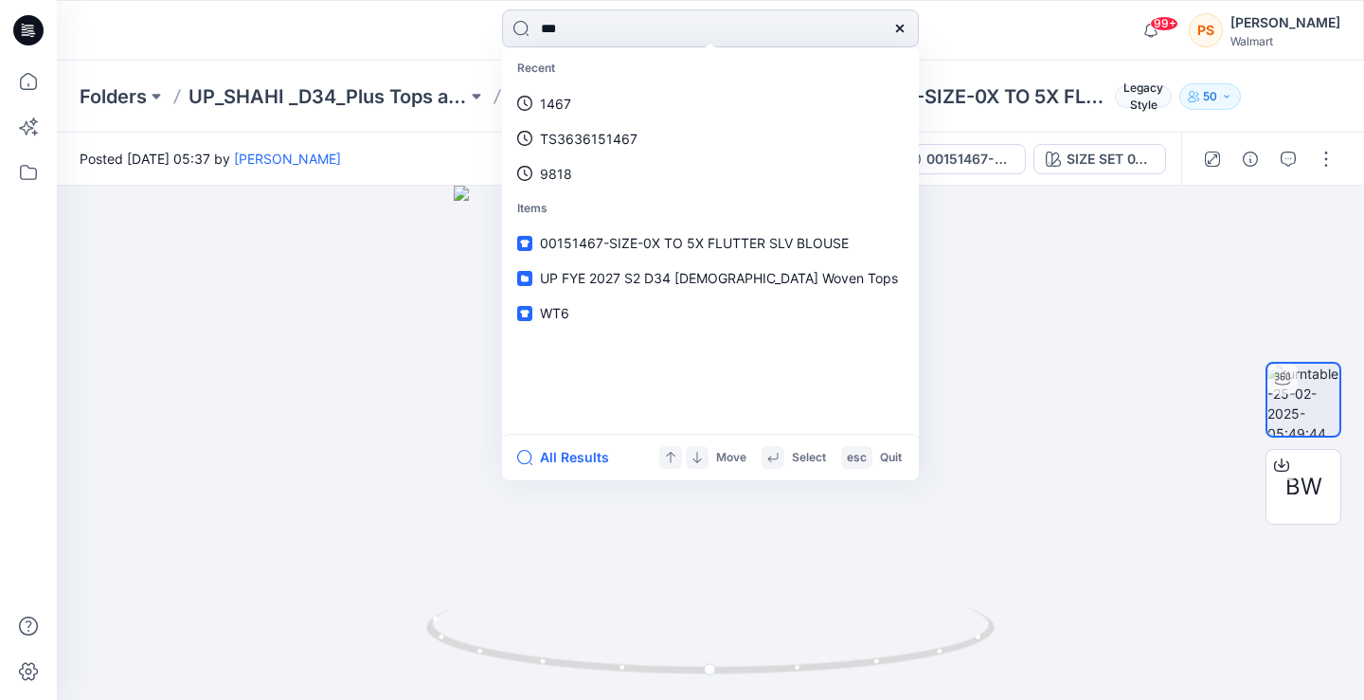
type input "****"
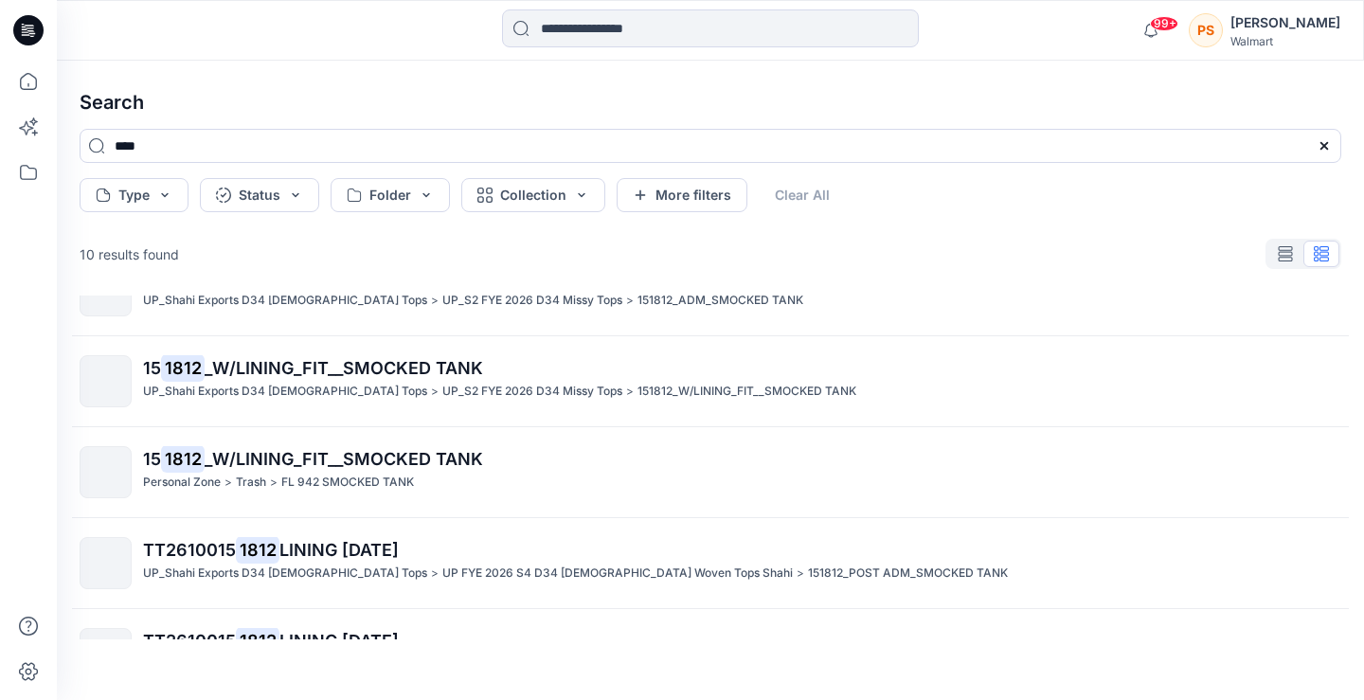
scroll to position [565, 0]
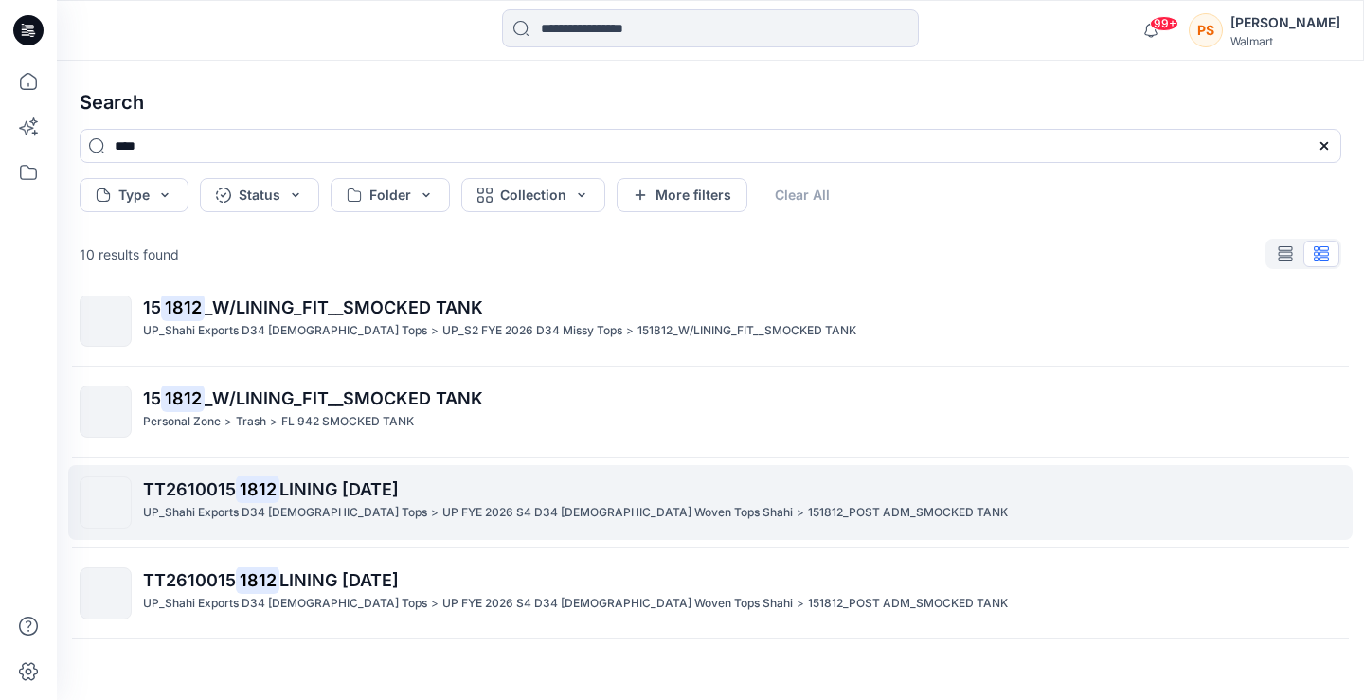
click at [500, 505] on p "UP FYE 2026 S4 D34 [DEMOGRAPHIC_DATA] Woven Tops Shahi" at bounding box center [617, 513] width 350 height 20
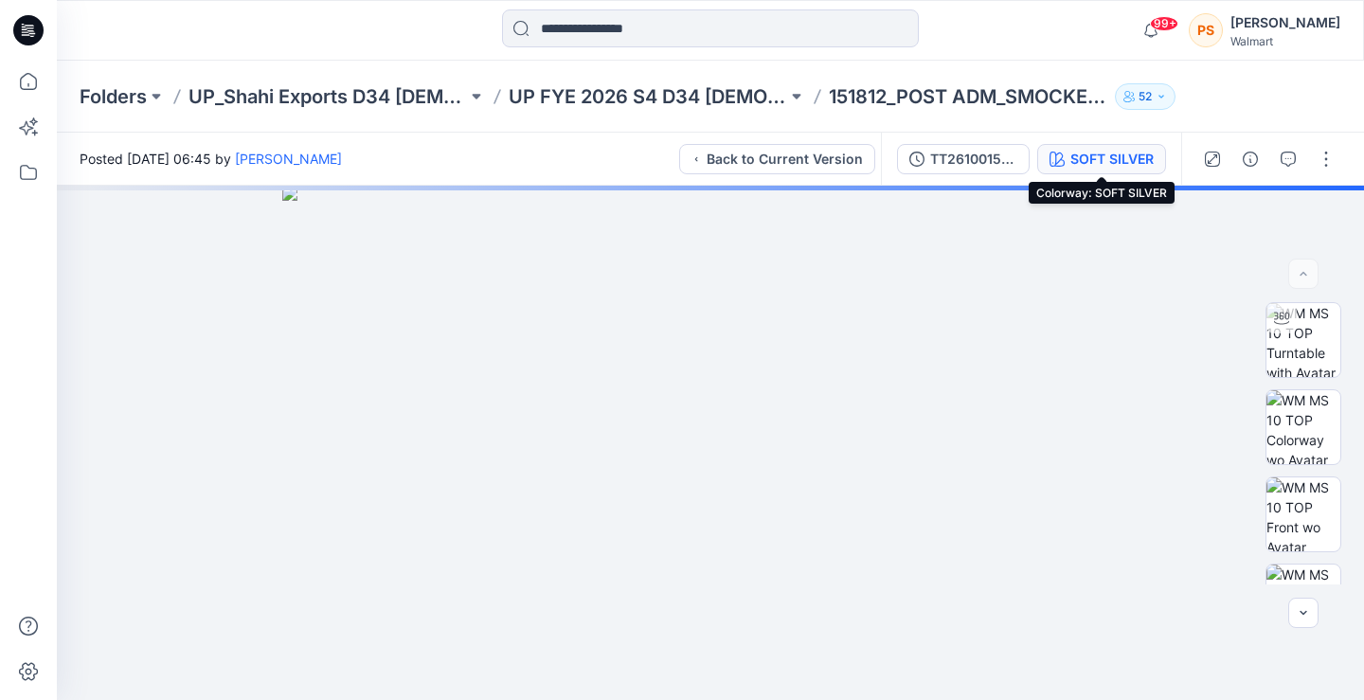
click at [1073, 163] on div "SOFT SILVER" at bounding box center [1111, 159] width 83 height 21
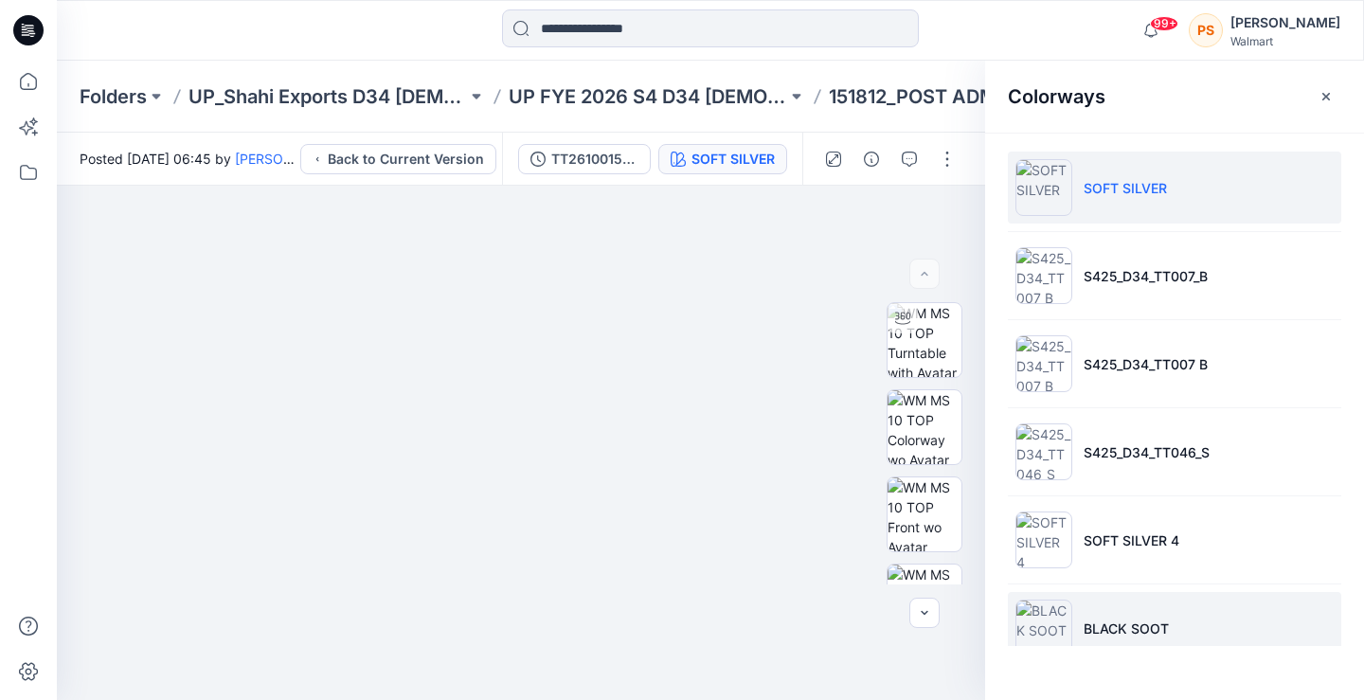
click at [1037, 628] on img at bounding box center [1043, 627] width 57 height 57
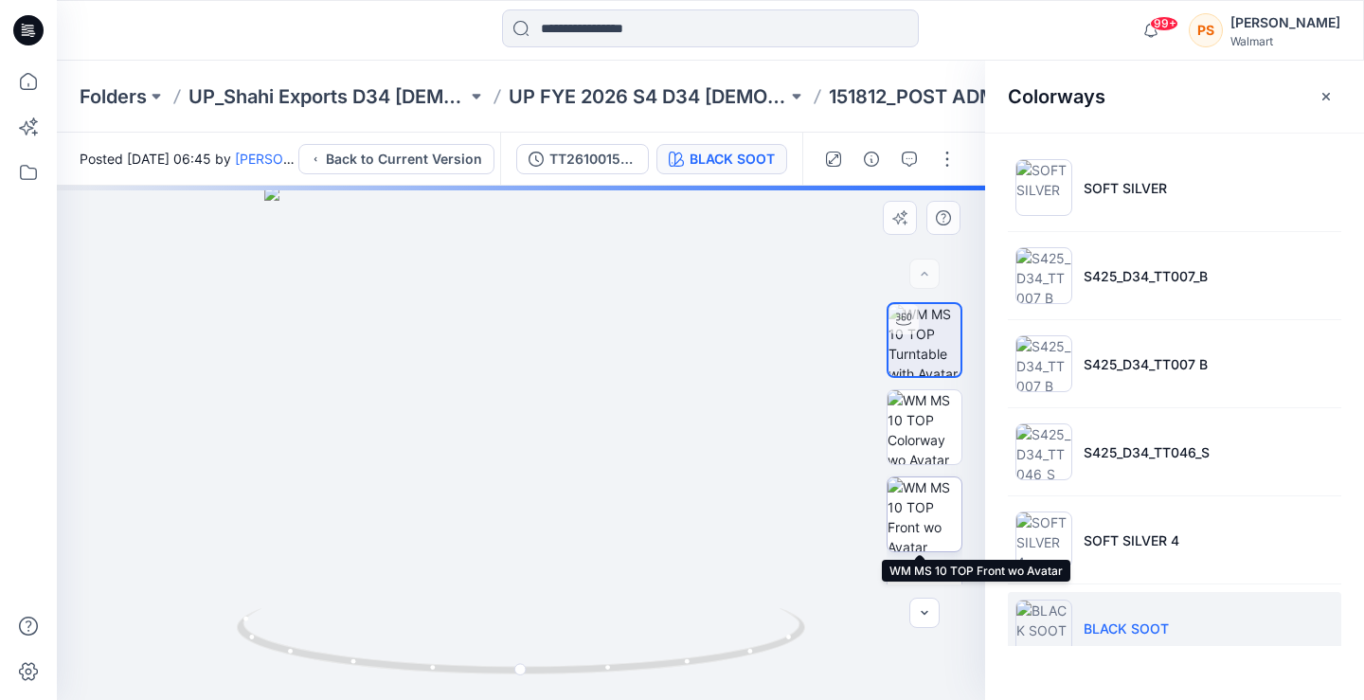
click at [931, 532] on img at bounding box center [924, 514] width 74 height 74
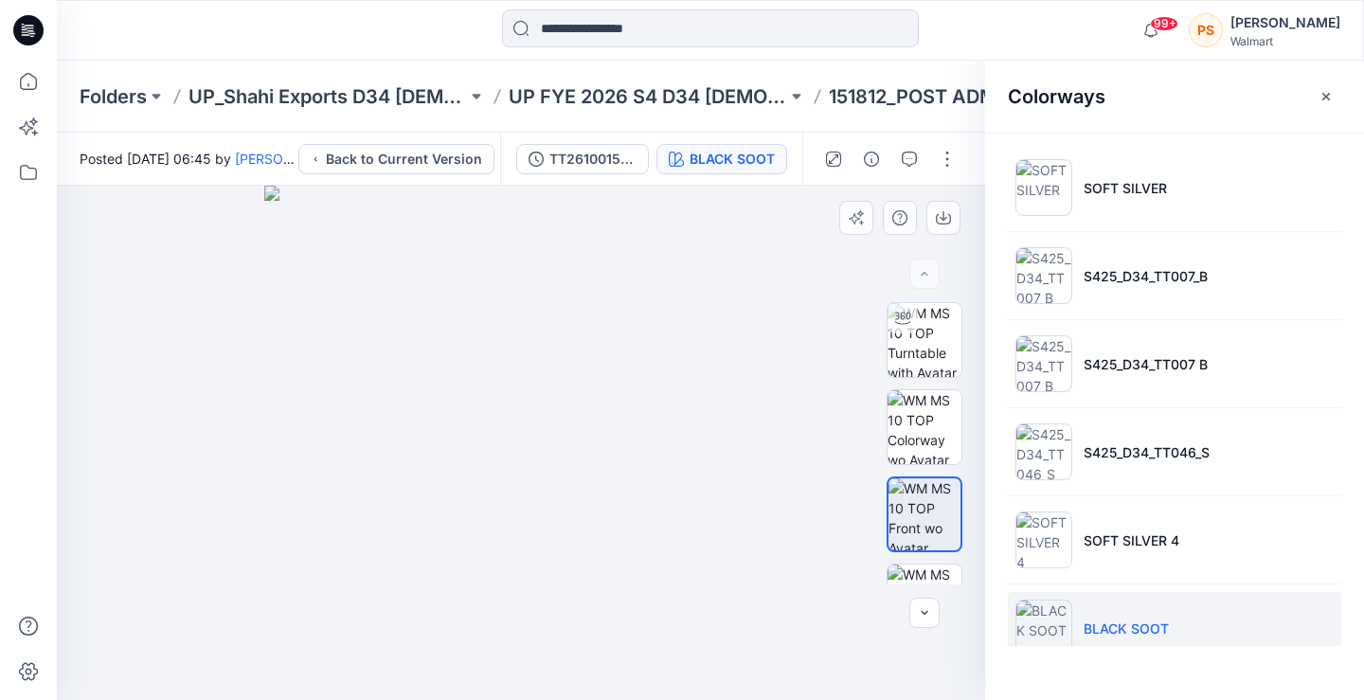
drag, startPoint x: 491, startPoint y: 279, endPoint x: 578, endPoint y: 299, distance: 89.4
click at [572, 296] on img at bounding box center [521, 443] width 514 height 514
drag, startPoint x: 580, startPoint y: 299, endPoint x: 542, endPoint y: 286, distance: 40.1
click at [581, 299] on img at bounding box center [521, 443] width 514 height 514
click at [653, 572] on img at bounding box center [521, 443] width 514 height 514
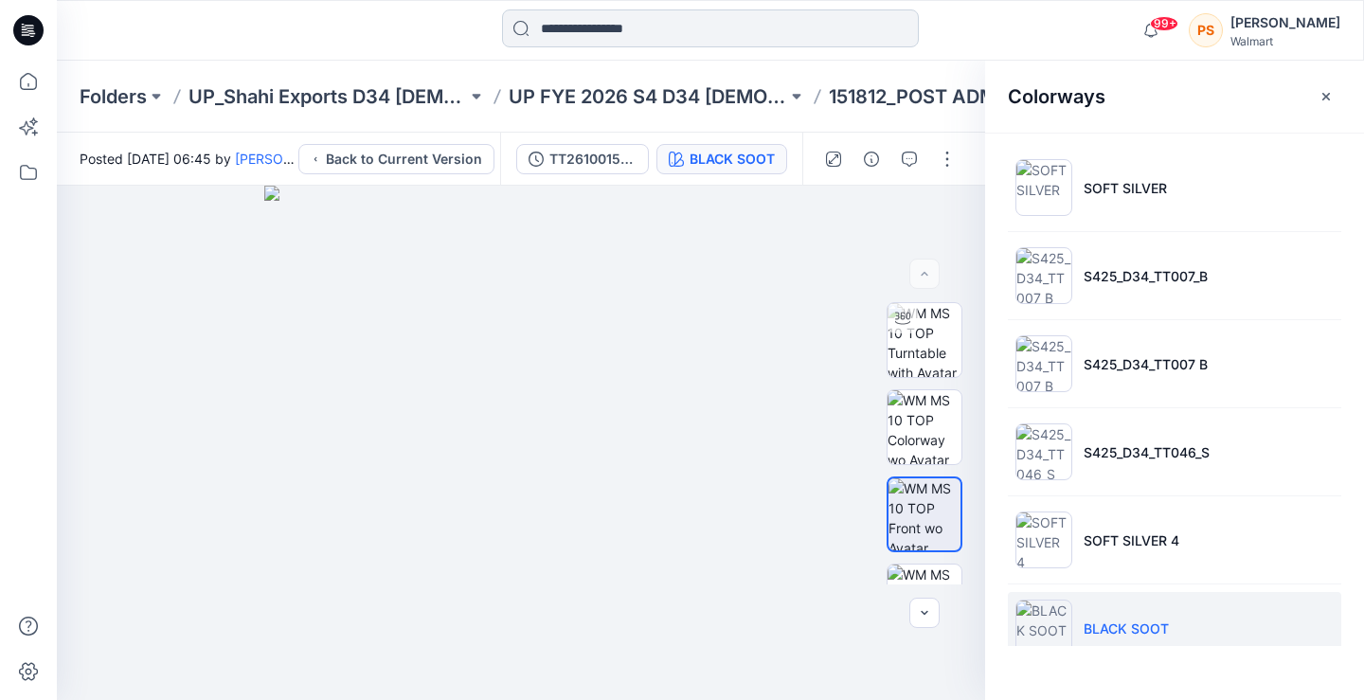
click at [563, 14] on input at bounding box center [710, 28] width 417 height 38
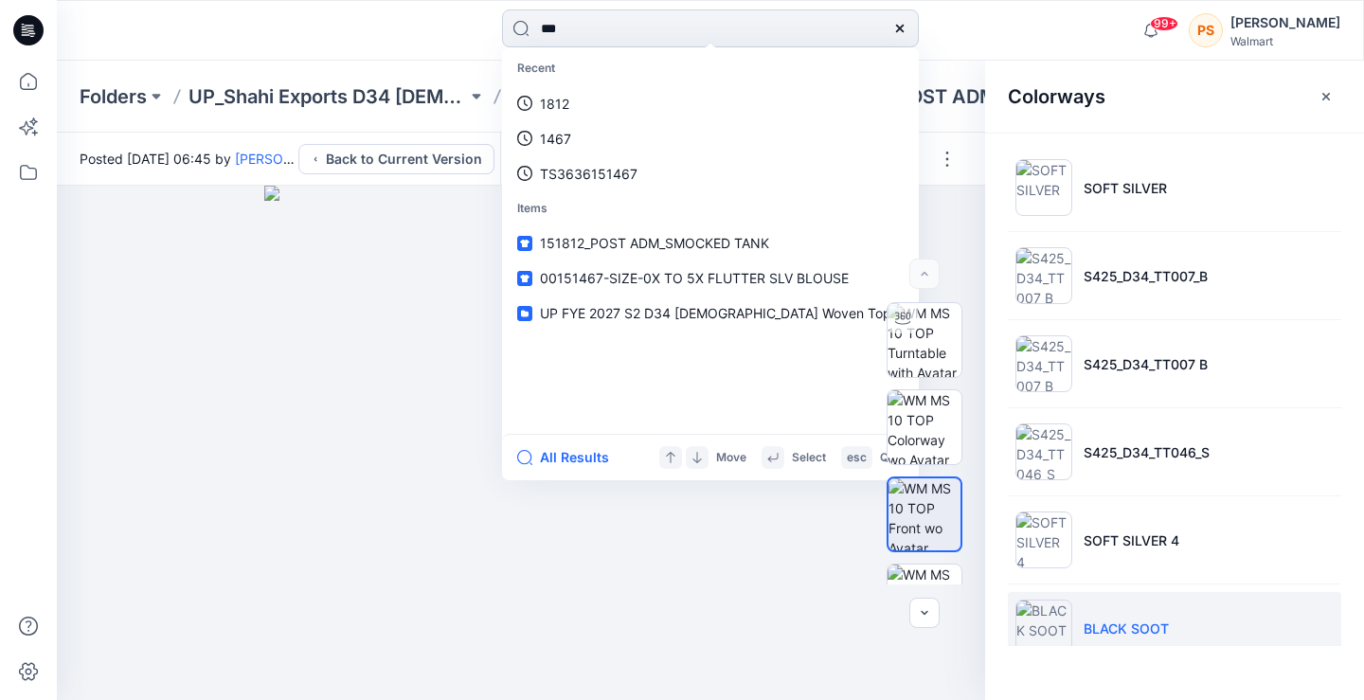
type input "****"
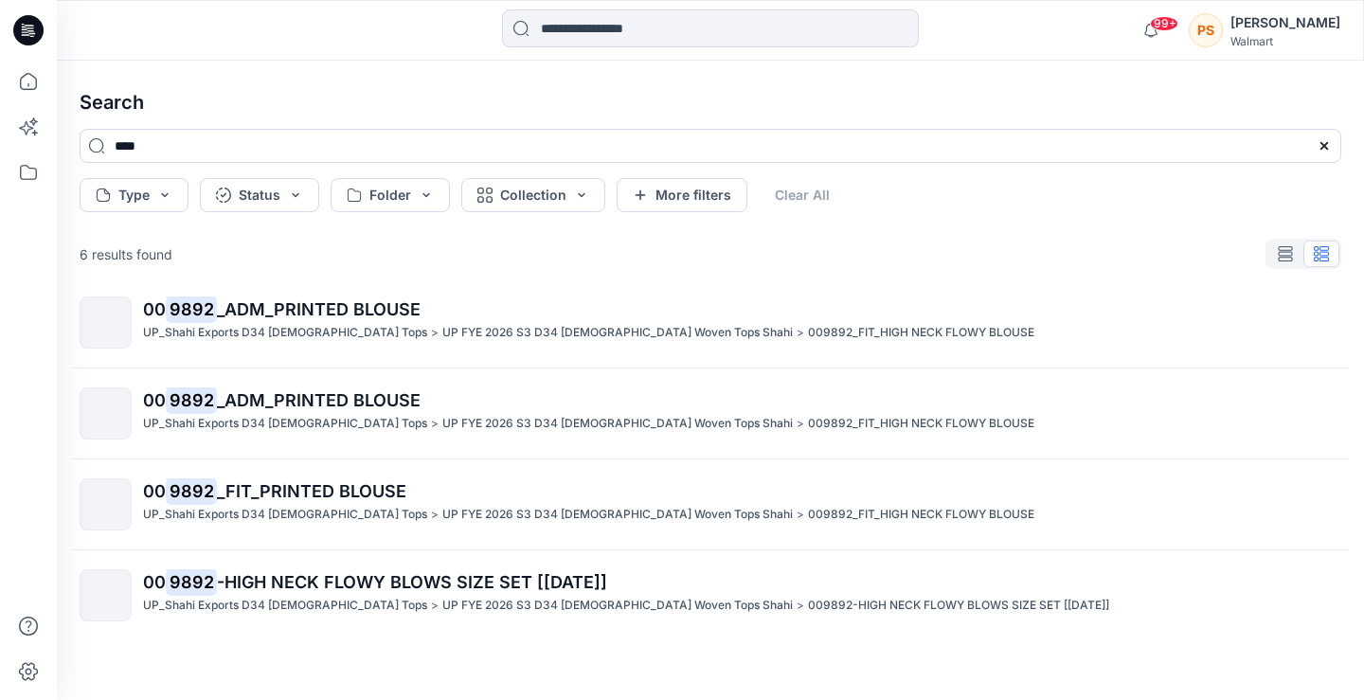
scroll to position [202, 0]
click at [449, 578] on span "-HIGH NECK FLOWY BLOWS SIZE SET [[DATE]]" at bounding box center [412, 580] width 390 height 20
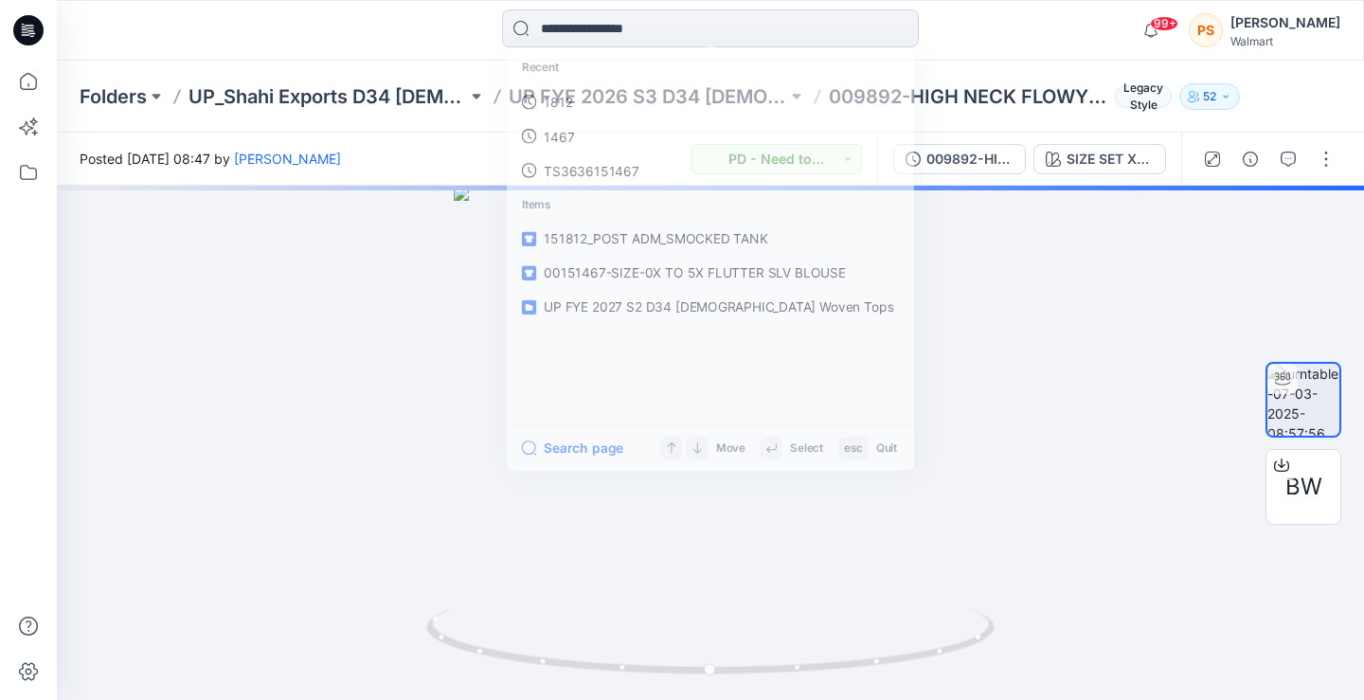
click at [749, 11] on input at bounding box center [710, 28] width 417 height 38
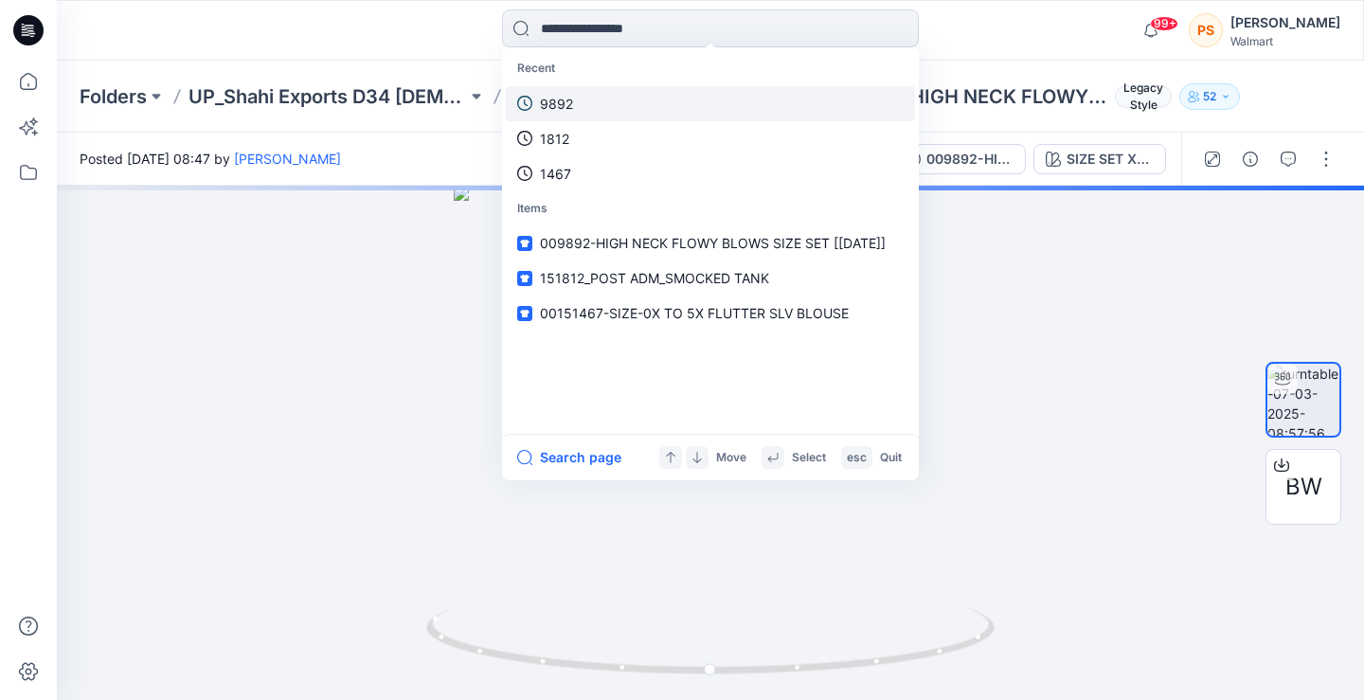
click at [617, 92] on link "9892" at bounding box center [710, 103] width 409 height 35
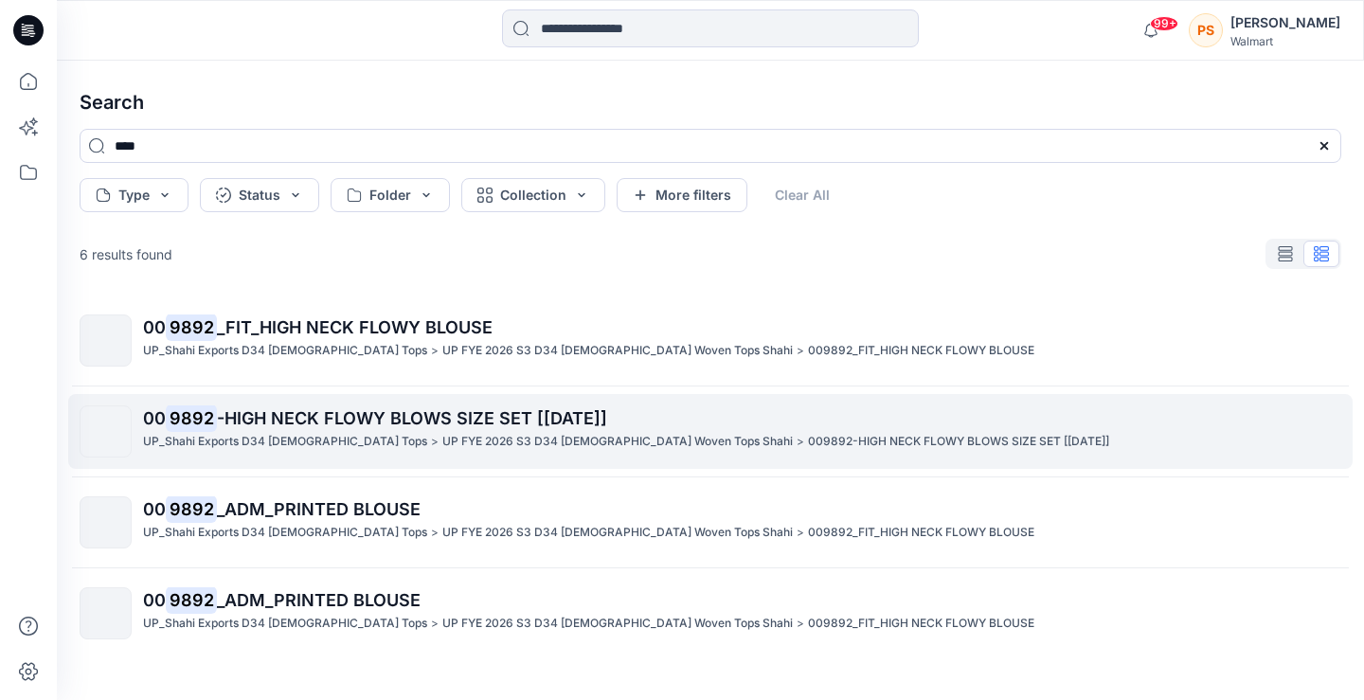
click at [534, 446] on p "UP FYE 2026 S3 D34 [DEMOGRAPHIC_DATA] Woven Tops Shahi" at bounding box center [617, 442] width 350 height 20
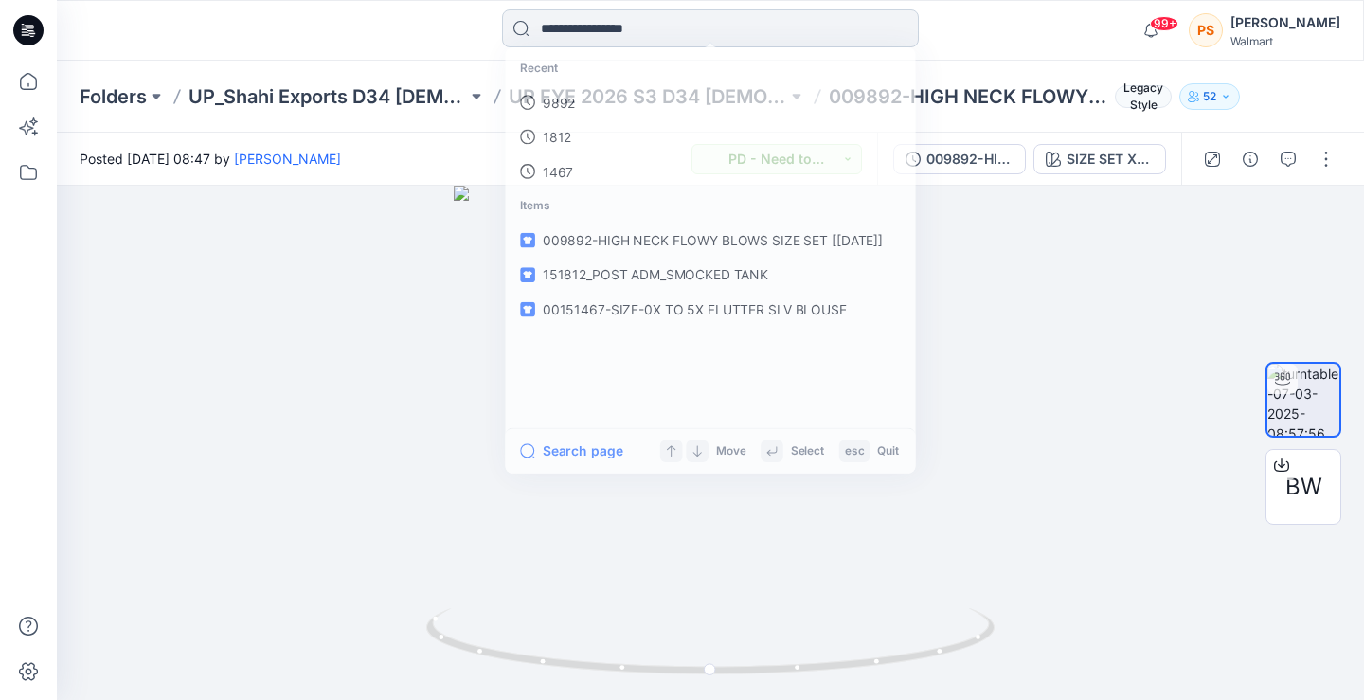
click at [647, 27] on input at bounding box center [710, 28] width 417 height 38
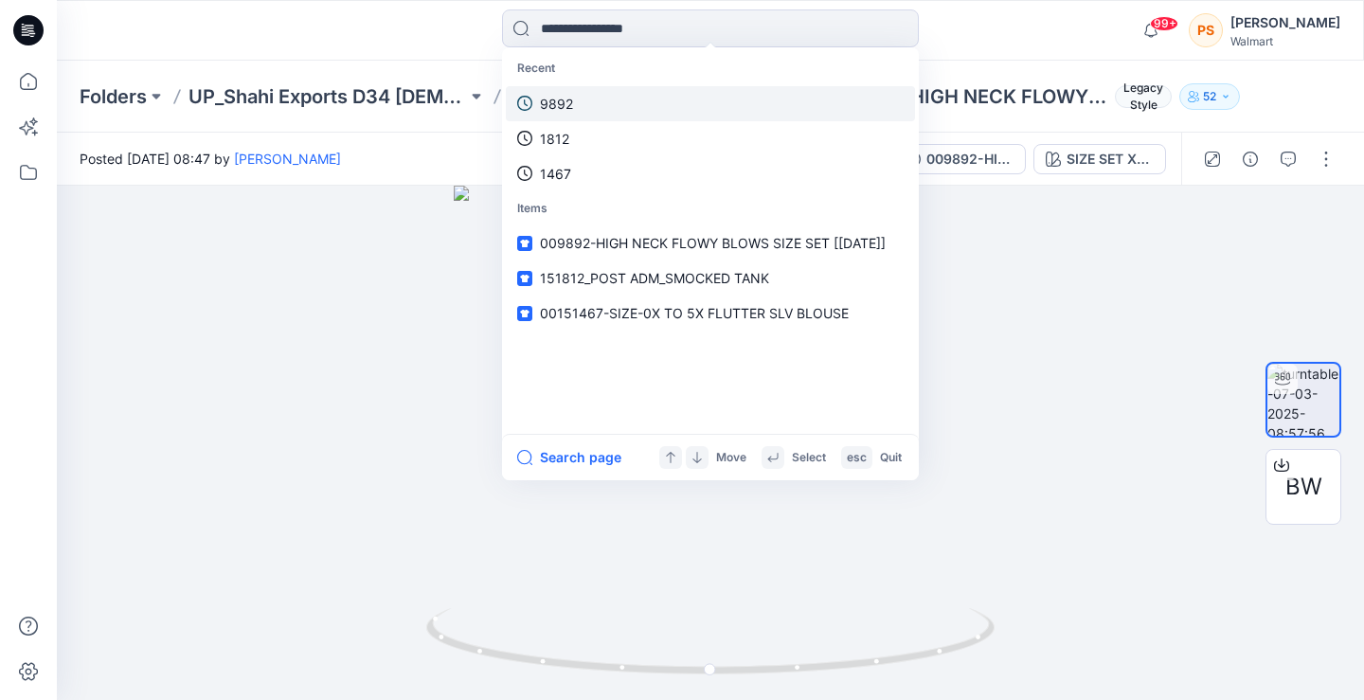
click at [645, 99] on link "9892" at bounding box center [710, 103] width 409 height 35
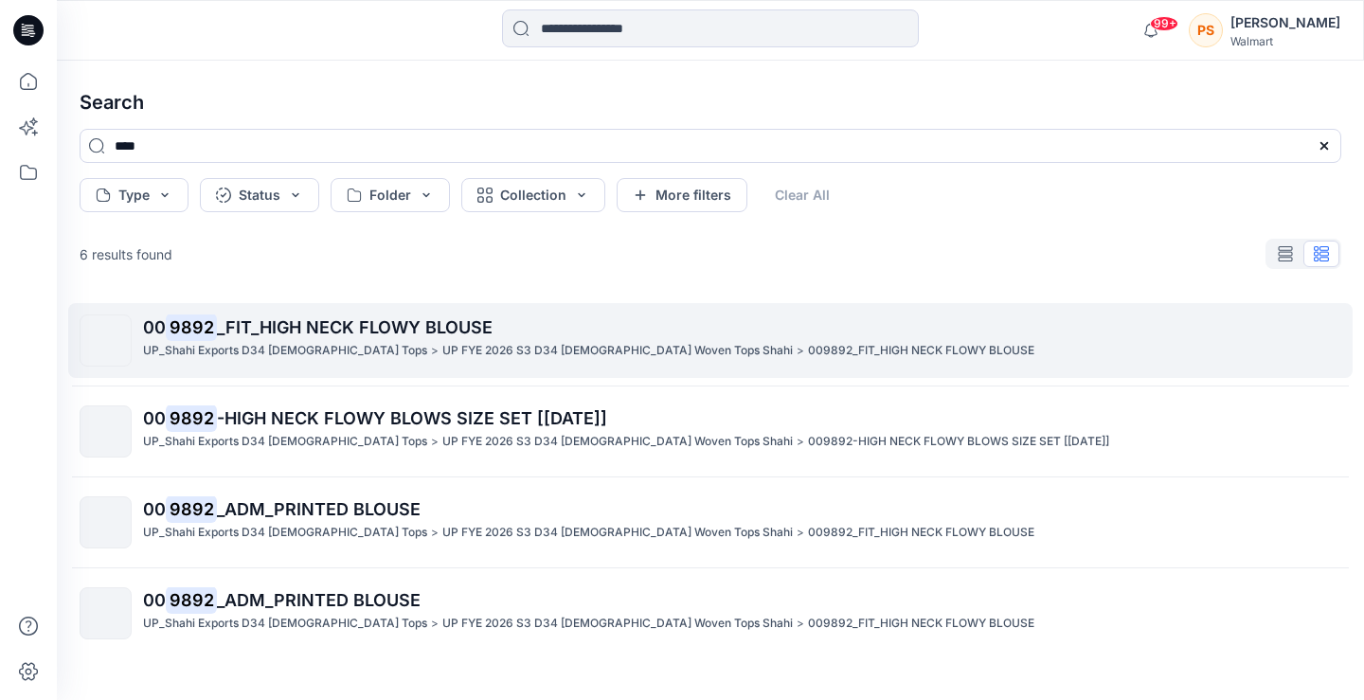
click at [452, 349] on p "UP FYE 2026 S3 D34 [DEMOGRAPHIC_DATA] Woven Tops Shahi" at bounding box center [617, 351] width 350 height 20
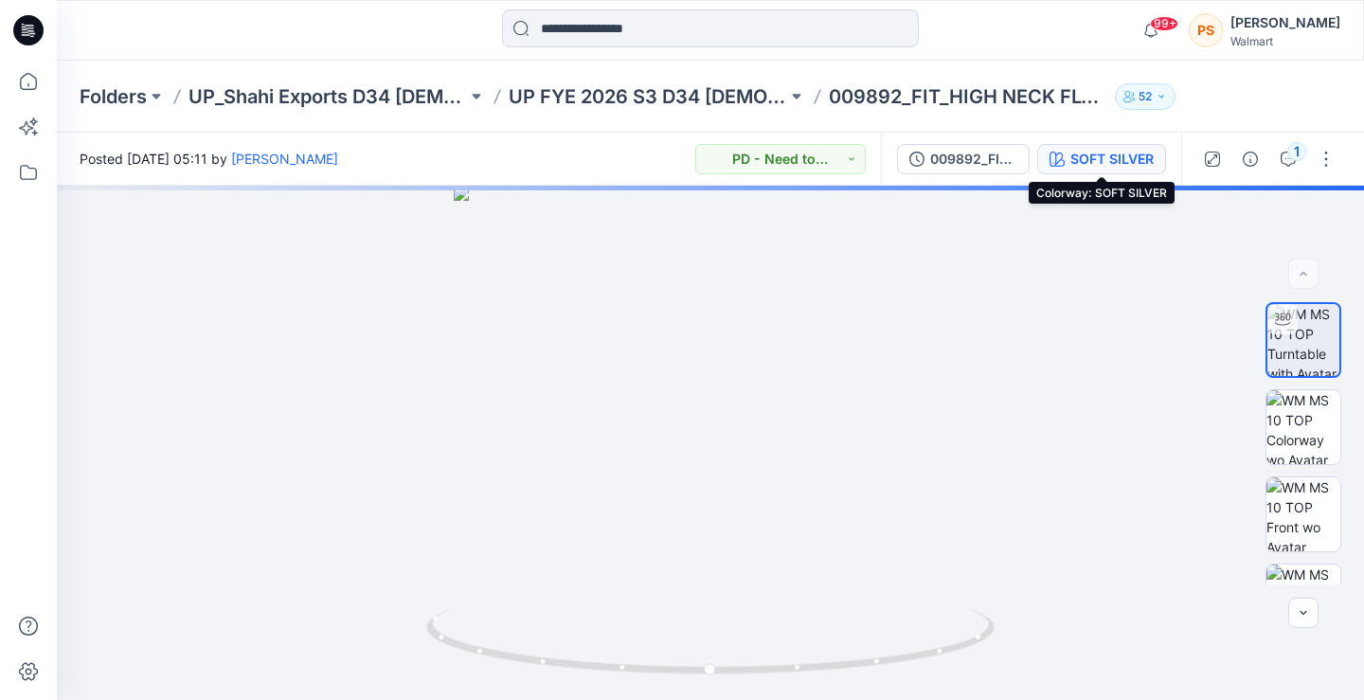
click at [1092, 162] on div "SOFT SILVER" at bounding box center [1111, 159] width 83 height 21
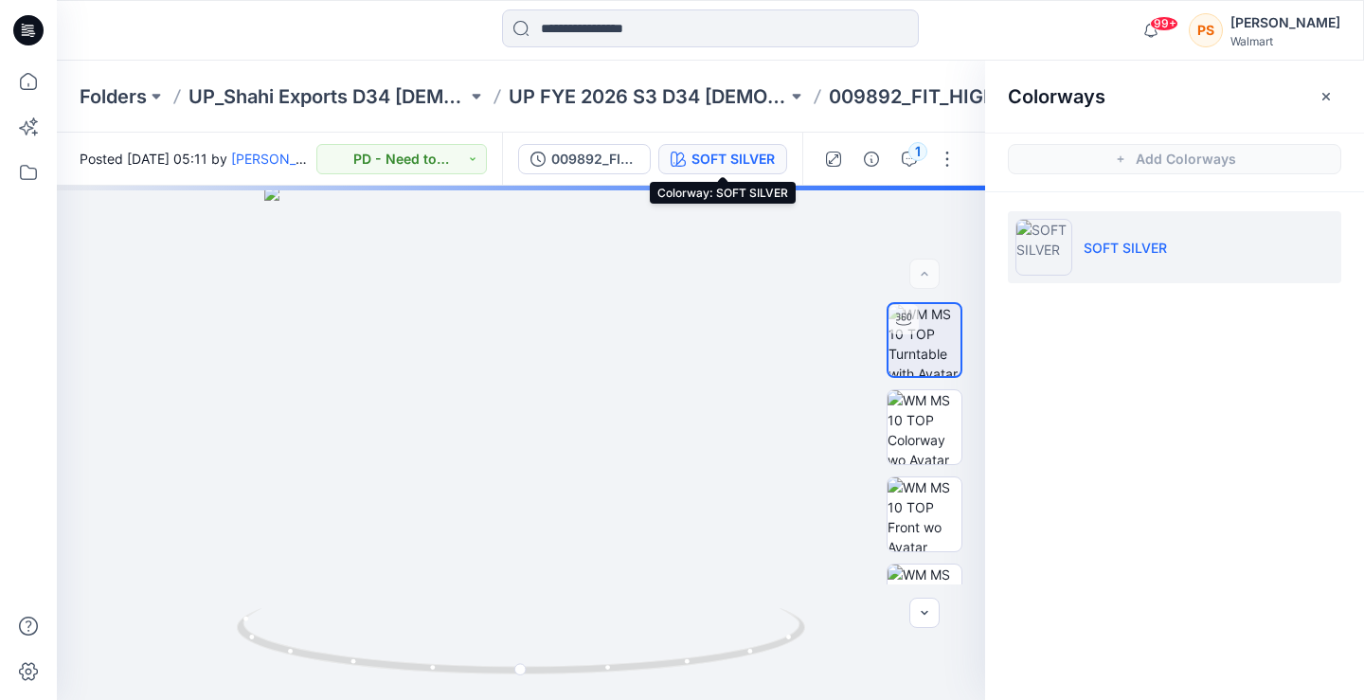
click at [1092, 162] on span "Add Colorways" at bounding box center [1174, 159] width 379 height 53
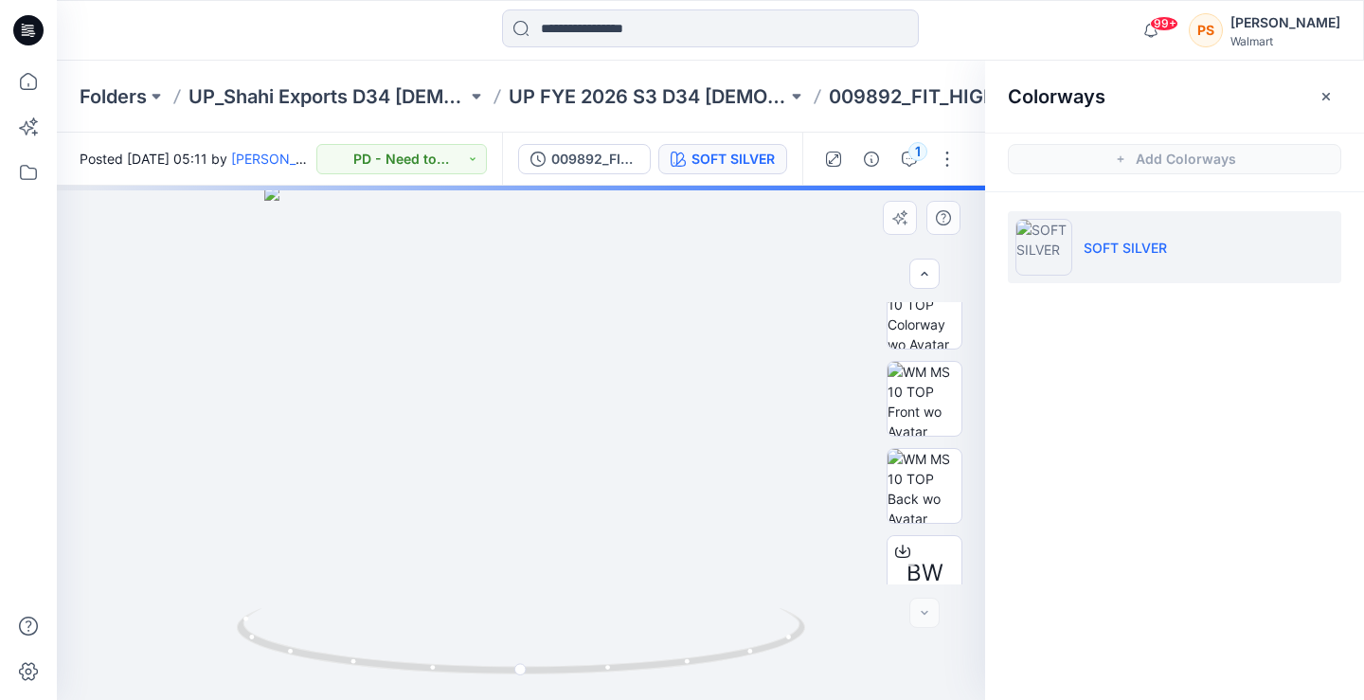
scroll to position [142, 0]
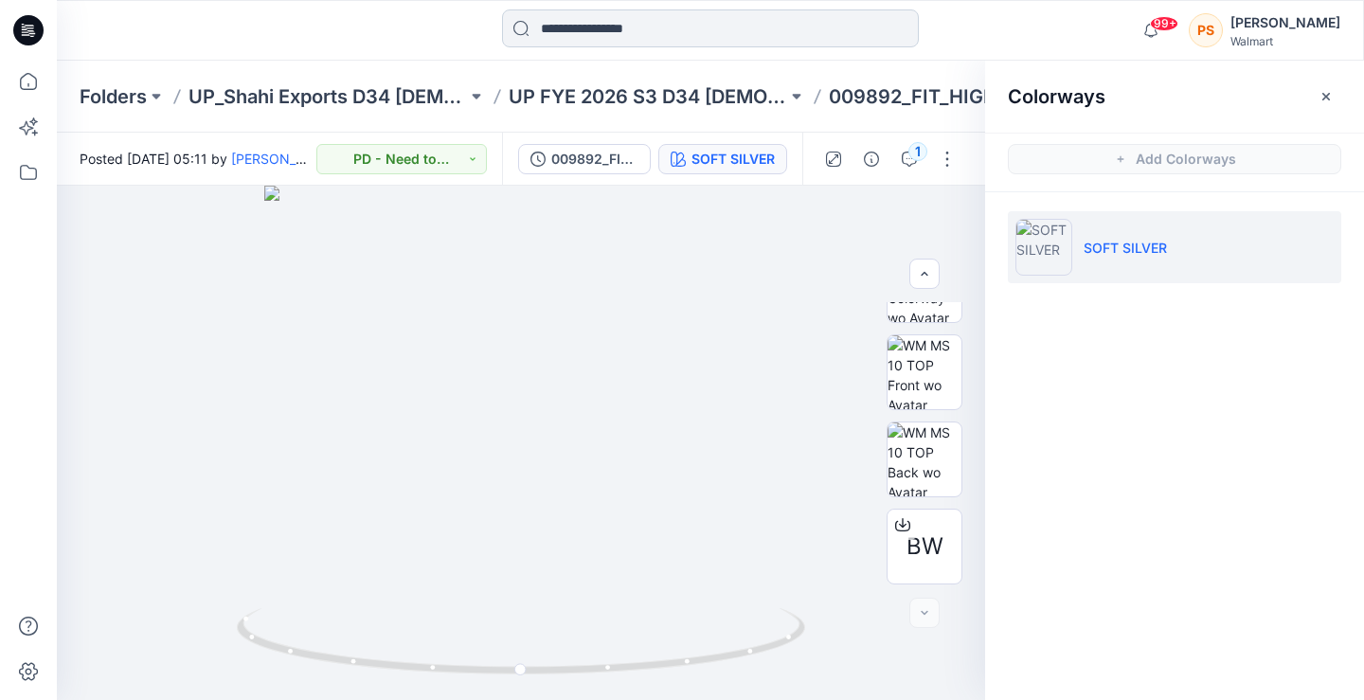
click at [622, 20] on input at bounding box center [710, 28] width 417 height 38
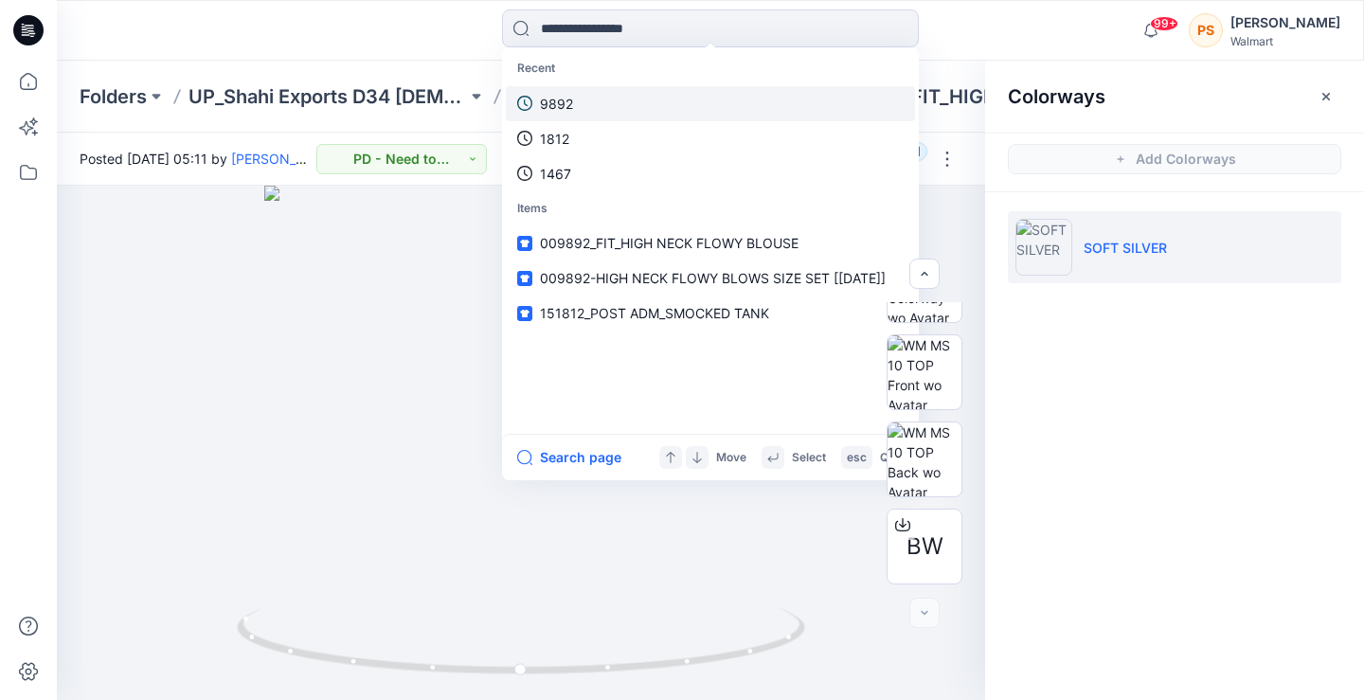
click at [561, 100] on p "9892" at bounding box center [556, 104] width 33 height 20
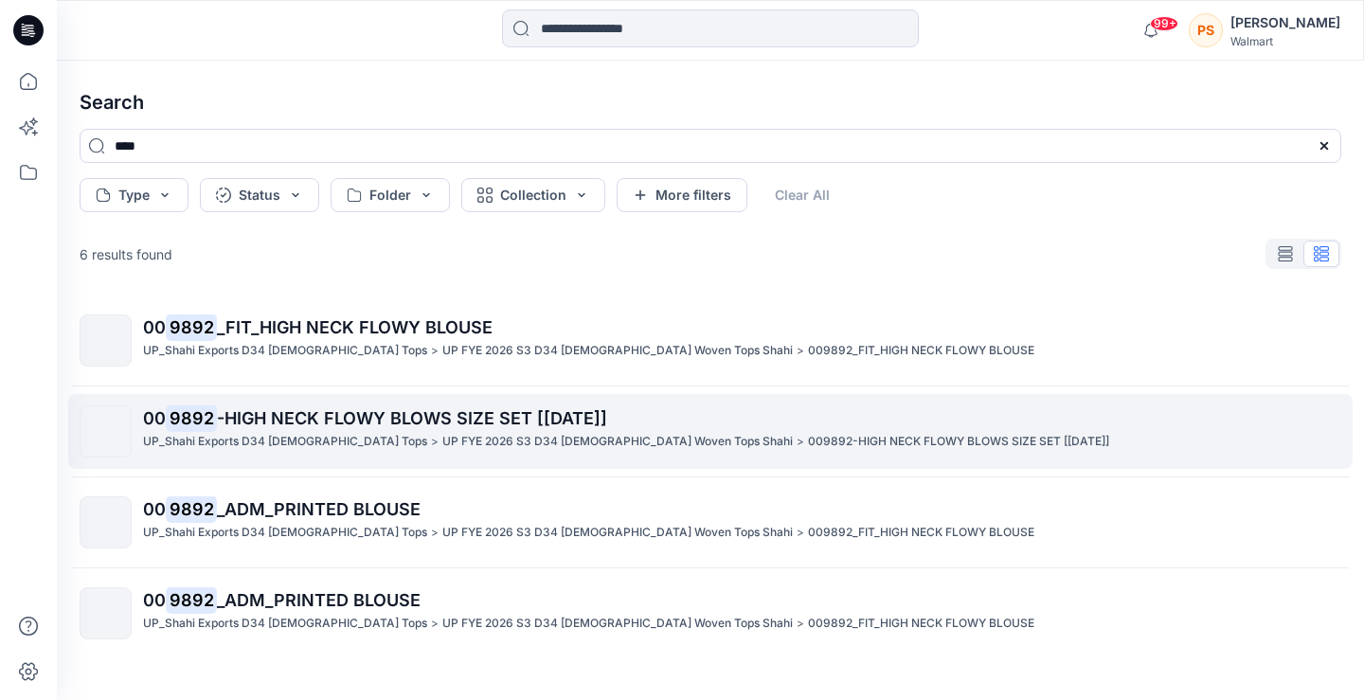
scroll to position [31, 0]
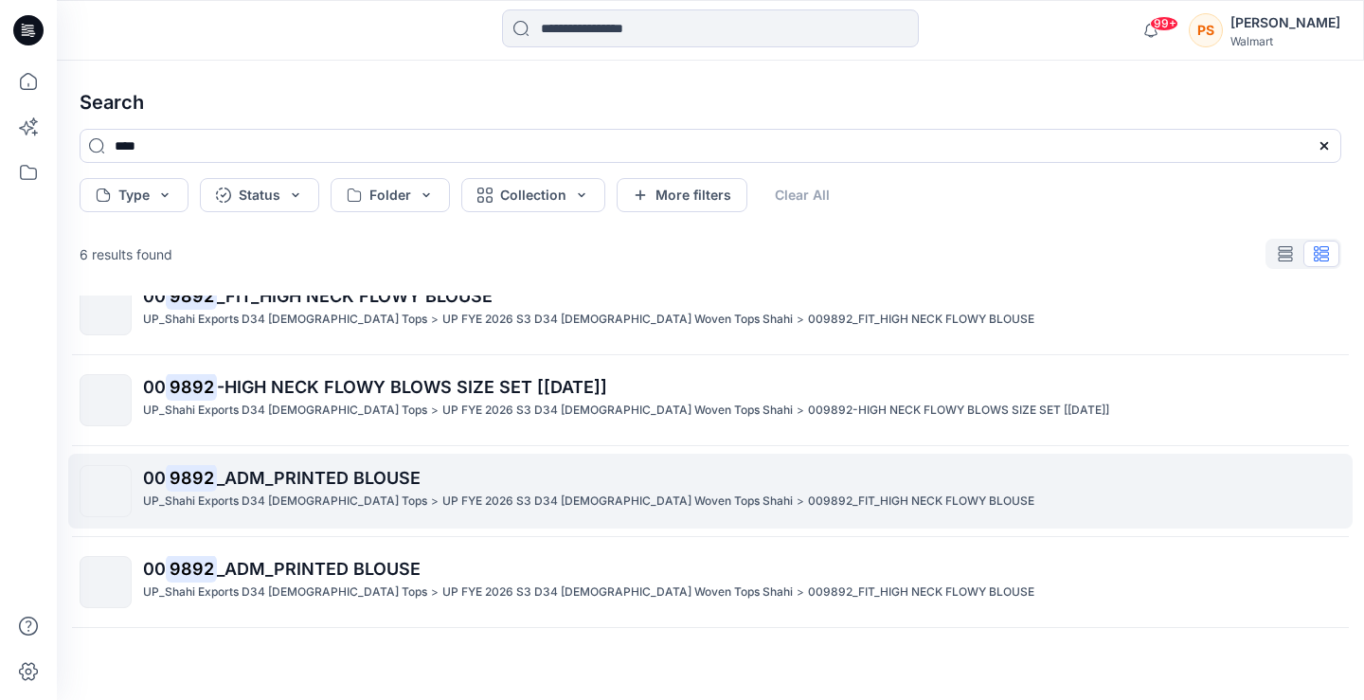
click at [493, 482] on p "00 9892 _ADM_PRINTED BLOUSE" at bounding box center [741, 478] width 1197 height 27
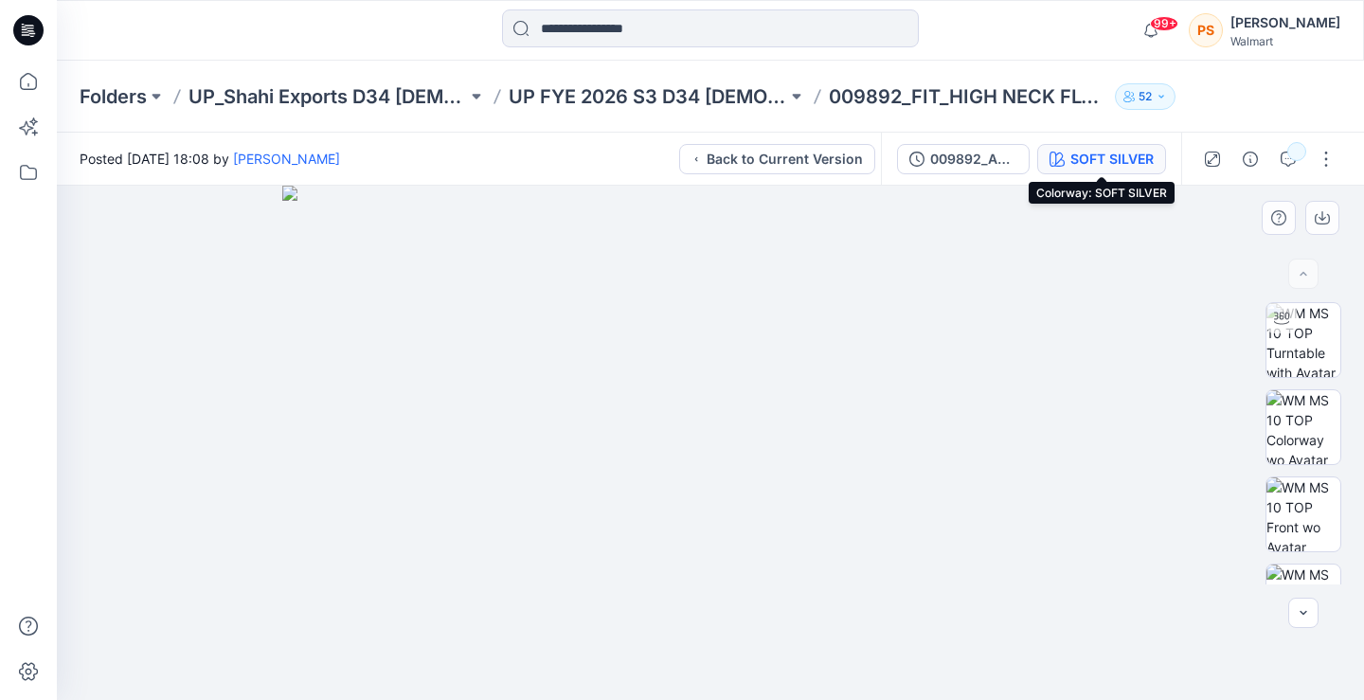
click at [1105, 165] on div "SOFT SILVER" at bounding box center [1111, 159] width 83 height 21
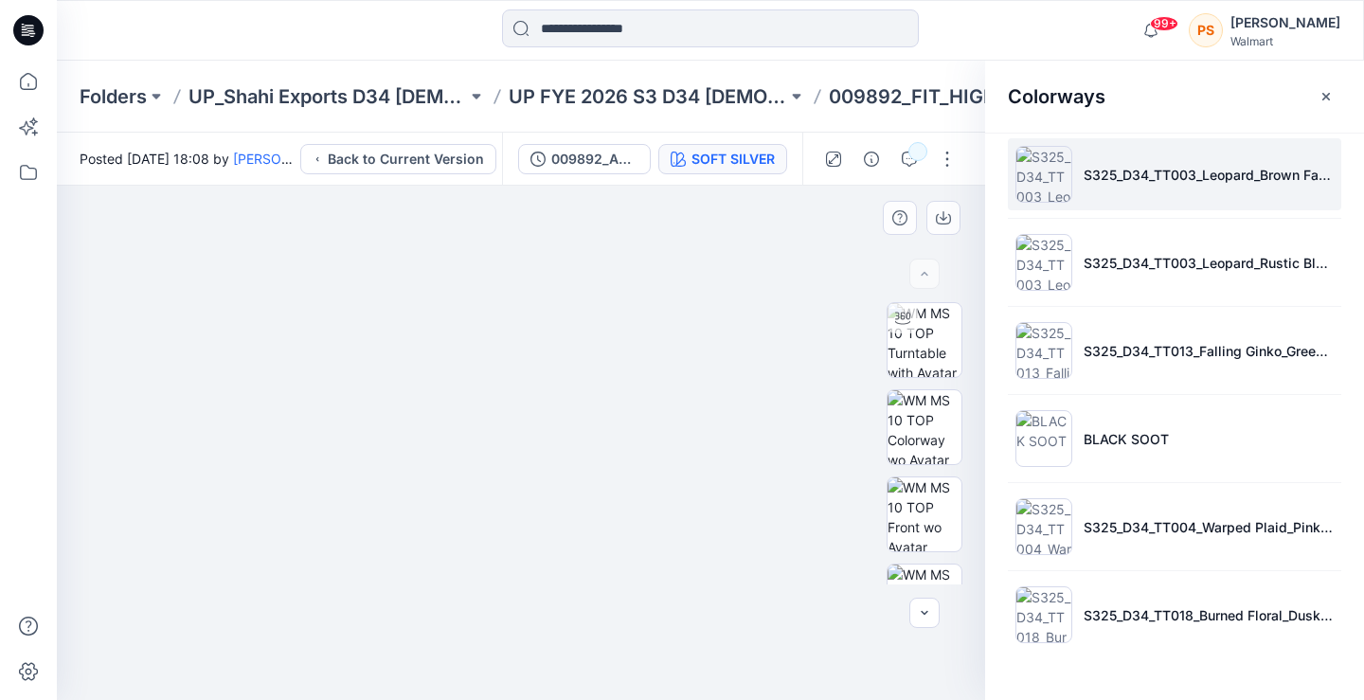
scroll to position [284, 0]
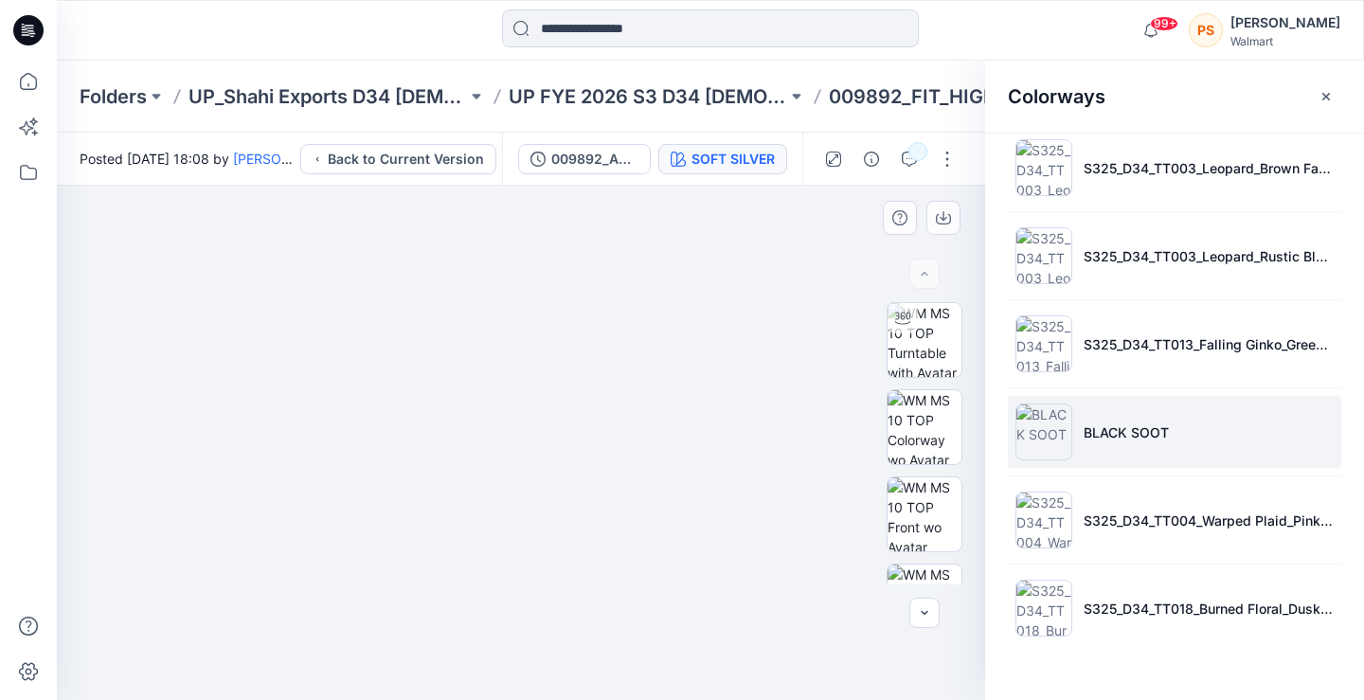
click at [1048, 446] on img at bounding box center [1043, 431] width 57 height 57
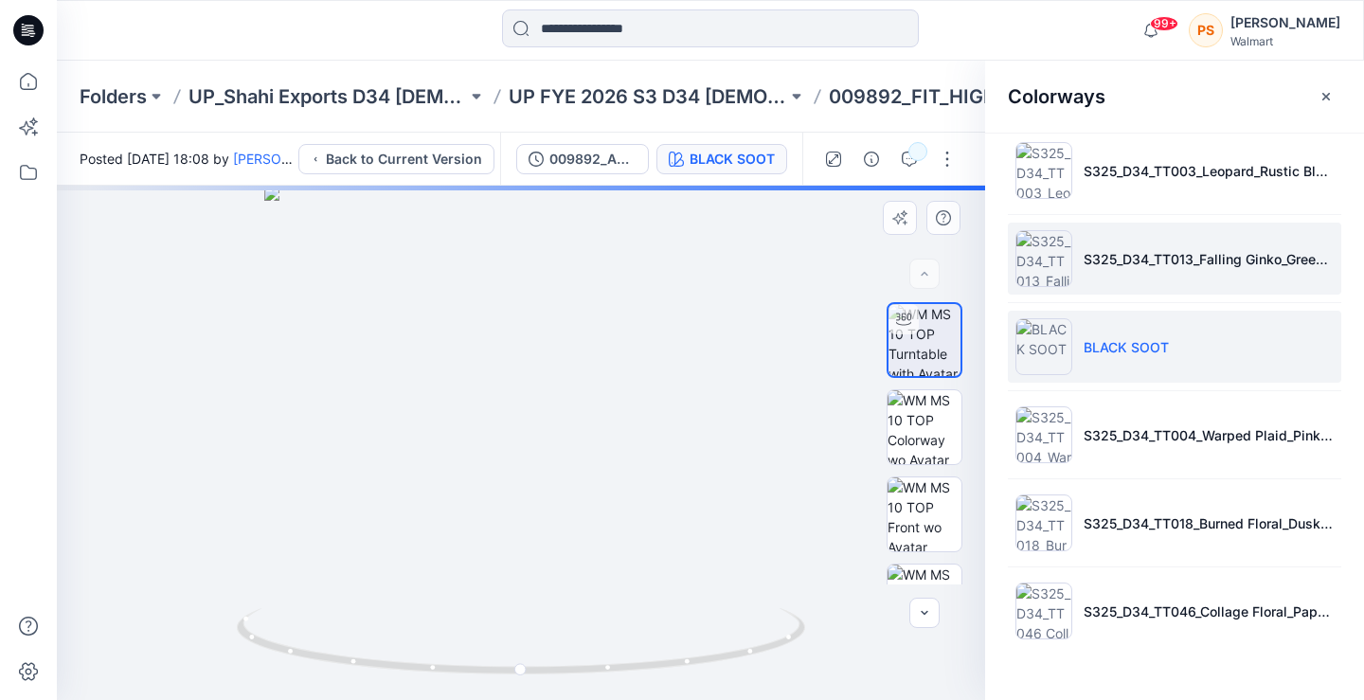
scroll to position [404, 0]
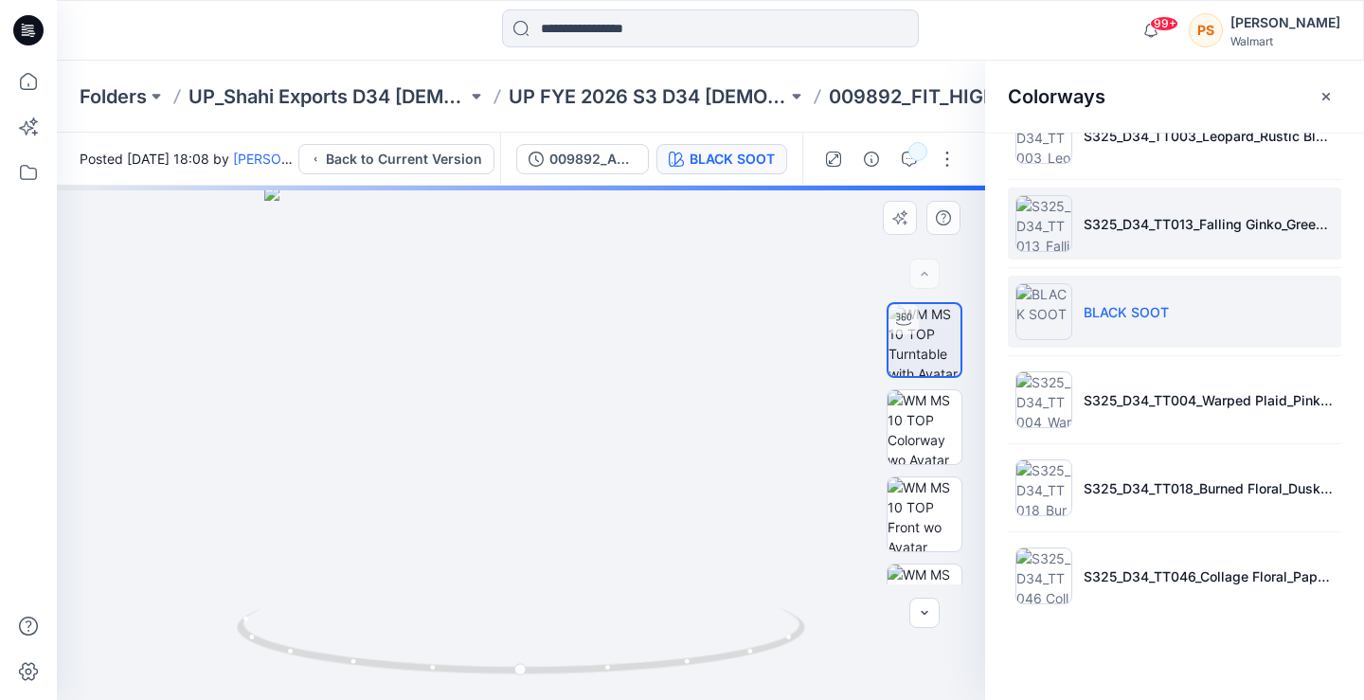
click at [1035, 223] on img at bounding box center [1043, 223] width 57 height 57
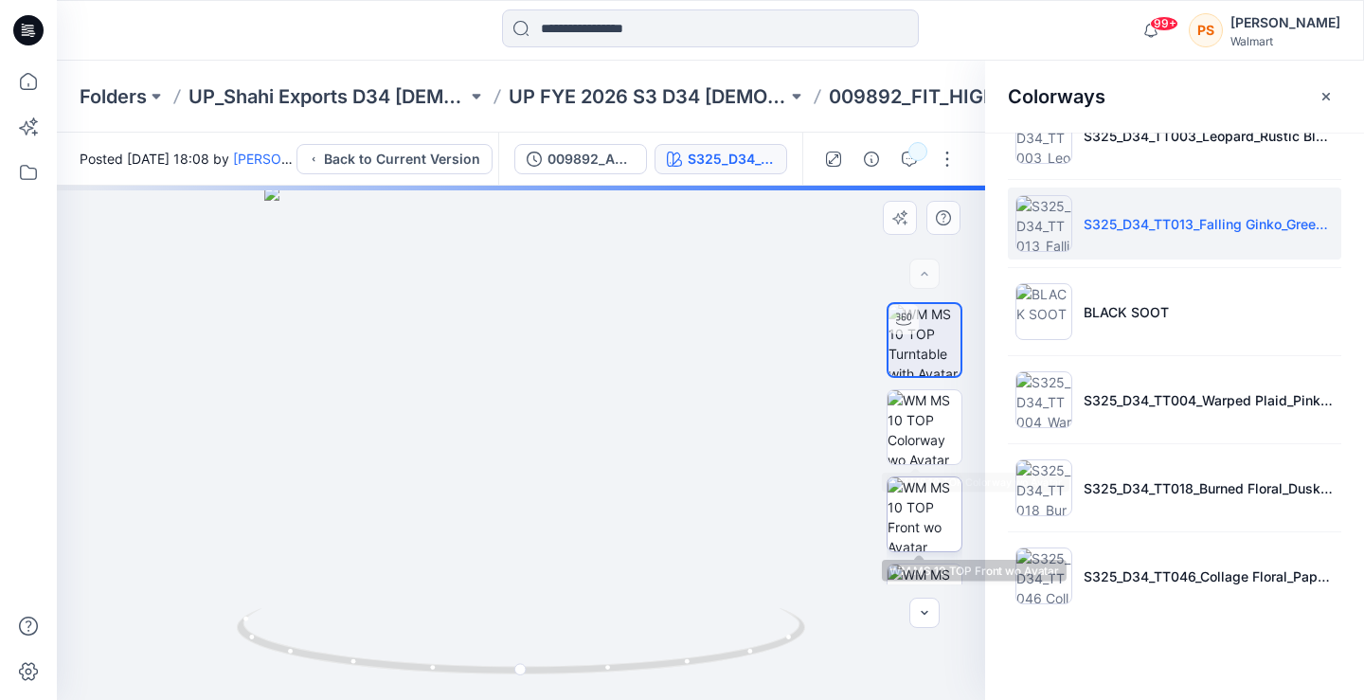
click at [913, 482] on img at bounding box center [924, 514] width 74 height 74
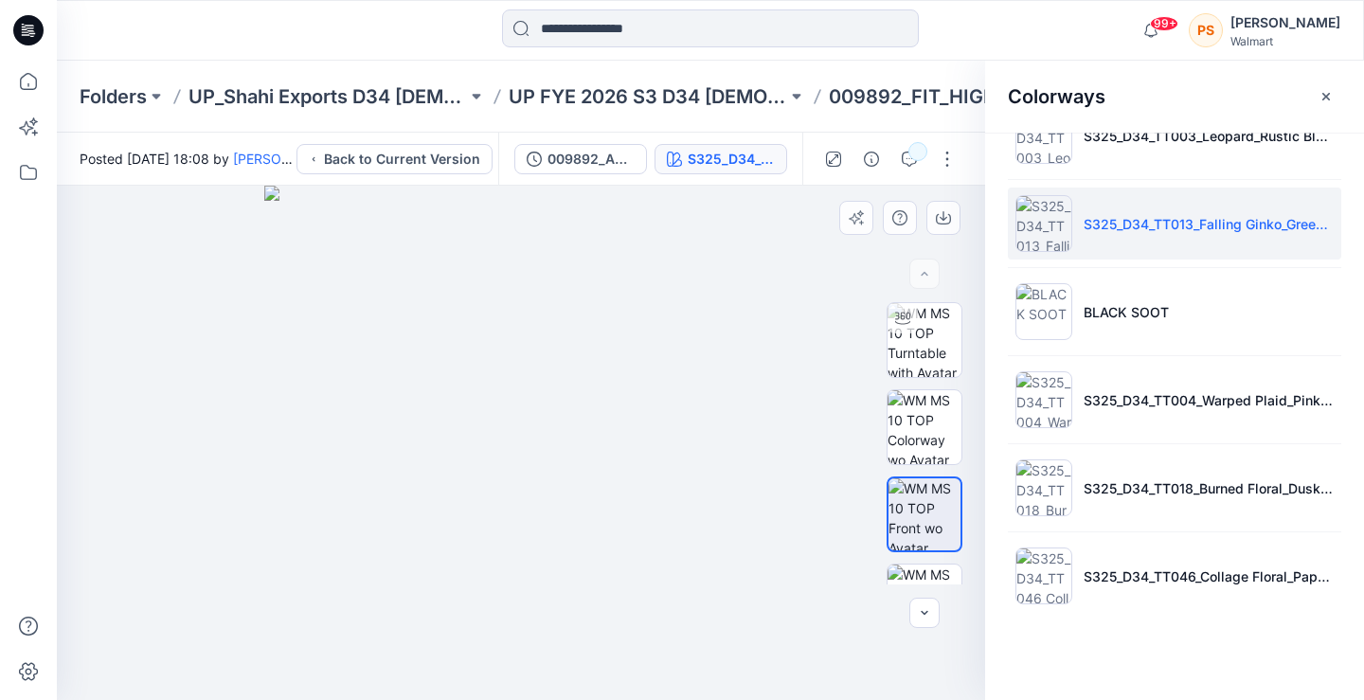
click at [611, 515] on img at bounding box center [521, 443] width 514 height 514
click at [695, 654] on img at bounding box center [521, 443] width 514 height 514
click at [707, 30] on input at bounding box center [710, 28] width 417 height 38
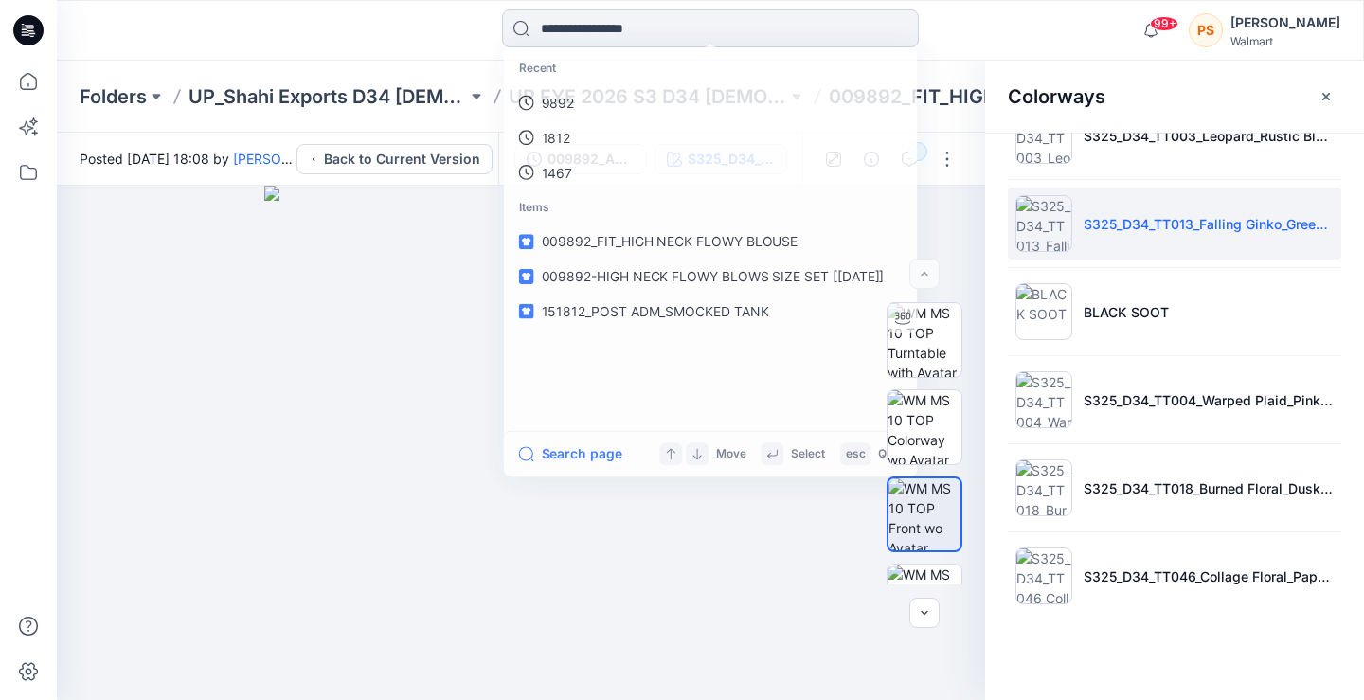
click at [707, 30] on input at bounding box center [710, 28] width 417 height 38
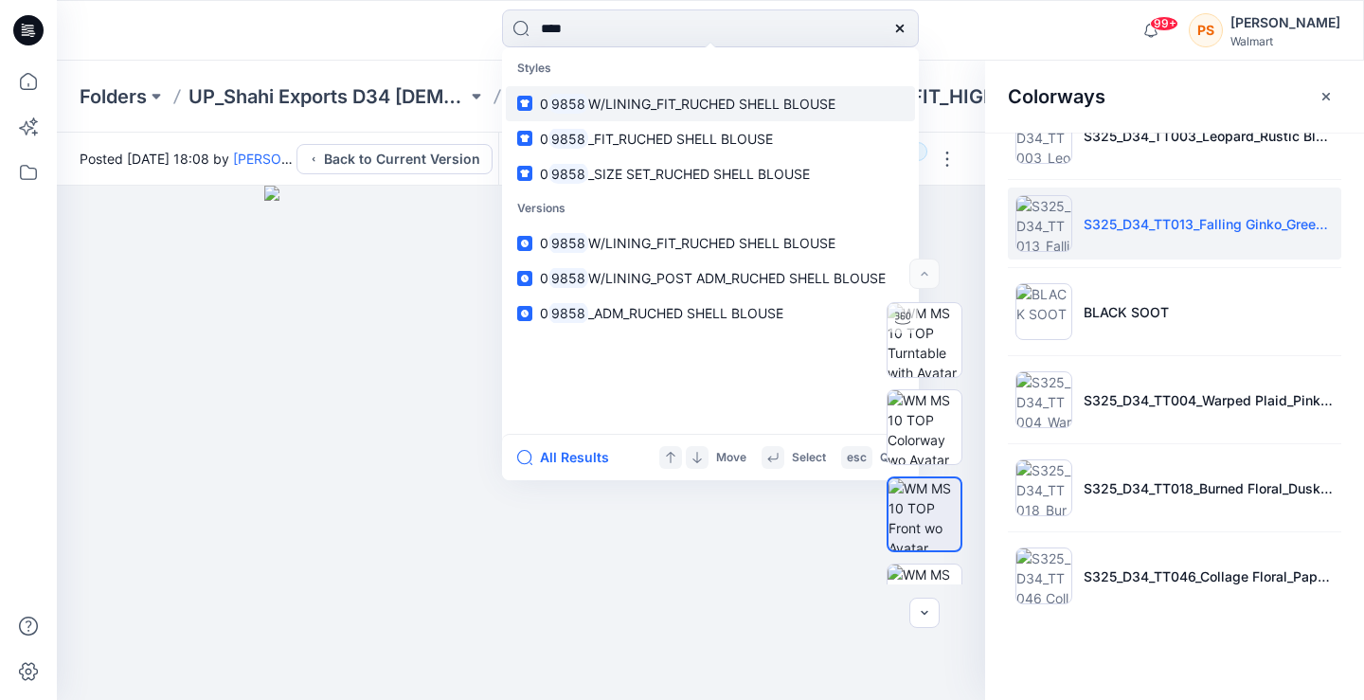
type input "****"
click at [677, 102] on span "W/LINING_FIT_RUCHED SHELL BLOUSE" at bounding box center [711, 104] width 247 height 16
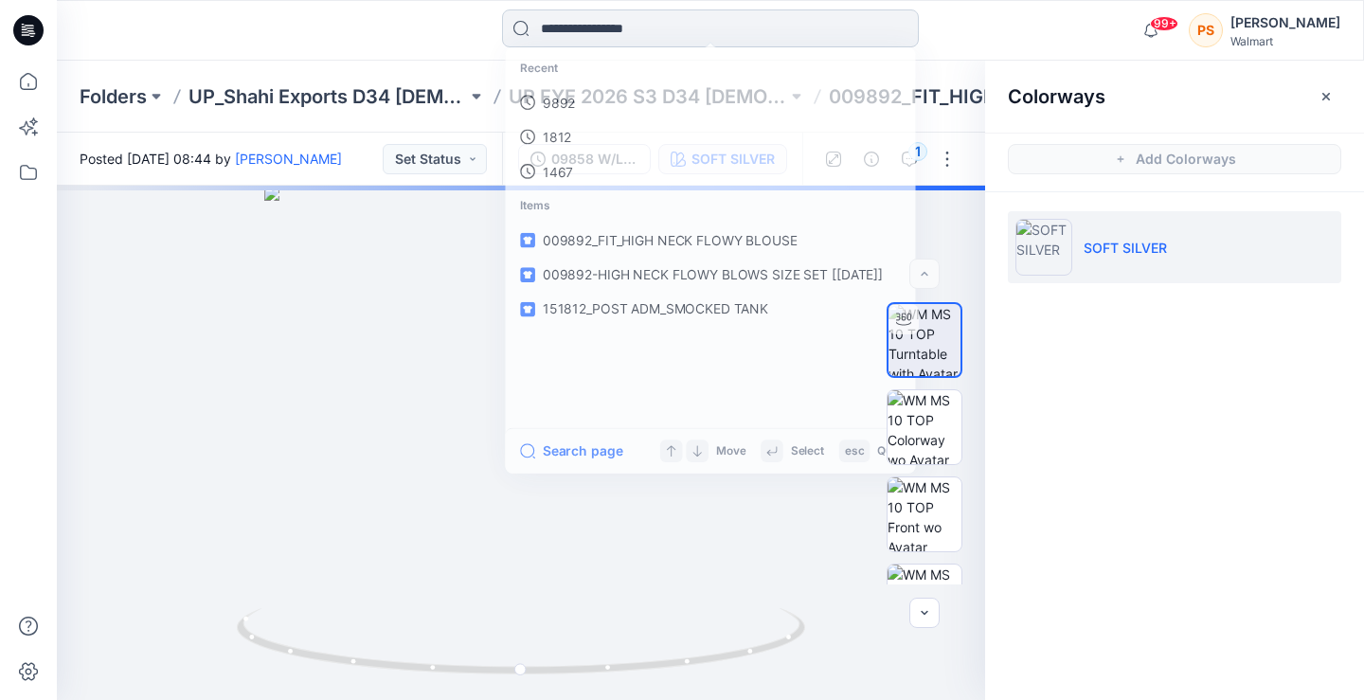
click at [668, 23] on input at bounding box center [710, 28] width 417 height 38
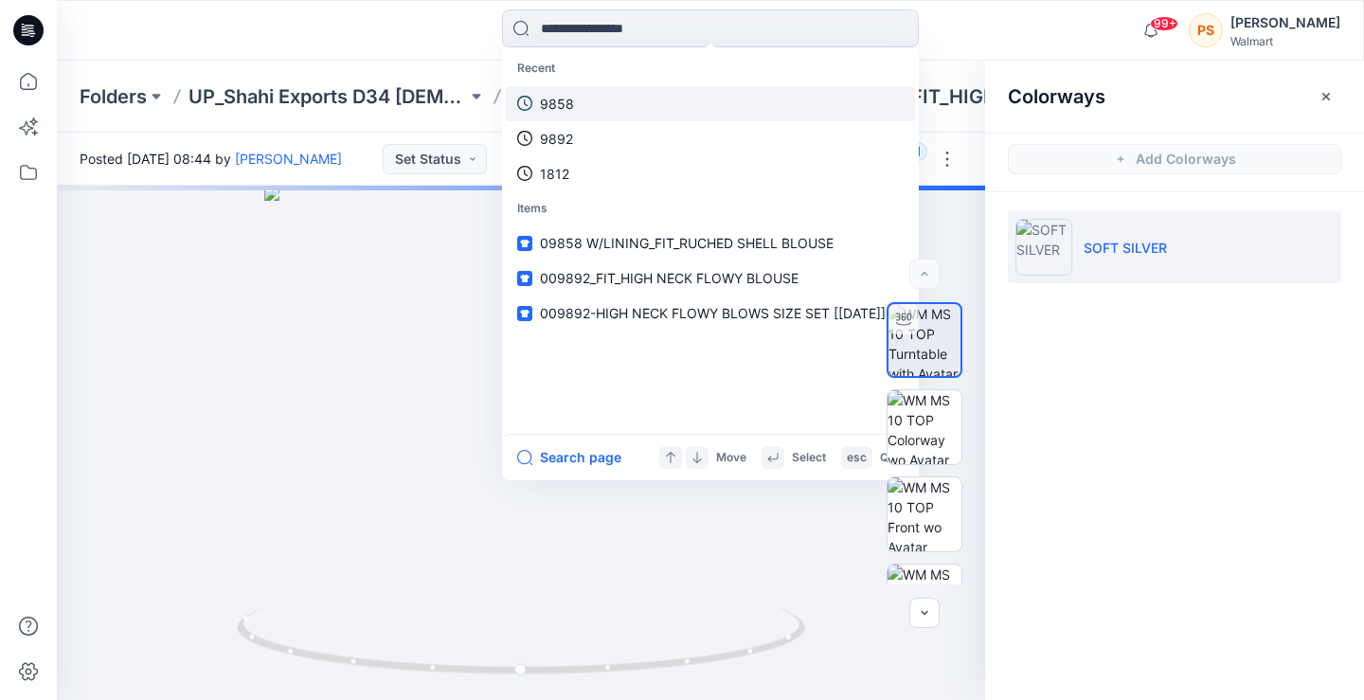
click at [605, 111] on link "9858" at bounding box center [710, 103] width 409 height 35
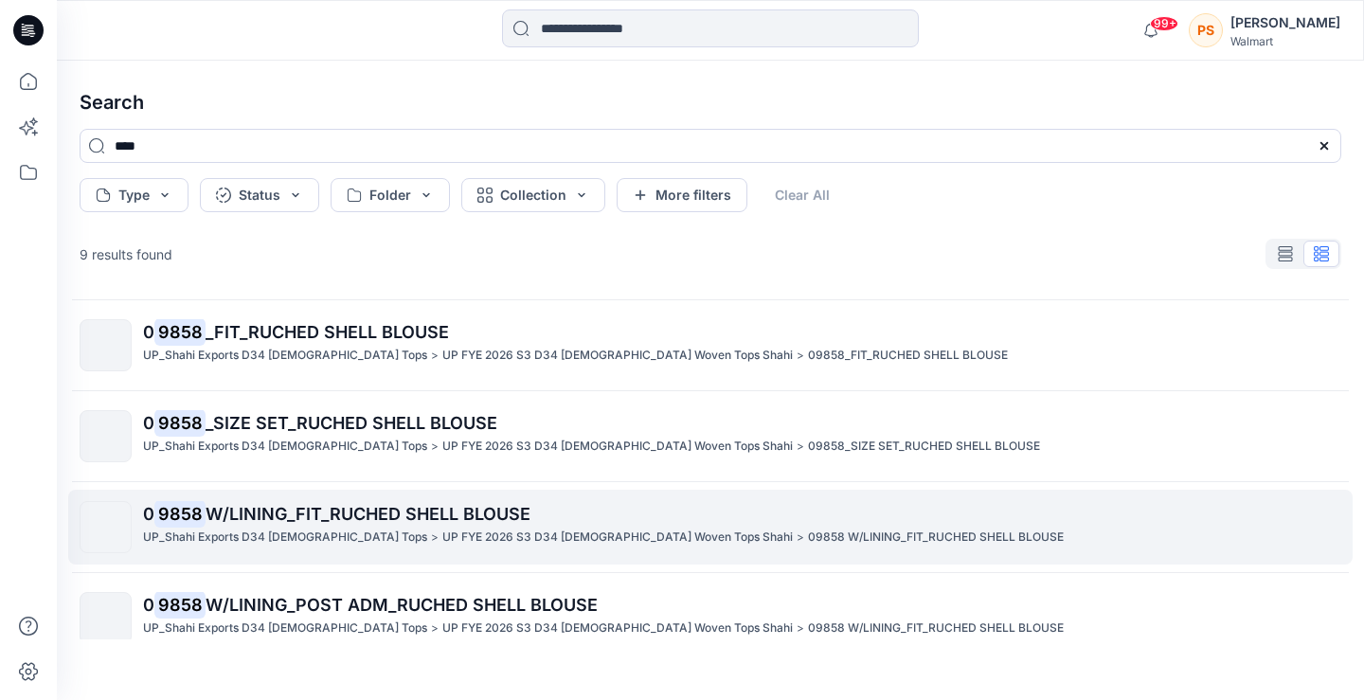
scroll to position [95, 0]
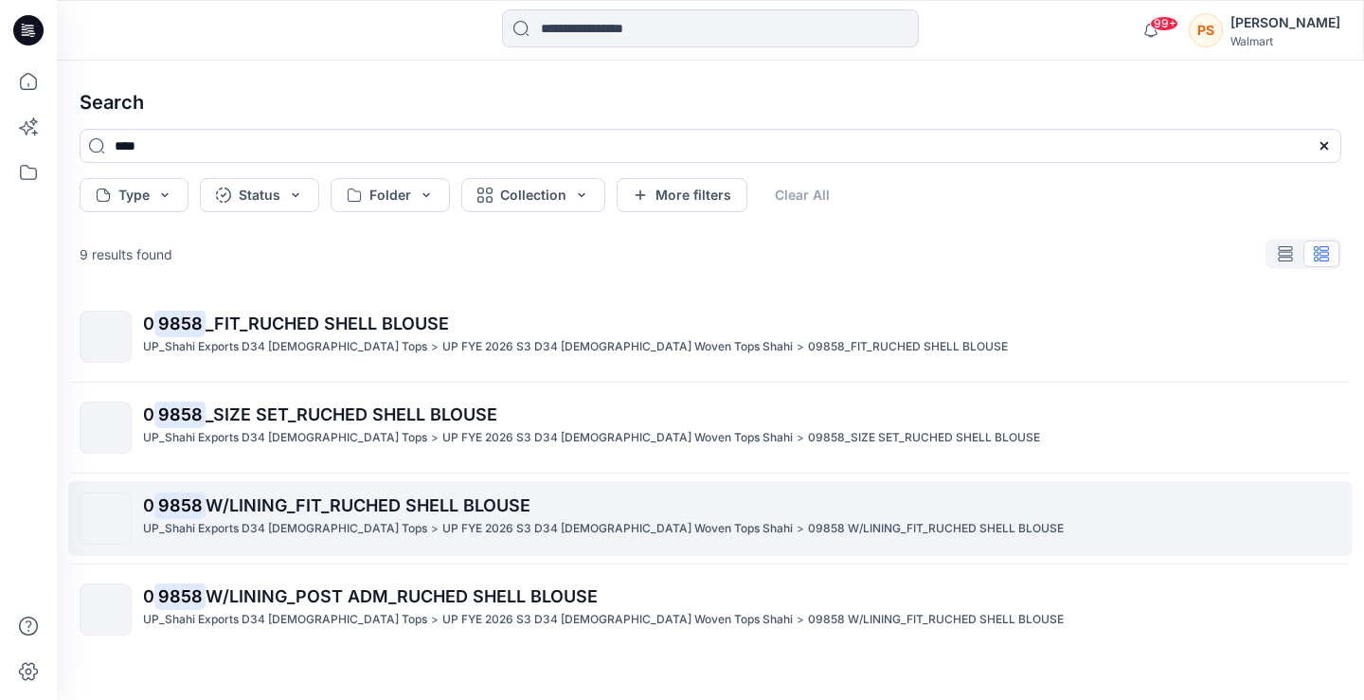
click at [527, 524] on p "UP FYE 2026 S3 D34 [DEMOGRAPHIC_DATA] Woven Tops Shahi" at bounding box center [617, 529] width 350 height 20
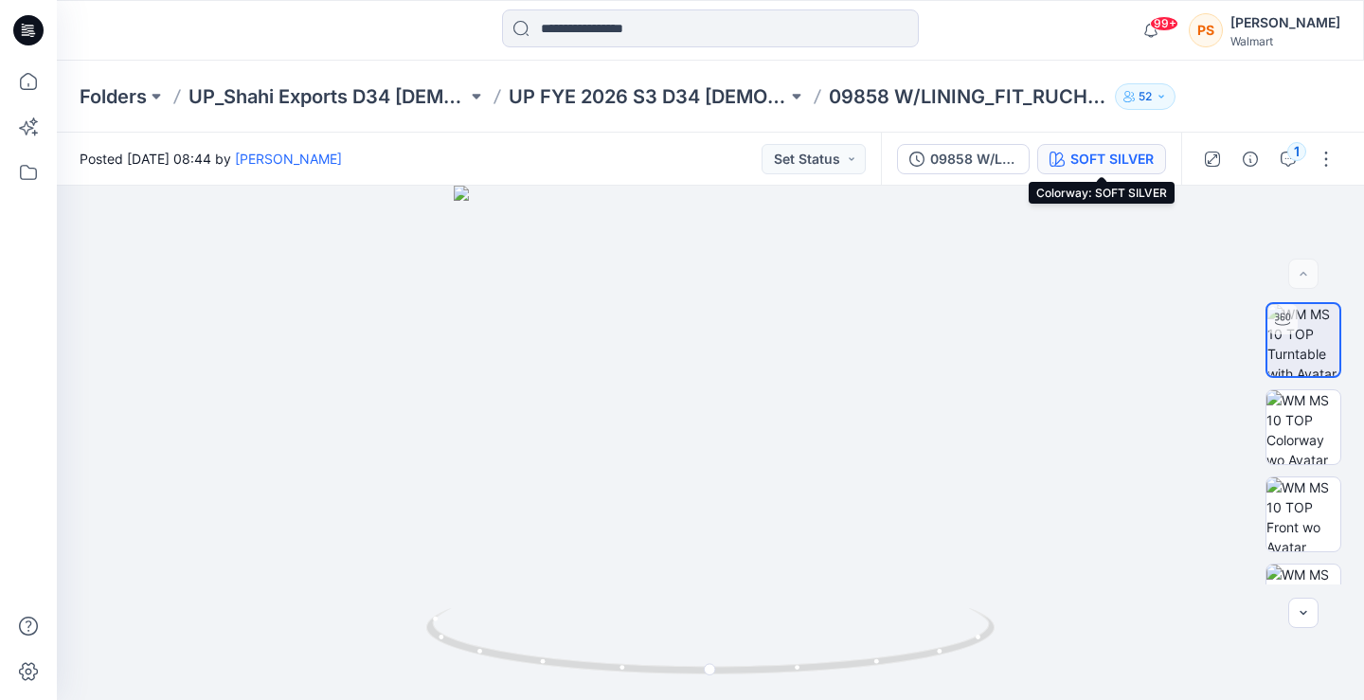
click at [1078, 169] on div "SOFT SILVER" at bounding box center [1111, 159] width 83 height 21
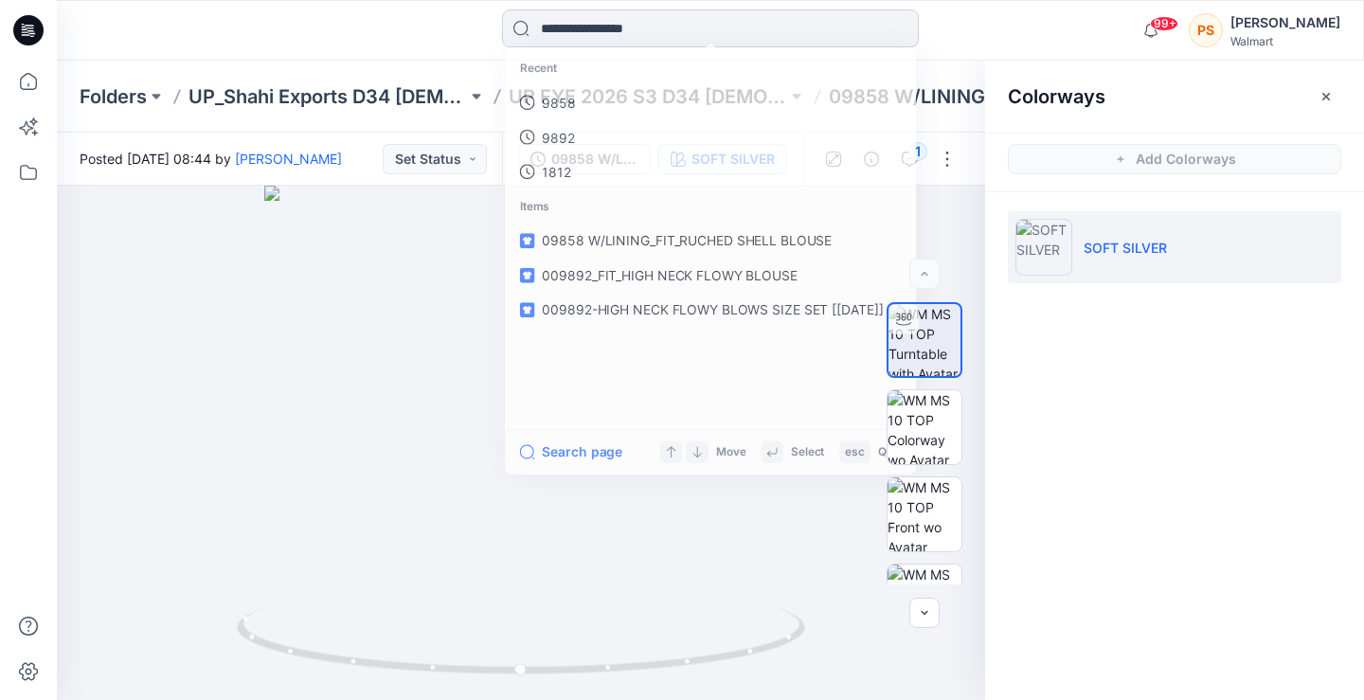
click at [667, 16] on input at bounding box center [710, 28] width 417 height 38
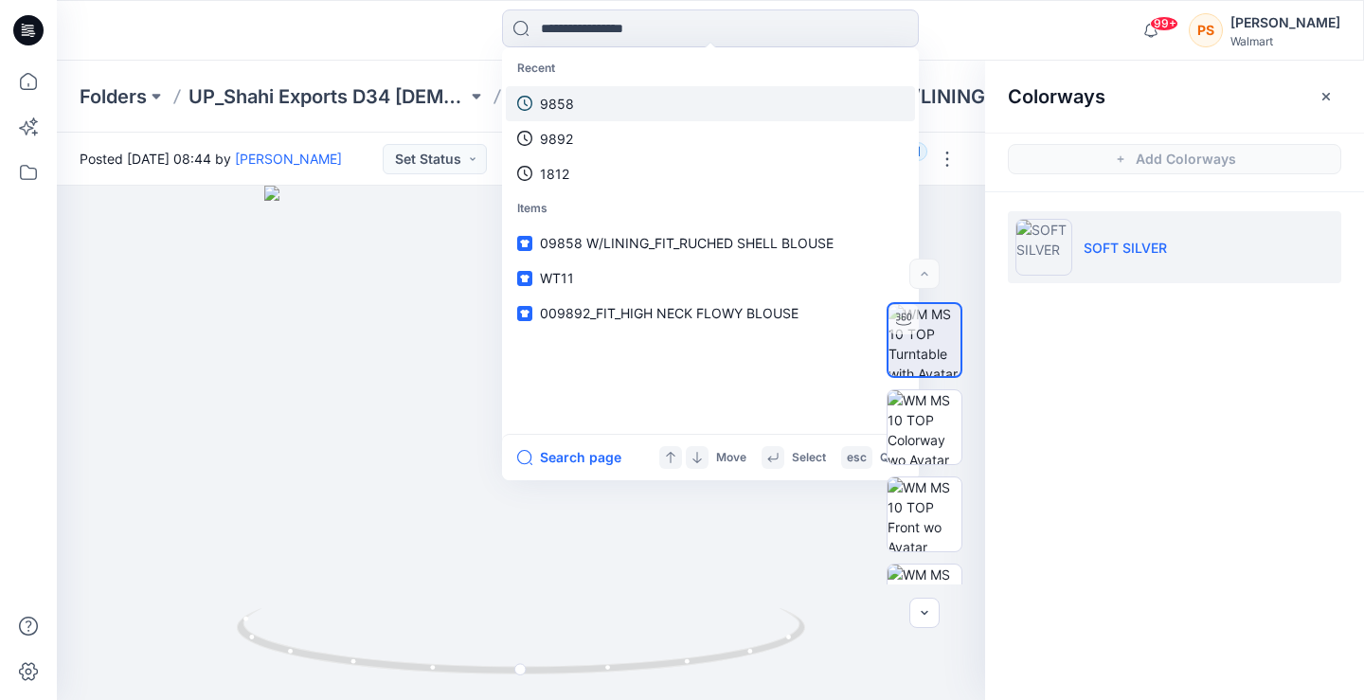
click at [617, 95] on link "9858" at bounding box center [710, 103] width 409 height 35
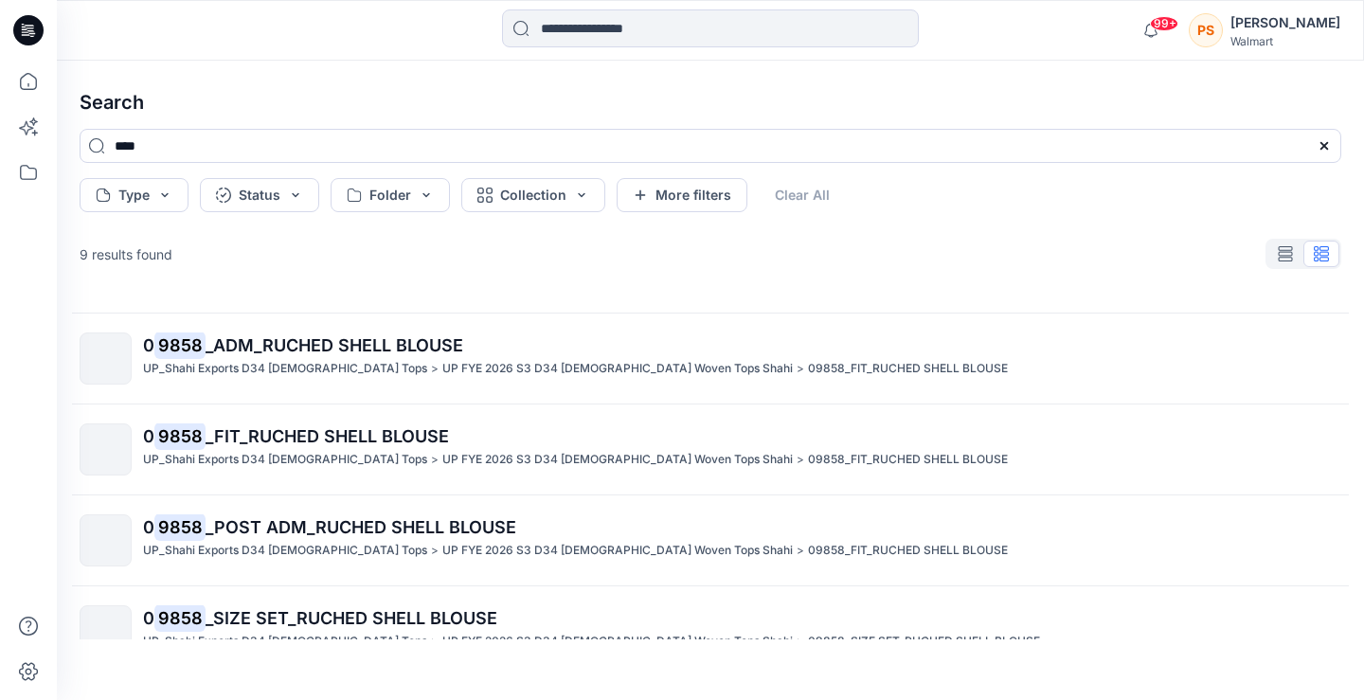
scroll to position [474, 0]
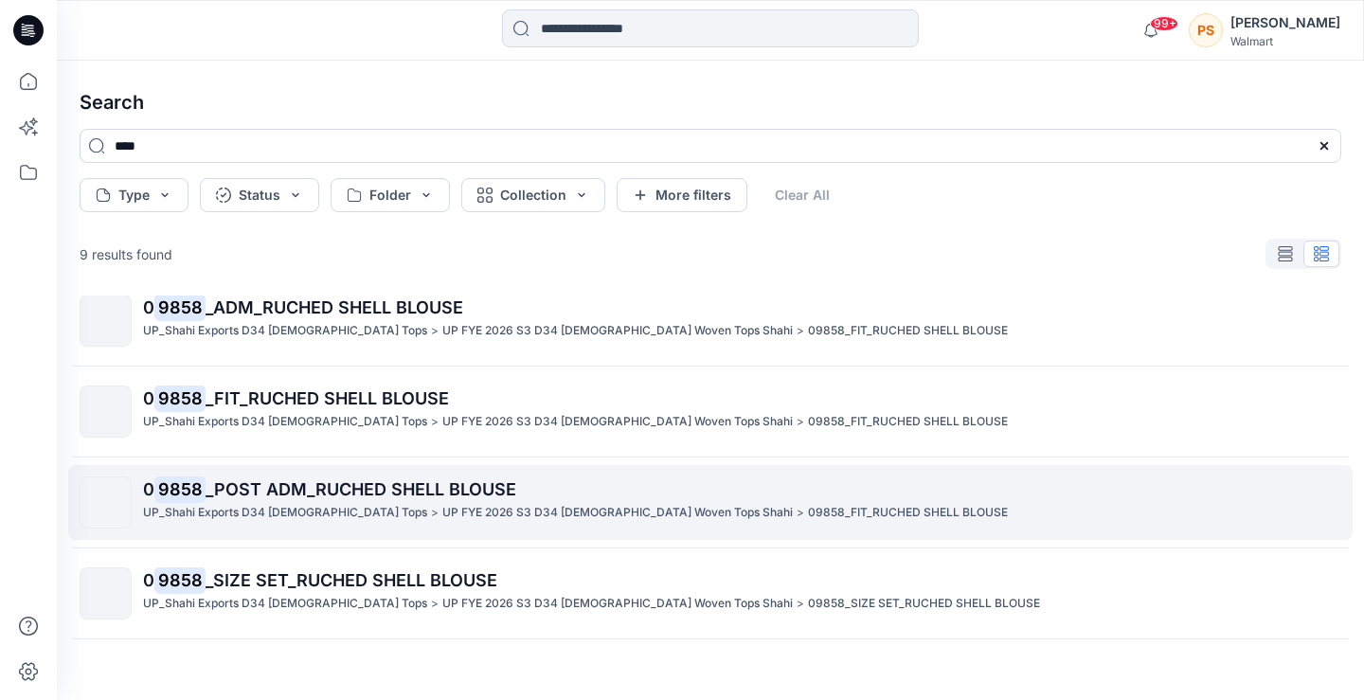
click at [502, 503] on p "UP FYE 2026 S3 D34 [DEMOGRAPHIC_DATA] Woven Tops Shahi" at bounding box center [617, 513] width 350 height 20
